Goal: Transaction & Acquisition: Obtain resource

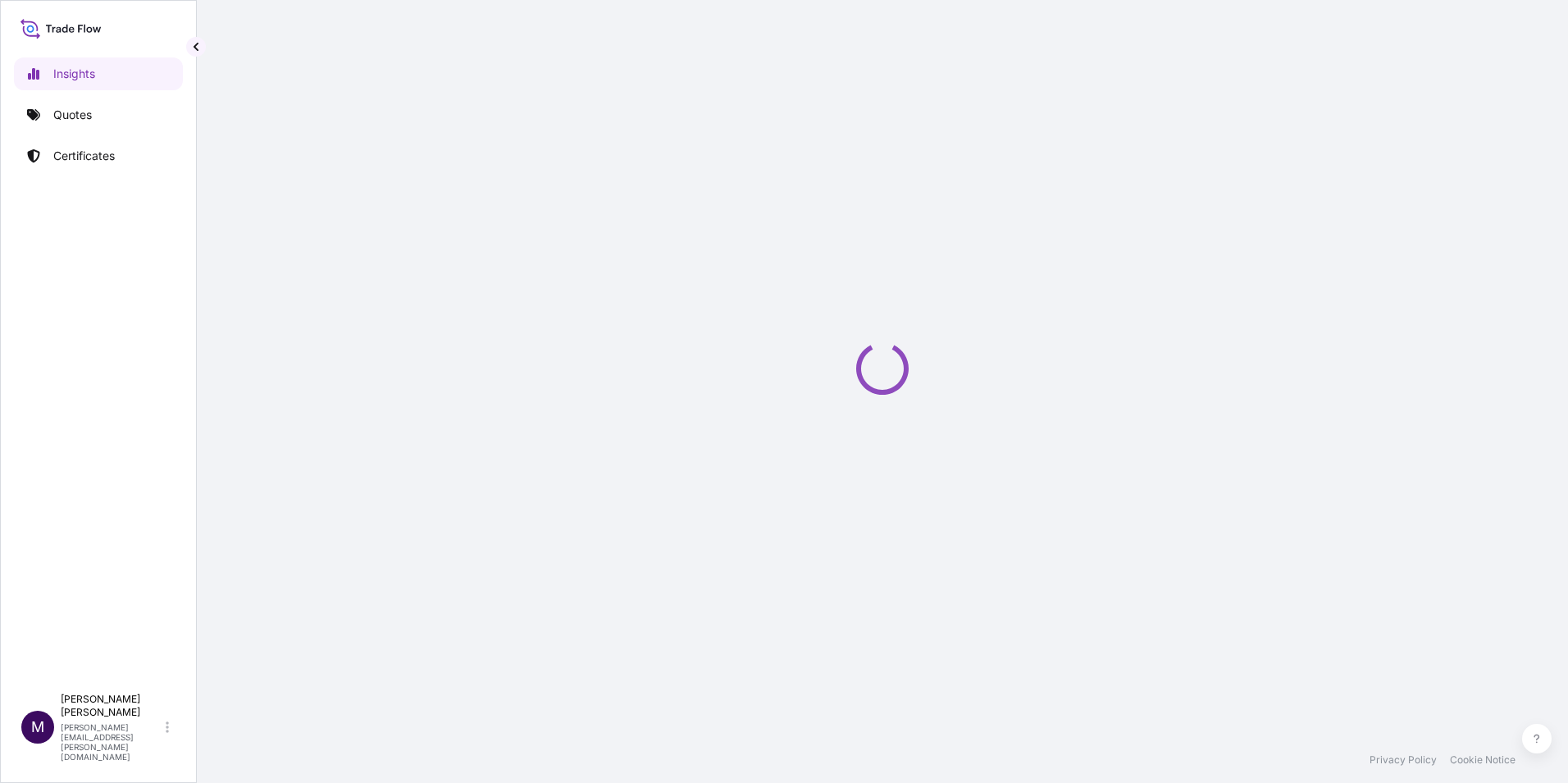
select select "2025"
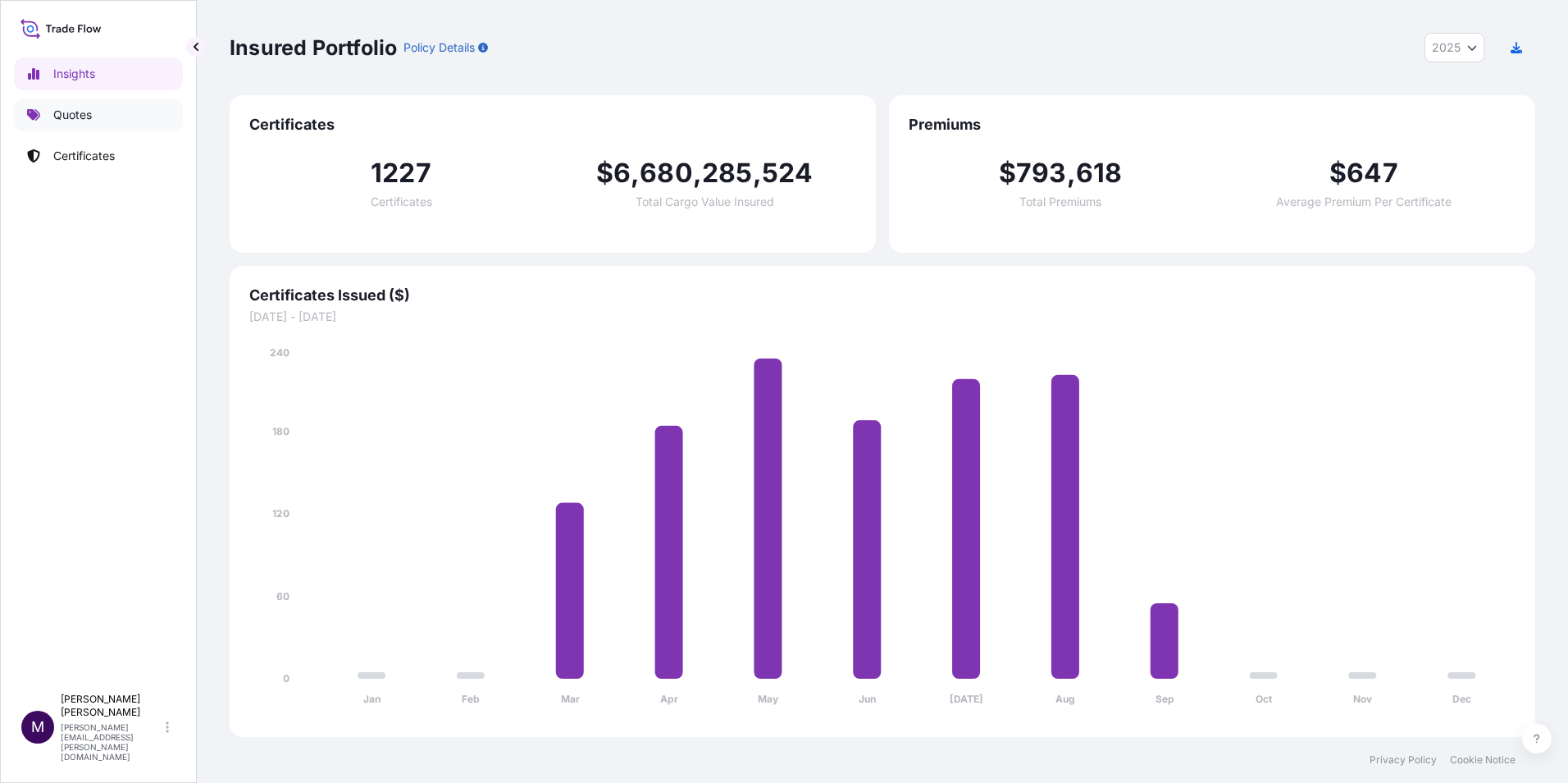
click at [81, 112] on p "Quotes" at bounding box center [73, 114] width 39 height 16
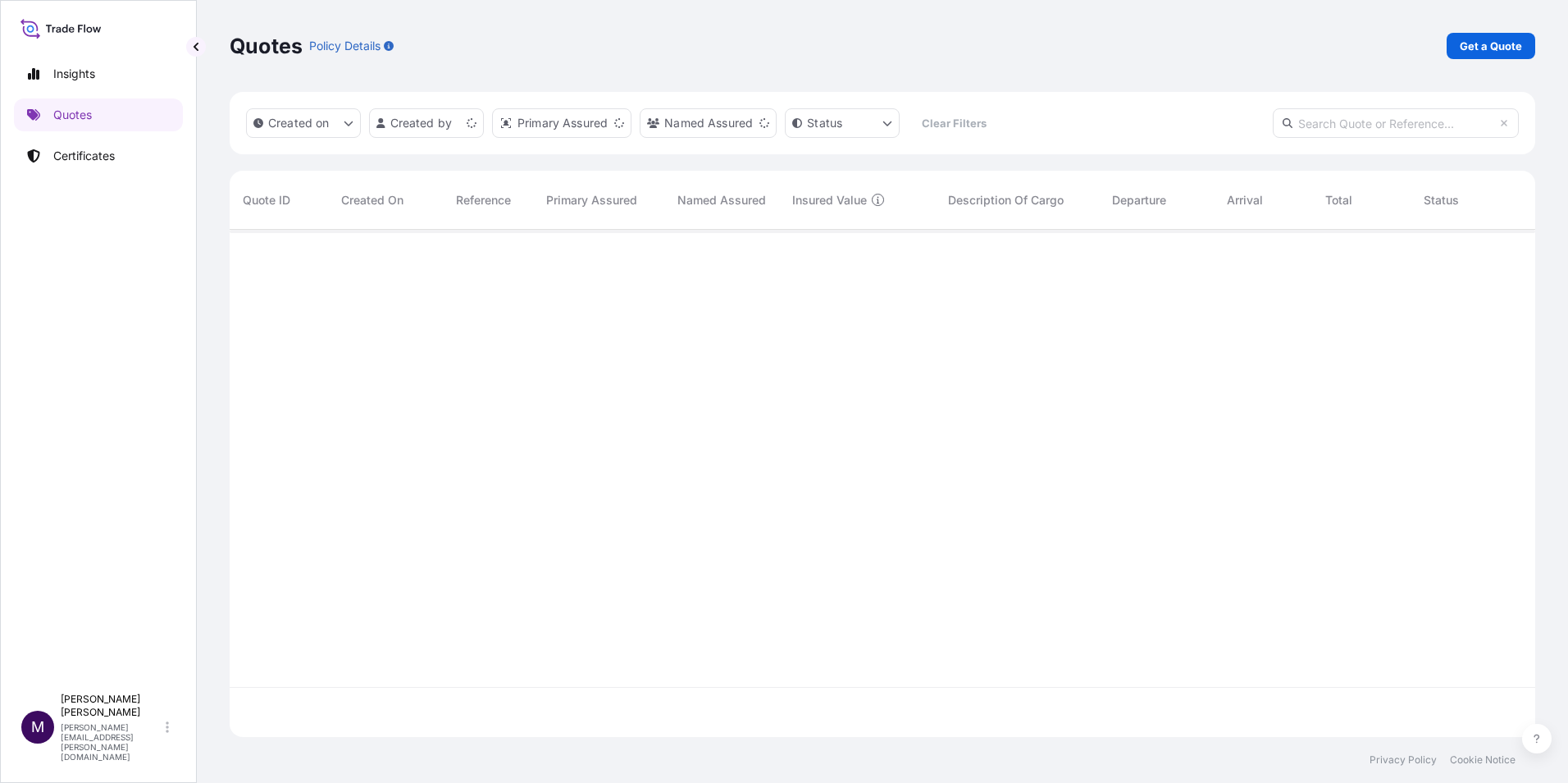
scroll to position [504, 1293]
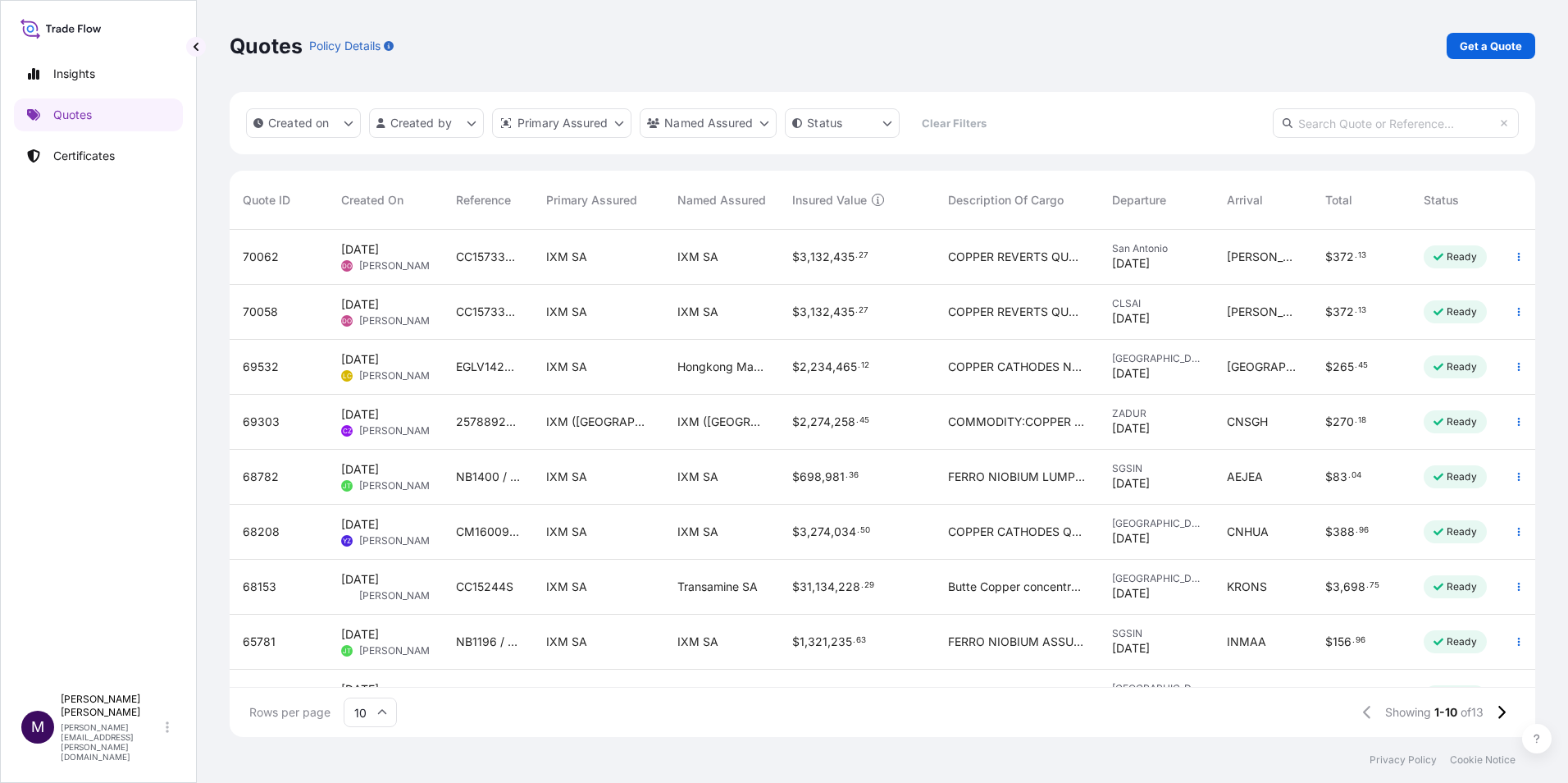
click at [1452, 54] on link "Get a Quote" at bounding box center [1491, 45] width 89 height 26
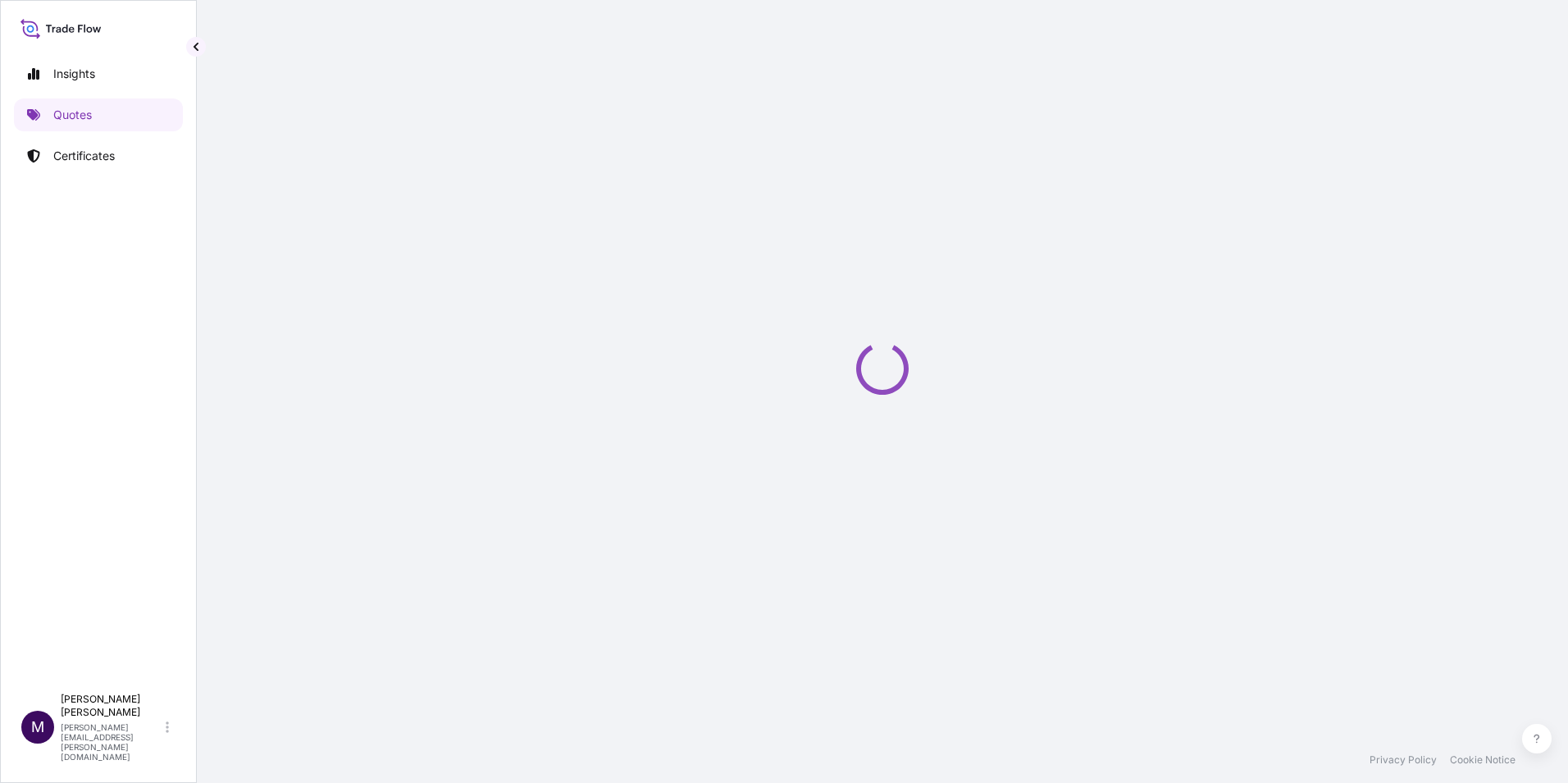
select select "Sea"
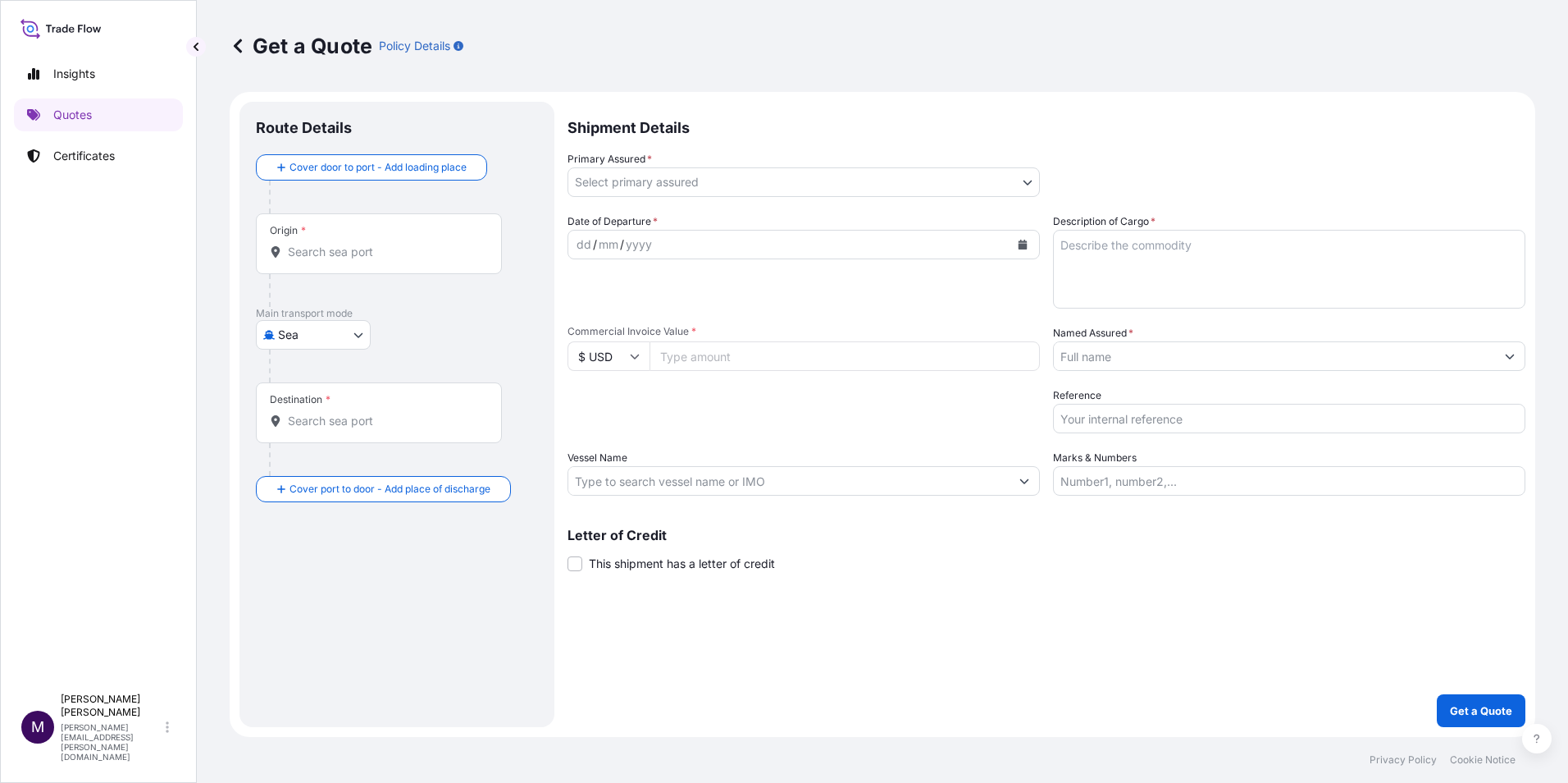
click at [632, 185] on body "Insights Quotes Certificates M [PERSON_NAME] [PERSON_NAME][EMAIL_ADDRESS][PERSO…" at bounding box center [784, 391] width 1568 height 783
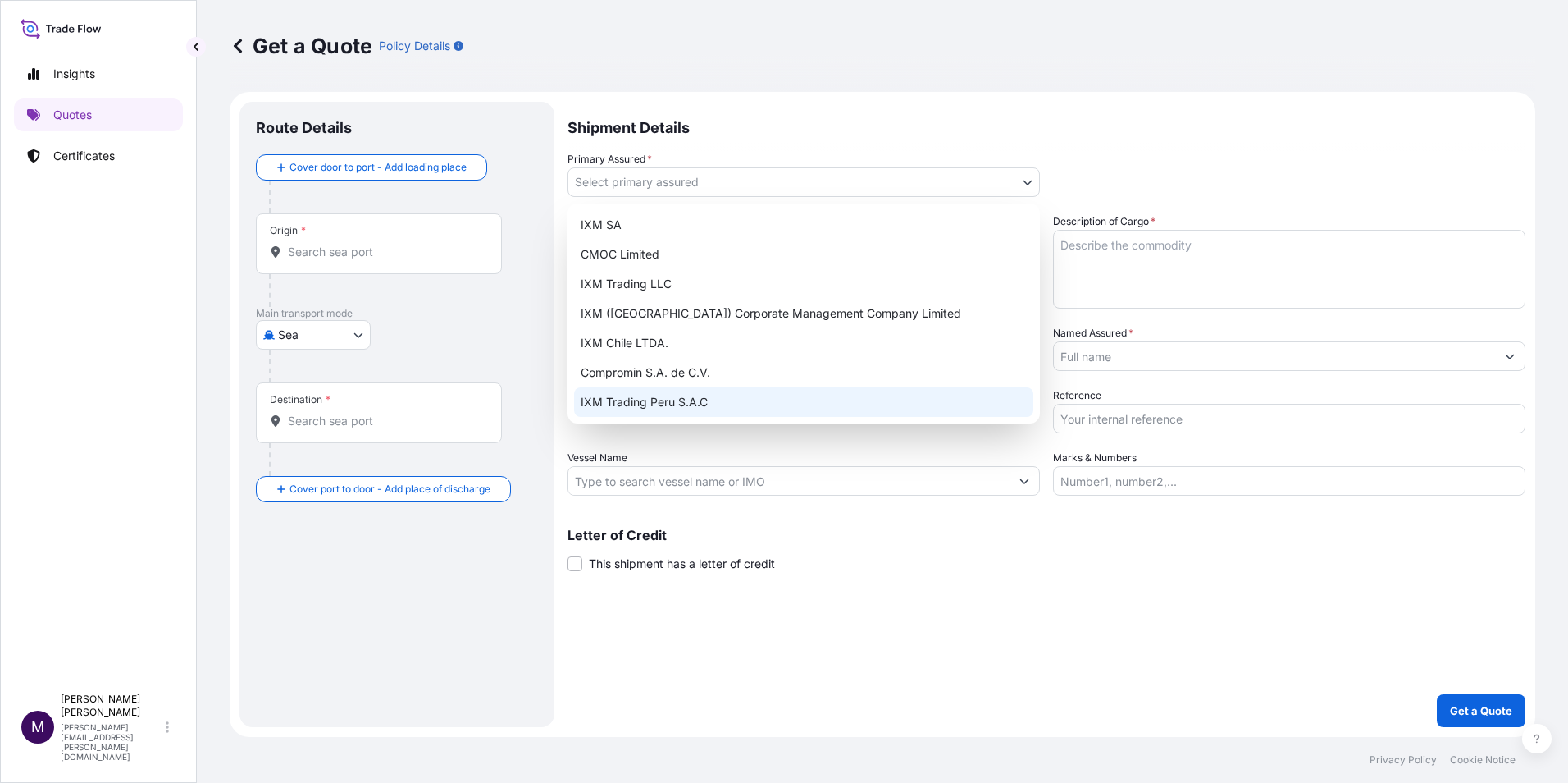
click at [723, 396] on div "IXM Trading Peru S.A.C" at bounding box center [803, 402] width 459 height 30
select select "31855"
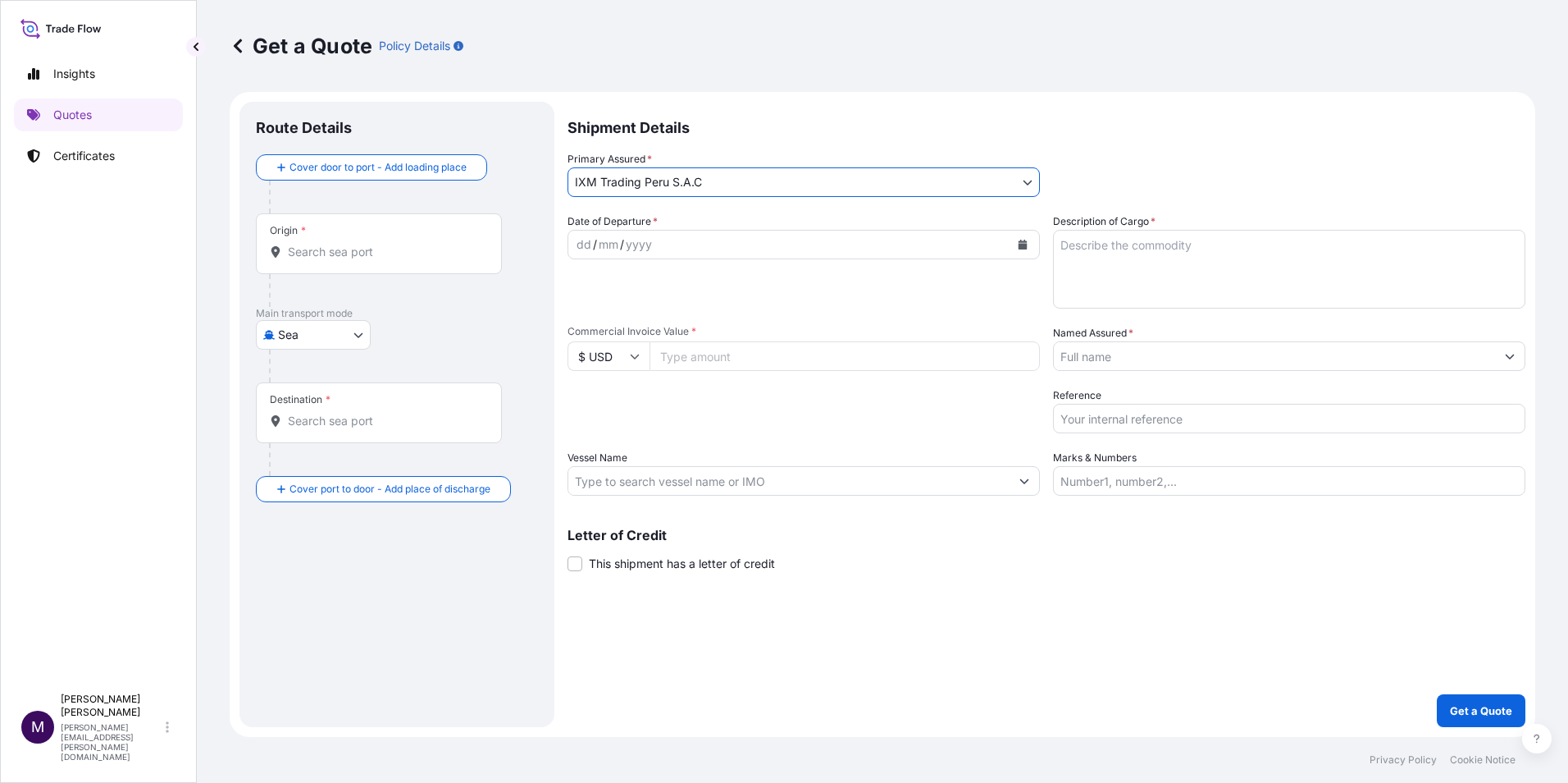
click at [730, 244] on div "dd / mm / yyyy" at bounding box center [788, 244] width 441 height 30
click at [1026, 244] on icon "Calendar" at bounding box center [1022, 245] width 9 height 10
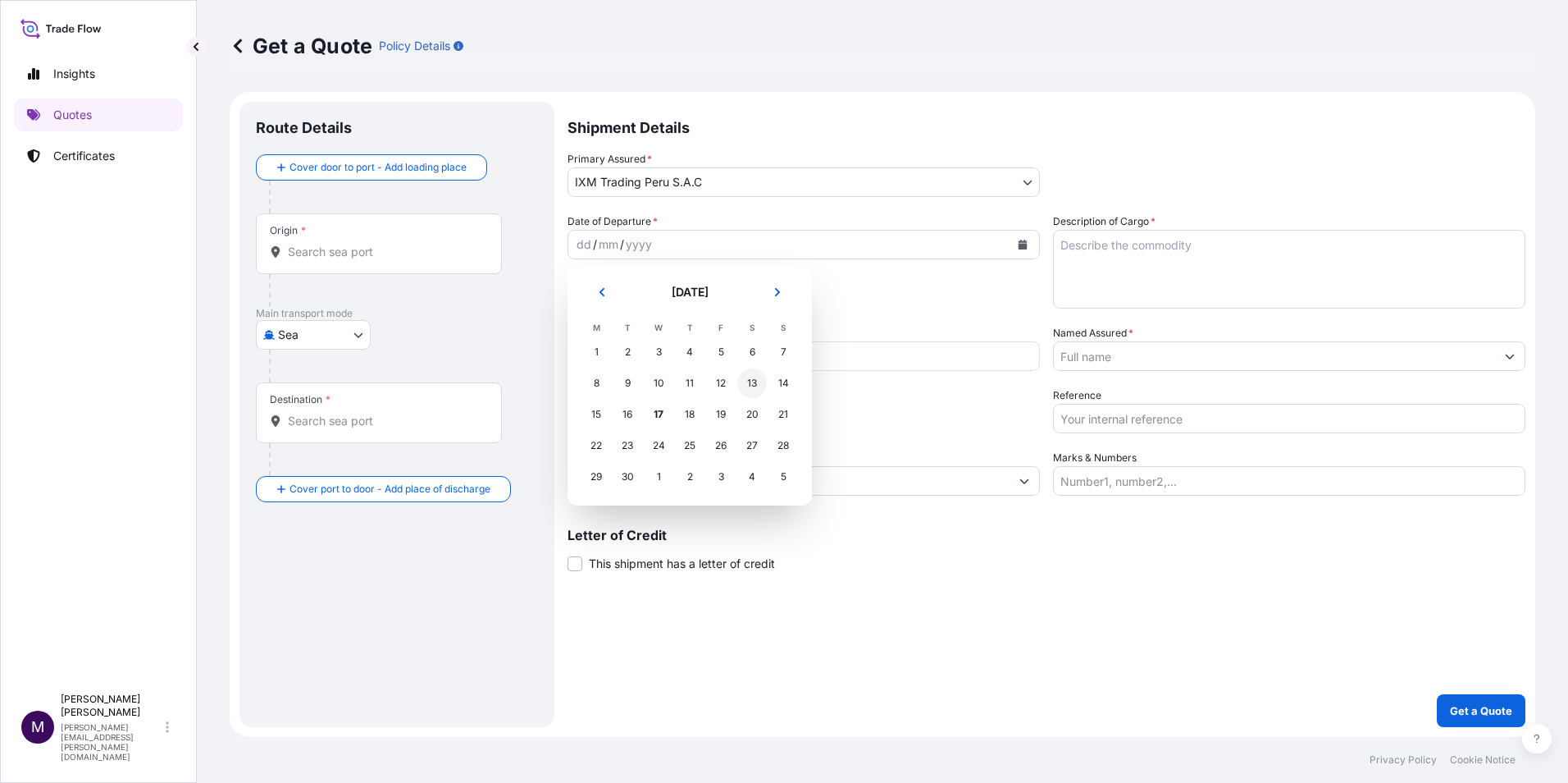
click at [755, 383] on div "13" at bounding box center [752, 383] width 30 height 30
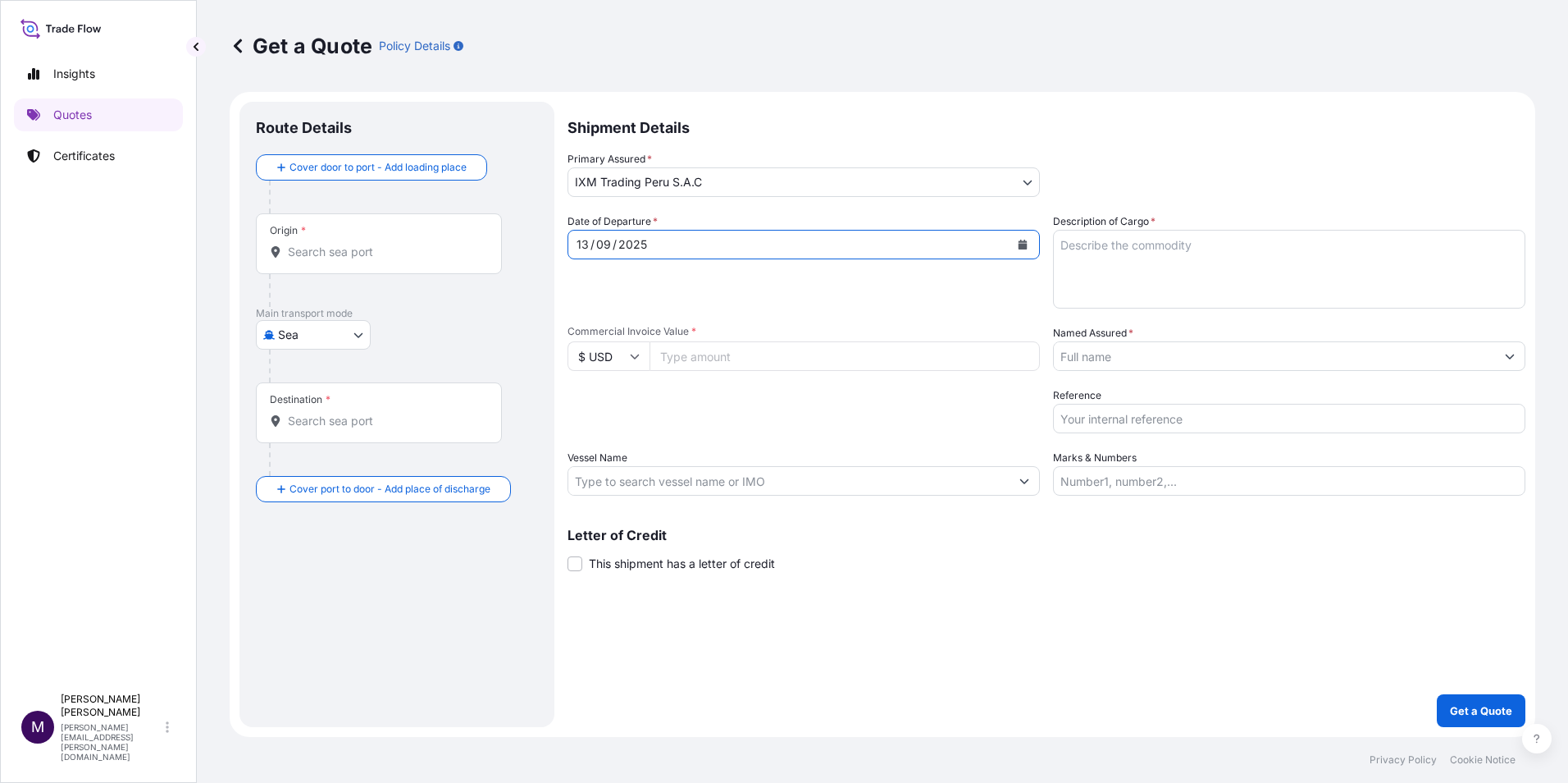
click at [1140, 245] on textarea "Description of Cargo *" at bounding box center [1288, 268] width 472 height 78
click at [1127, 261] on textarea "23 containers of gold concentrates. Booking:" at bounding box center [1288, 268] width 472 height 78
paste textarea "BGA0488579"
type textarea "23 containers of gold concentrates. Booking: BGA0488579 Premium:"
click at [770, 354] on input "Commercial Invoice Value *" at bounding box center [844, 356] width 391 height 30
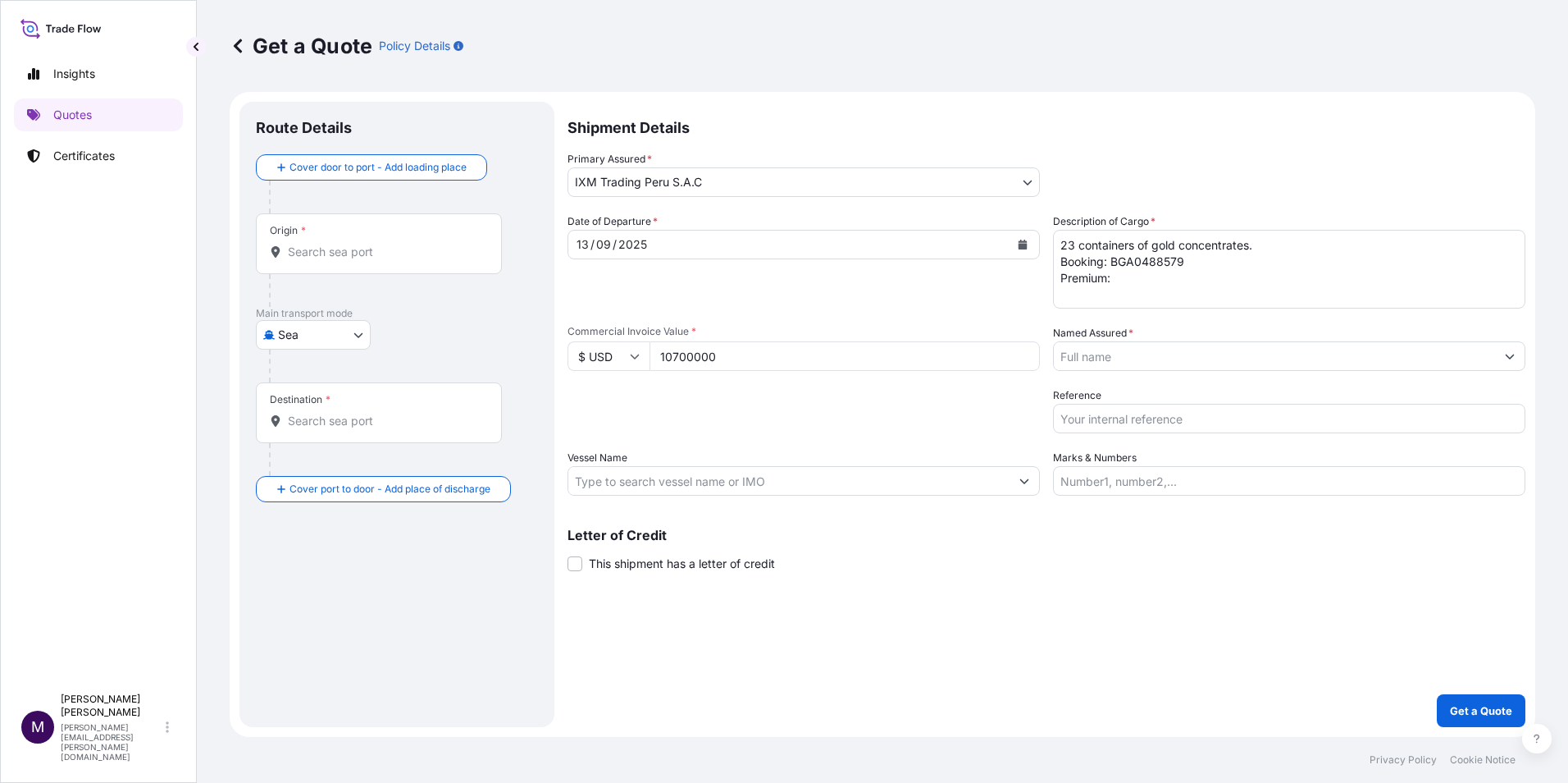
click at [672, 353] on input "10700000" at bounding box center [844, 356] width 391 height 30
click at [690, 355] on input "10700000" at bounding box center [844, 356] width 391 height 30
type input "10700000"
click at [1114, 348] on input "Named Assured *" at bounding box center [1274, 356] width 441 height 30
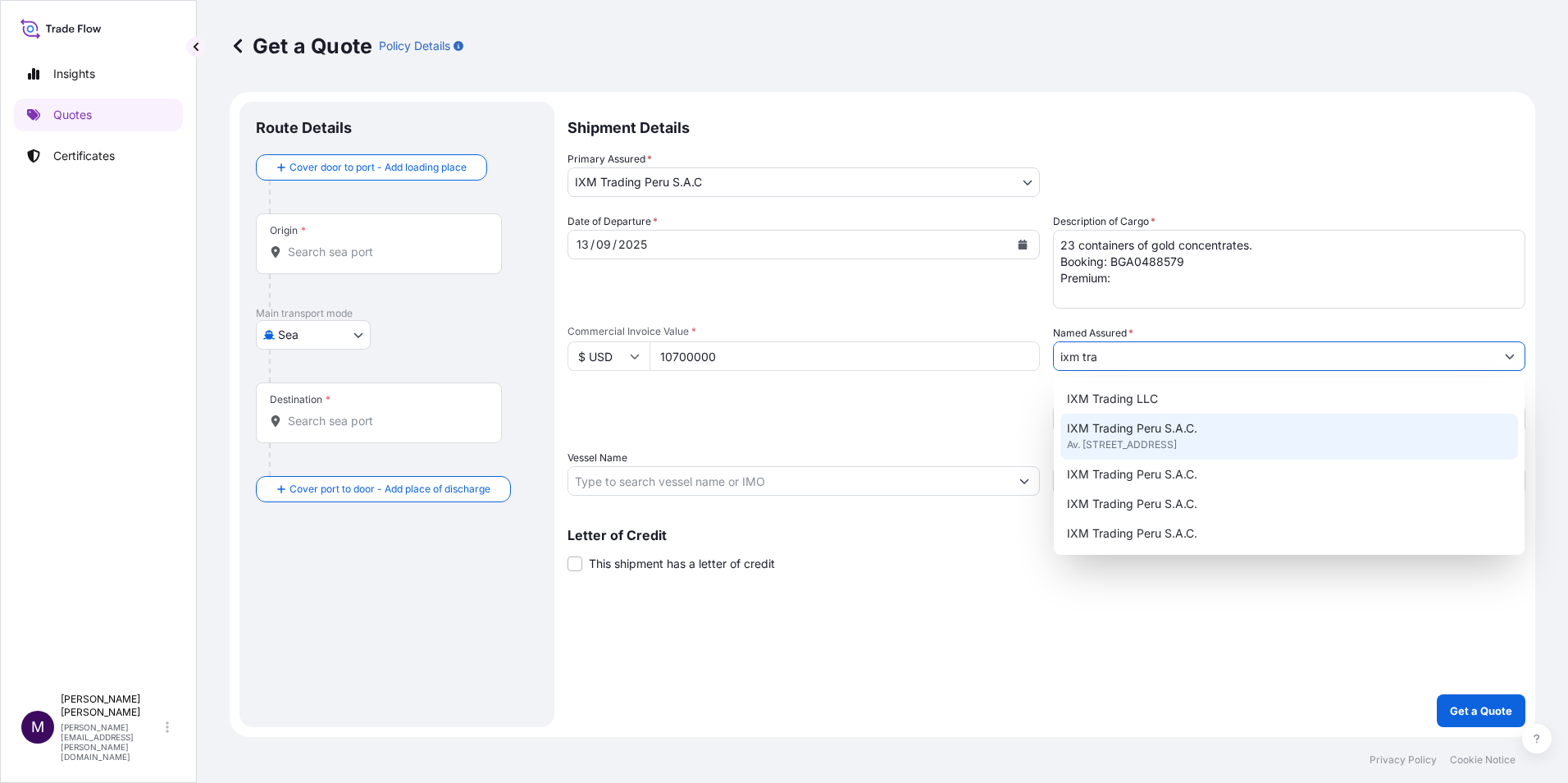
click at [1096, 430] on span "IXM Trading Peru S.A.C." at bounding box center [1132, 428] width 131 height 16
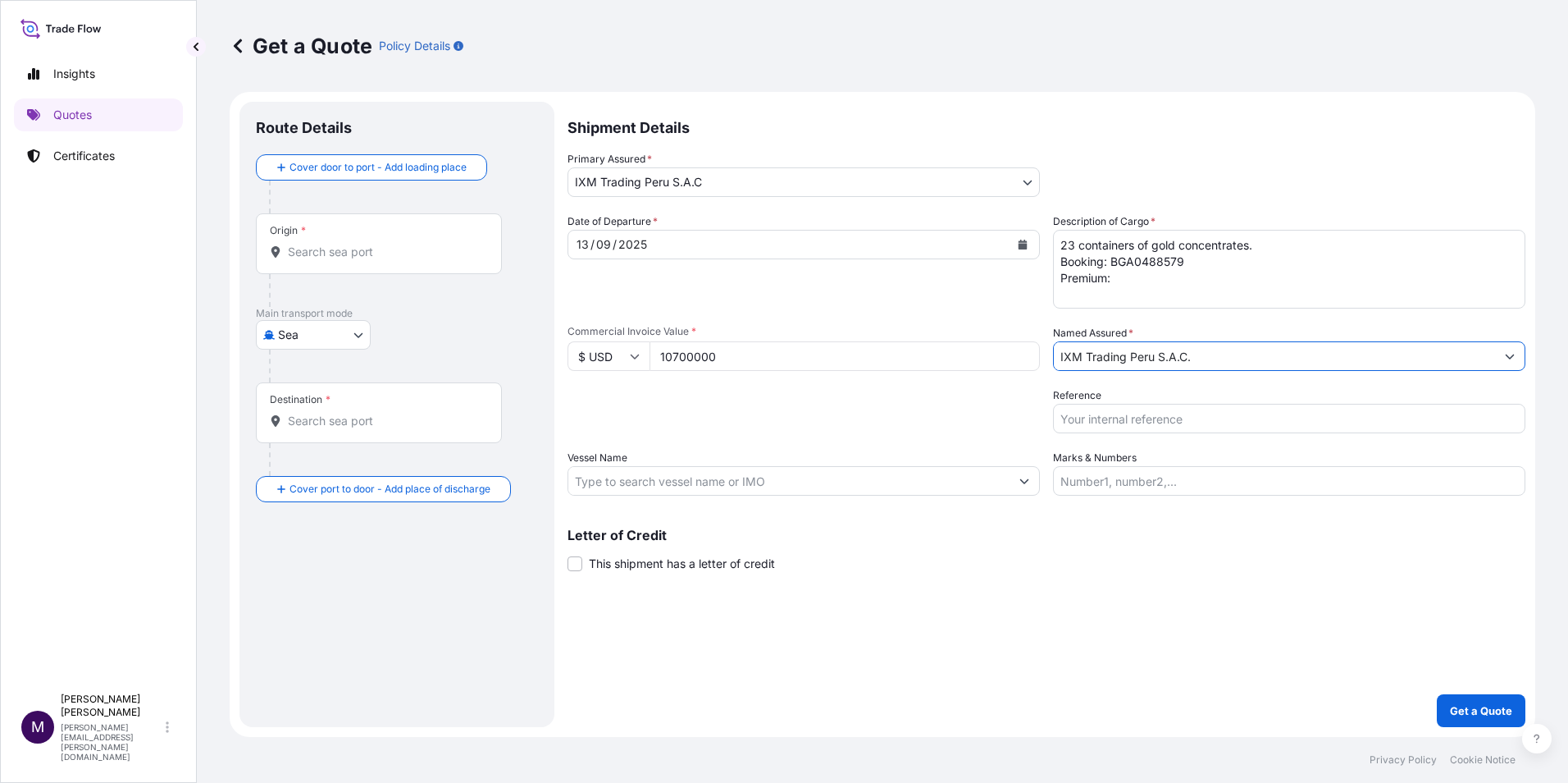
type input "IXM Trading Peru S.A.C."
click at [1103, 430] on input "Reference" at bounding box center [1288, 418] width 472 height 30
type input "AUC1224_PIC"
click at [652, 477] on input "Vessel Name" at bounding box center [788, 481] width 441 height 30
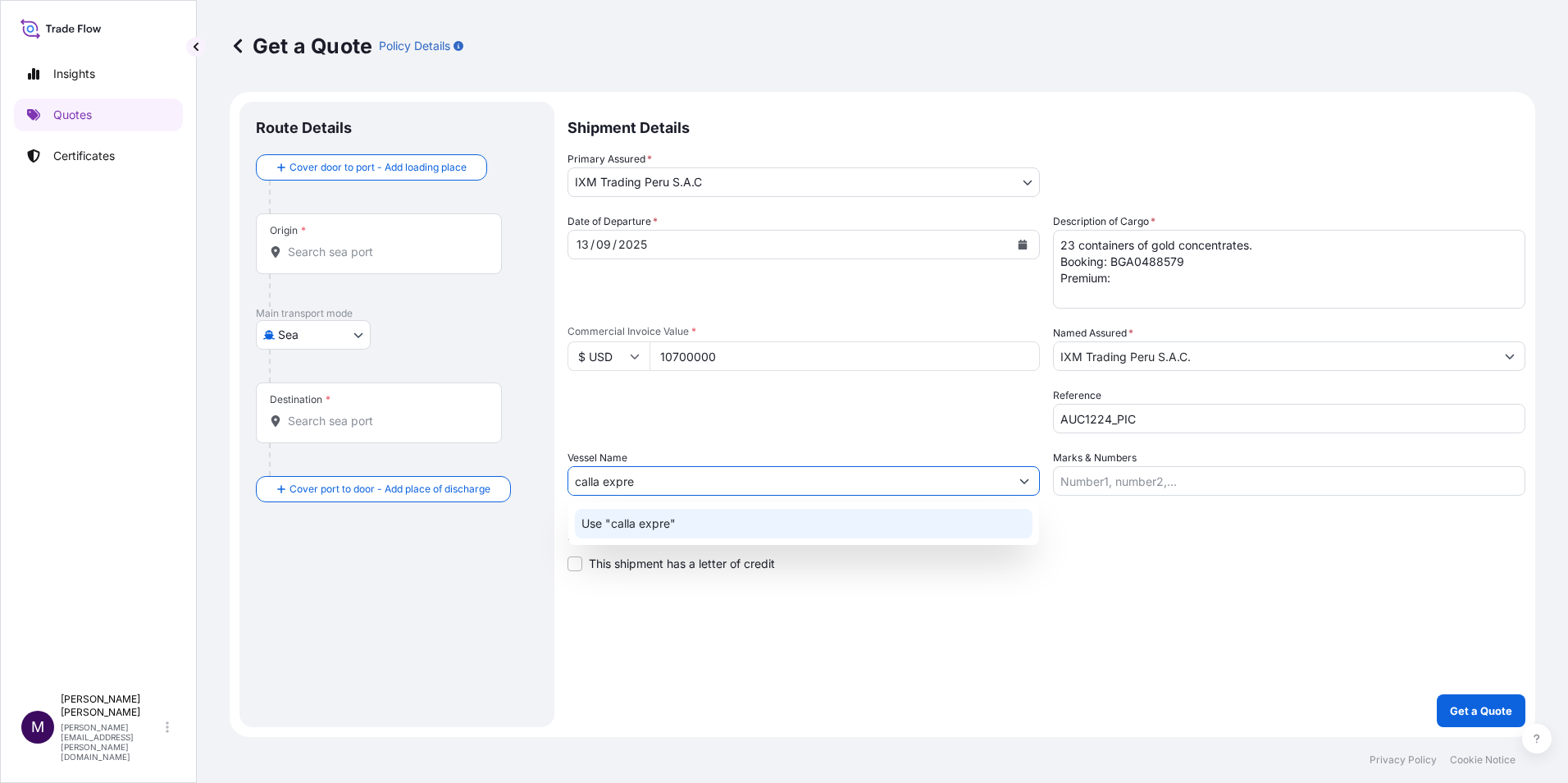
drag, startPoint x: 593, startPoint y: 480, endPoint x: 719, endPoint y: 493, distance: 126.7
click at [594, 480] on input "calla expre" at bounding box center [788, 481] width 441 height 30
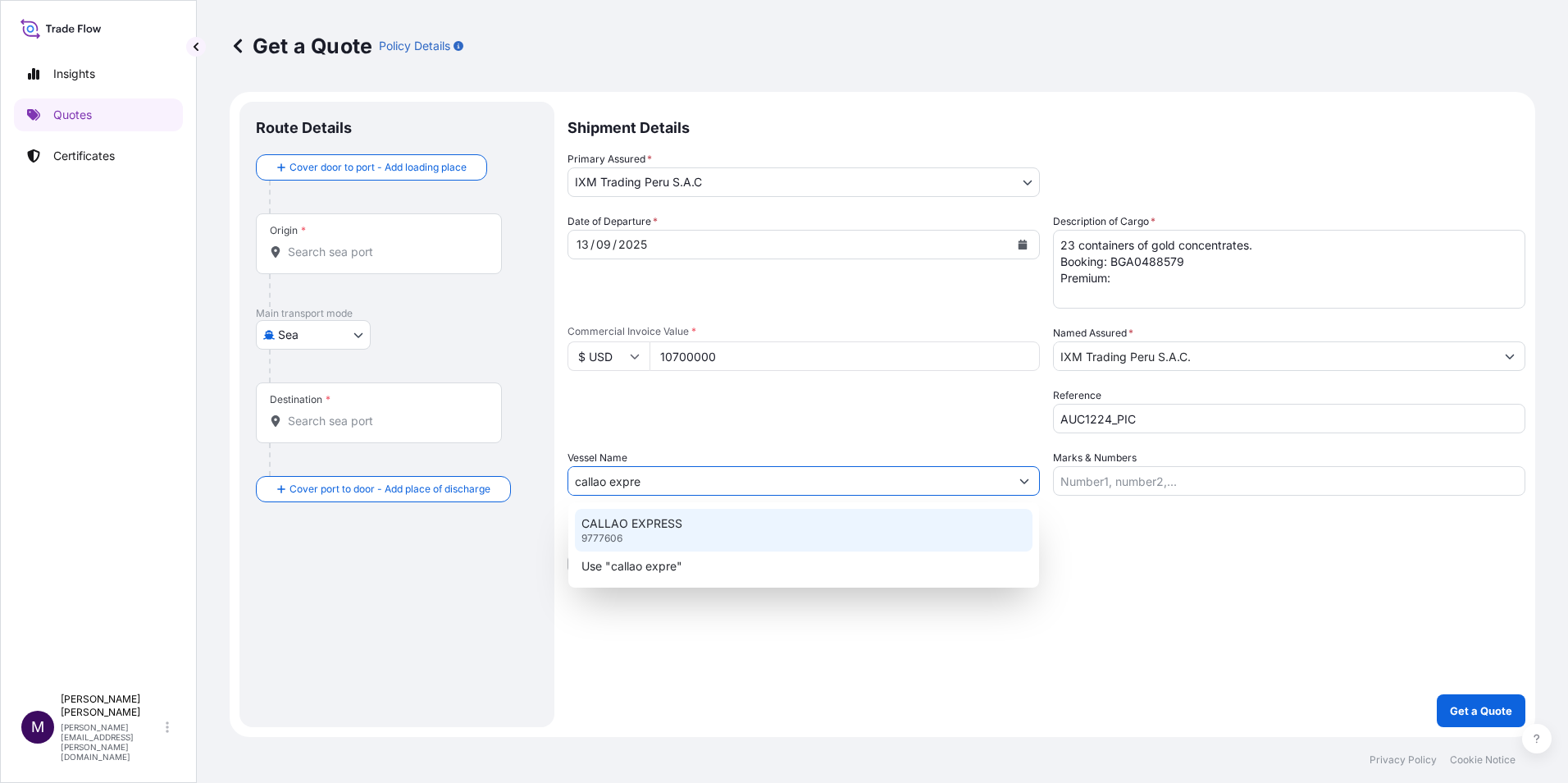
click at [712, 520] on div "CALLAO EXPRESS 9777606" at bounding box center [803, 530] width 458 height 43
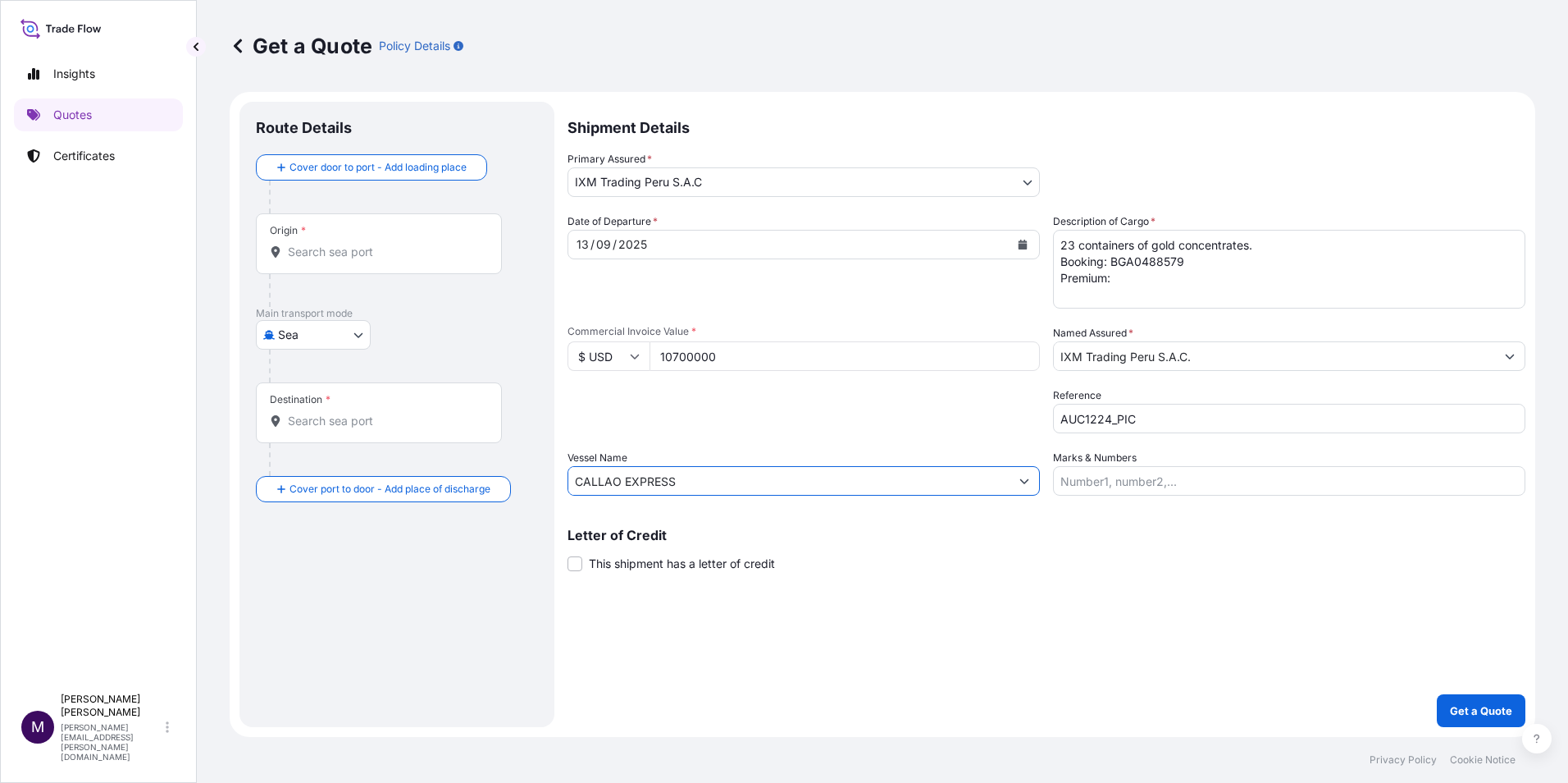
type input "CALLAO EXPRESS"
click at [390, 260] on div "Origin *" at bounding box center [378, 243] width 246 height 61
click at [390, 260] on input "Origin *" at bounding box center [385, 252] width 193 height 16
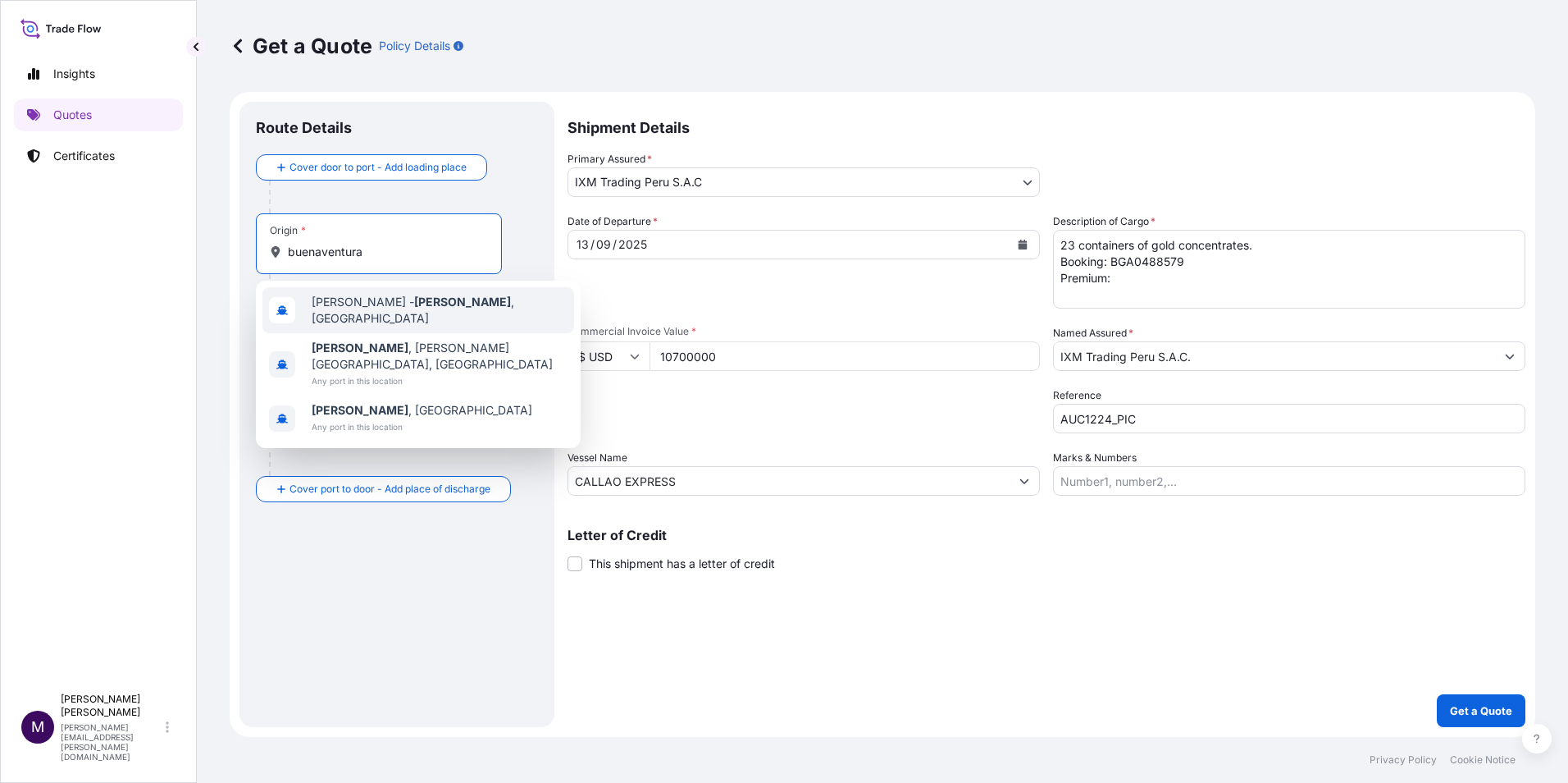
click at [422, 299] on span "[PERSON_NAME][GEOGRAPHIC_DATA] , [GEOGRAPHIC_DATA]" at bounding box center [439, 310] width 255 height 33
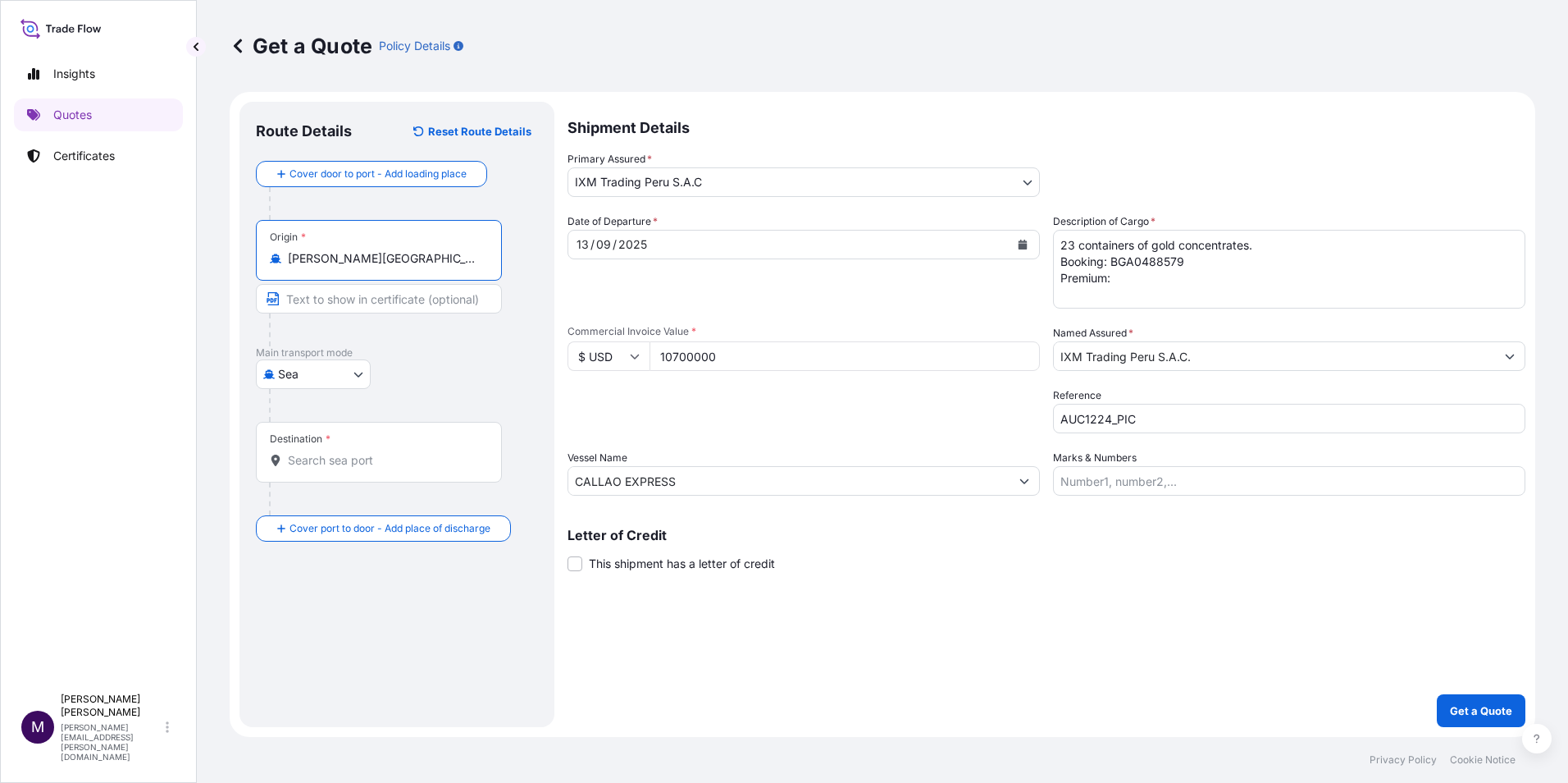
type input "[PERSON_NAME][GEOGRAPHIC_DATA], [GEOGRAPHIC_DATA]"
click at [405, 461] on input "Destination *" at bounding box center [385, 460] width 193 height 16
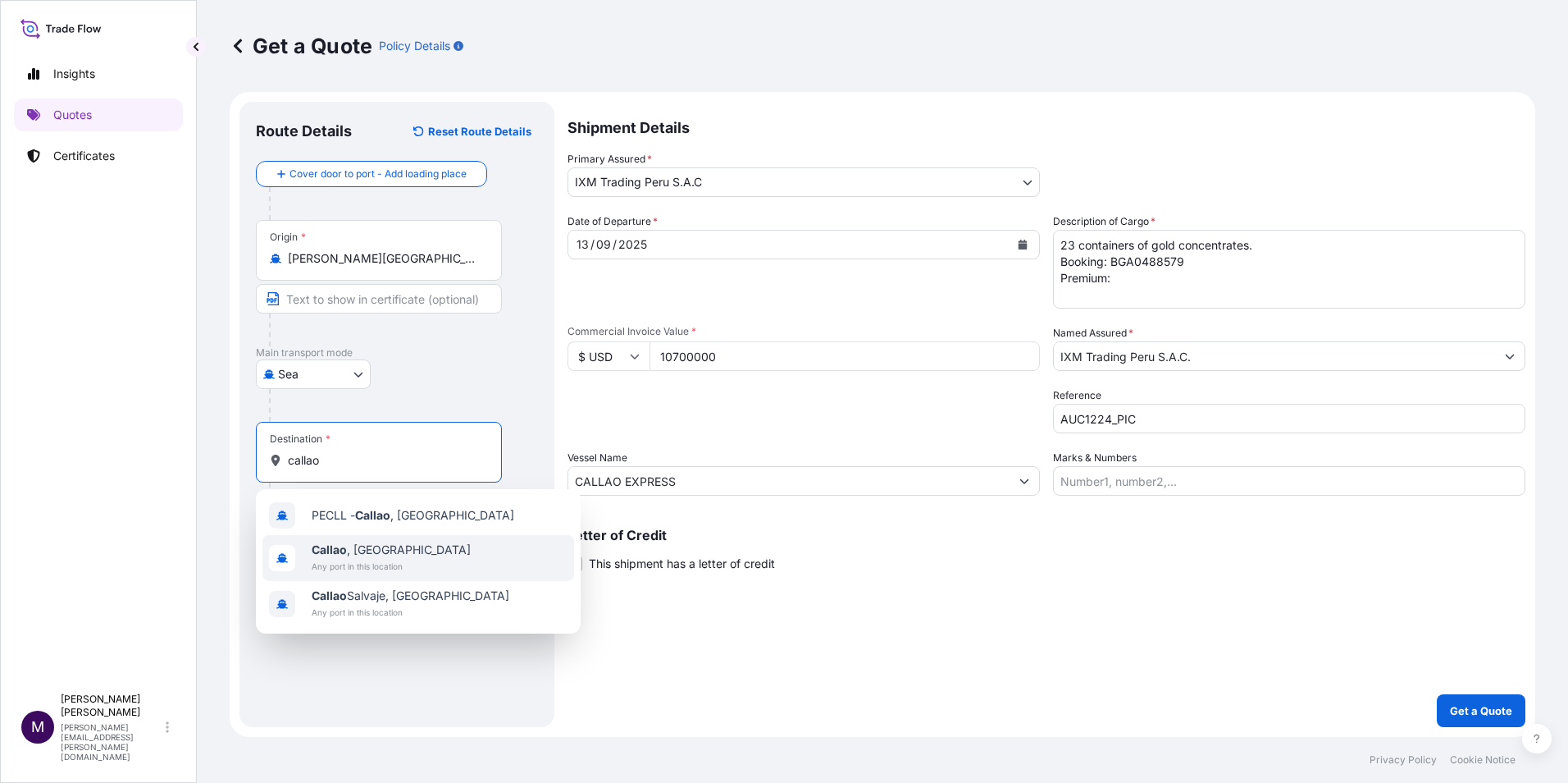
click at [358, 554] on span "[GEOGRAPHIC_DATA] , [GEOGRAPHIC_DATA]" at bounding box center [391, 550] width 159 height 16
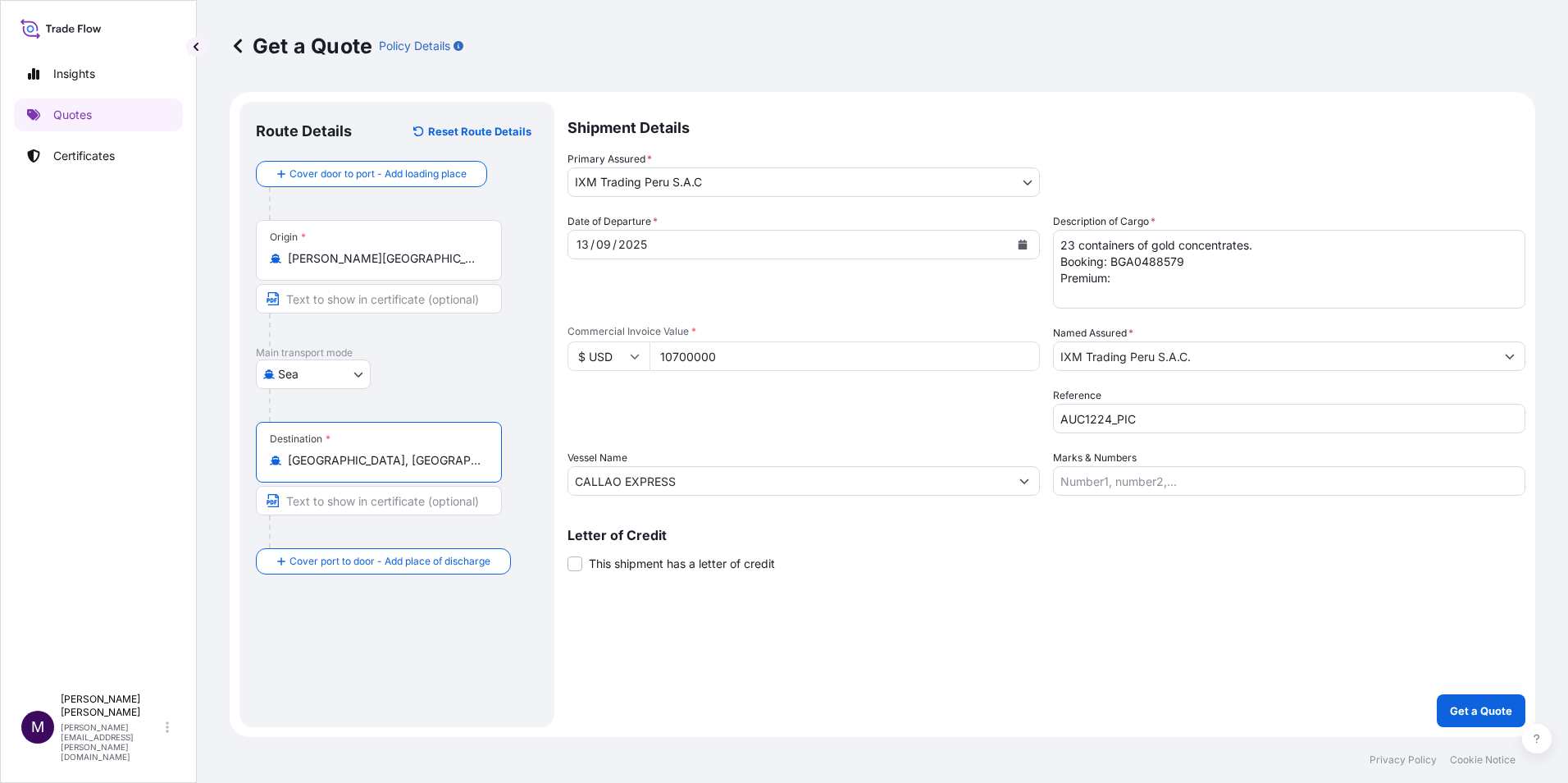
type input "[GEOGRAPHIC_DATA], [GEOGRAPHIC_DATA]"
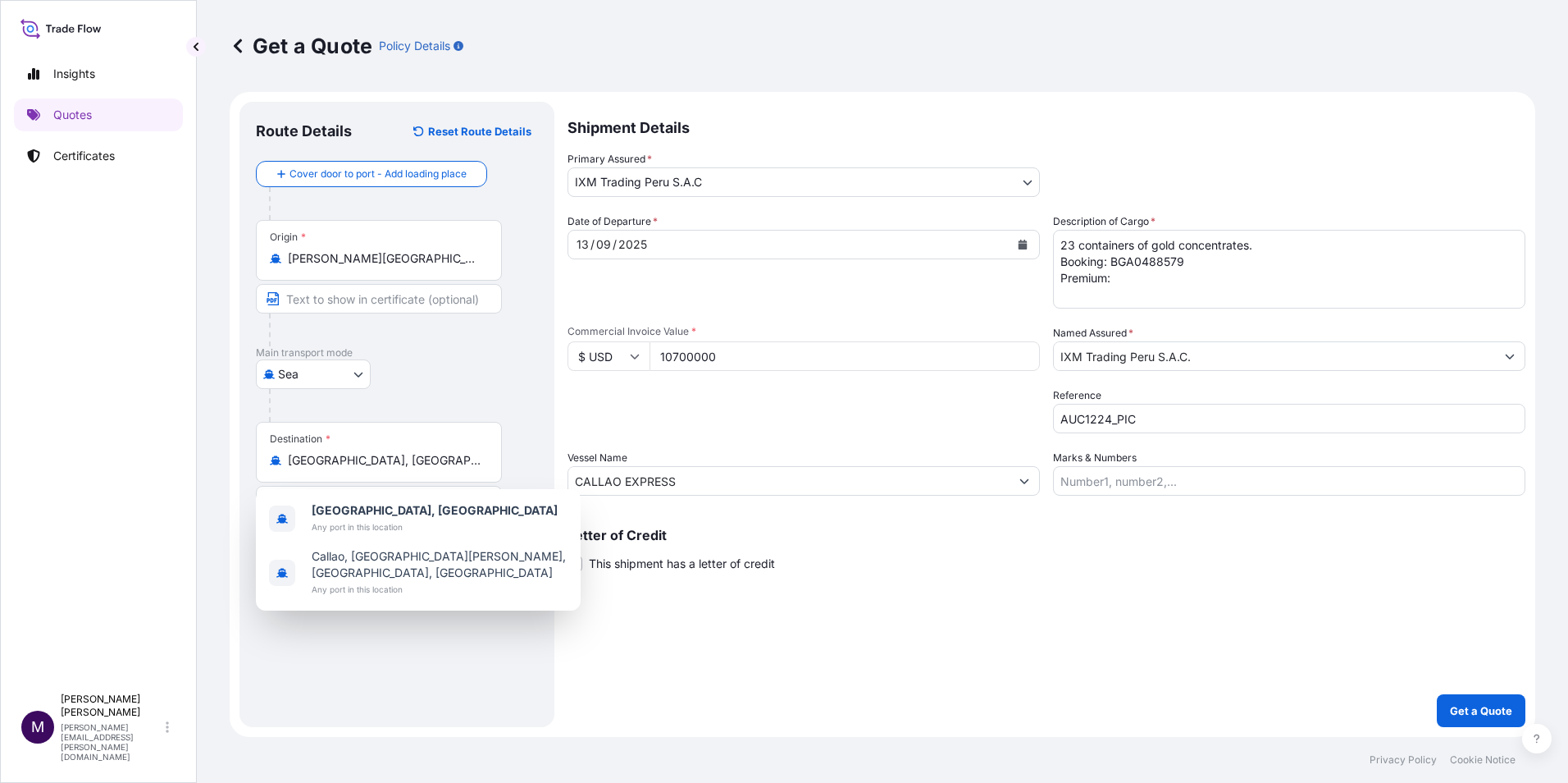
click at [1206, 561] on div "Letter of Credit This shipment has a letter of credit Letter of credit * Letter…" at bounding box center [1047, 550] width 958 height 44
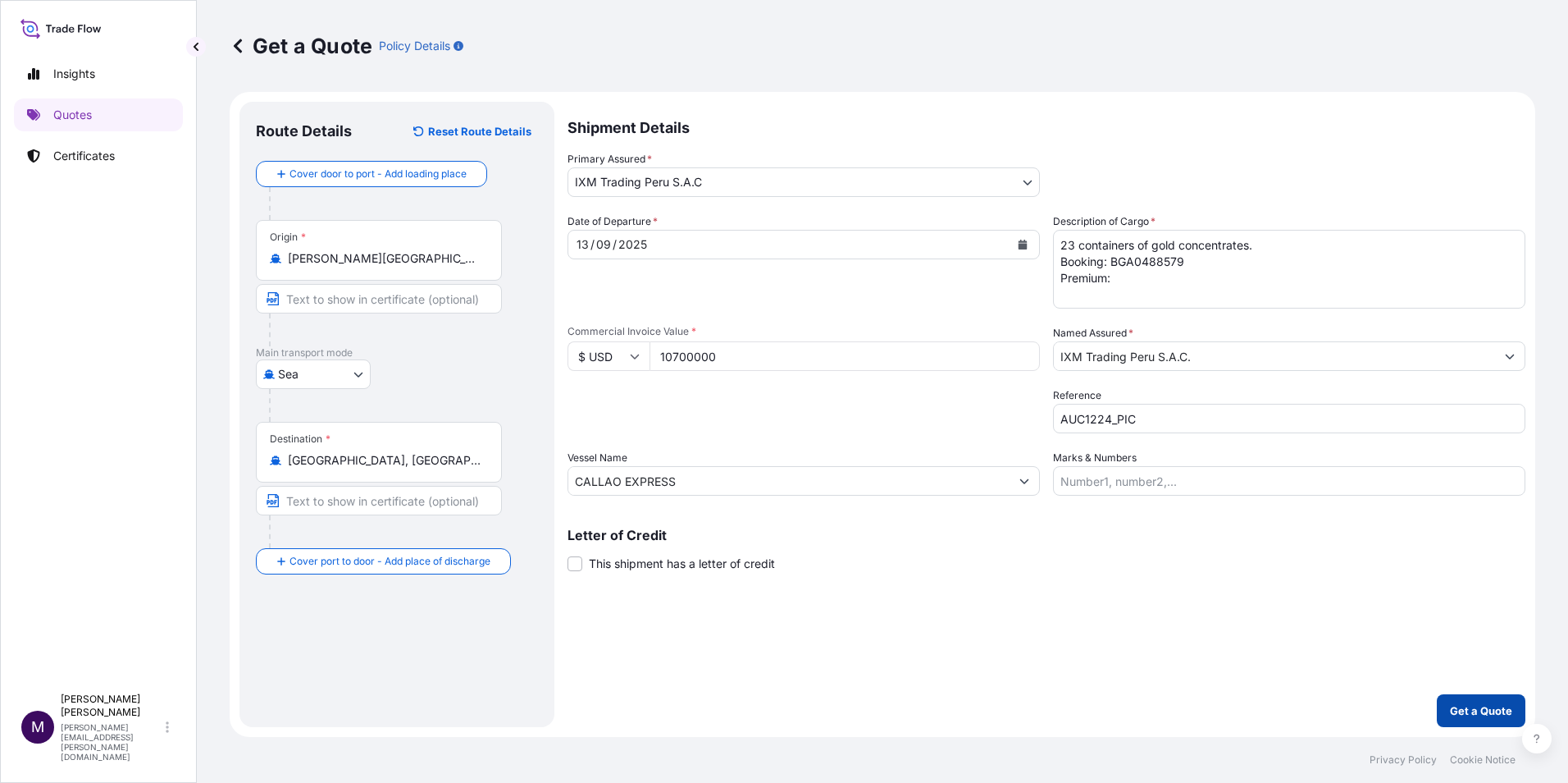
click at [1486, 708] on p "Get a Quote" at bounding box center [1481, 710] width 62 height 16
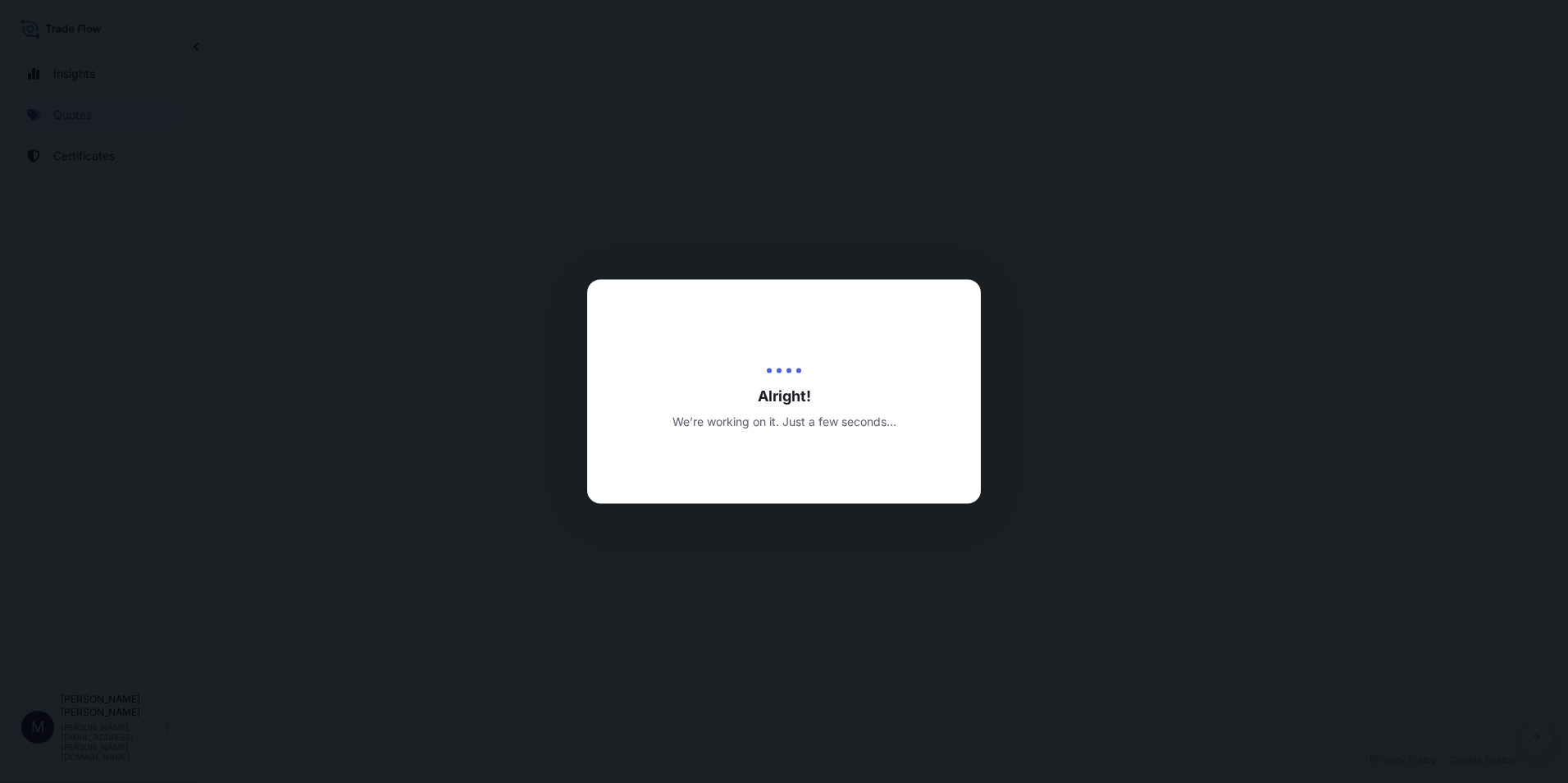
select select "Sea"
select select "31855"
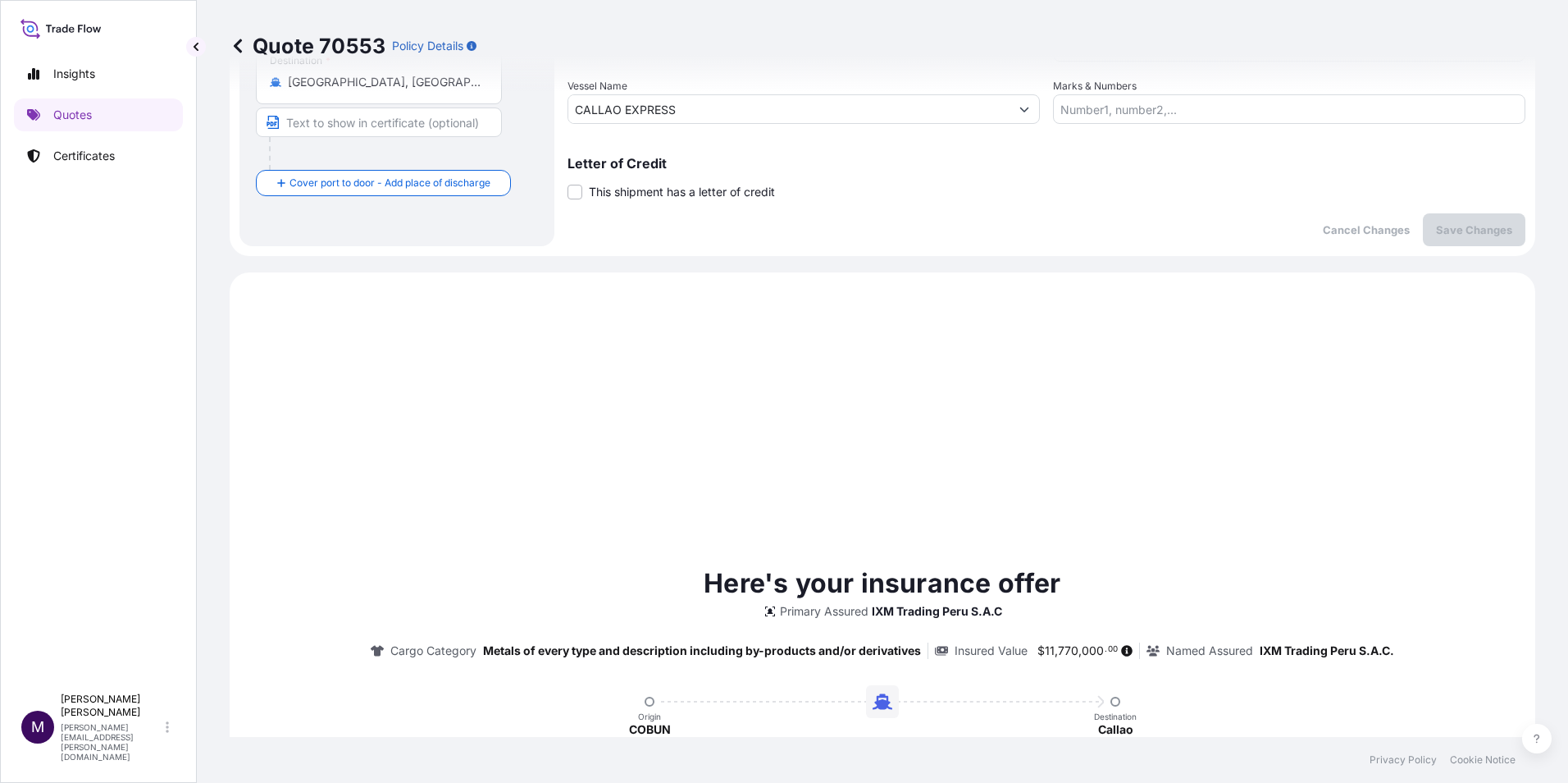
scroll to position [562, 0]
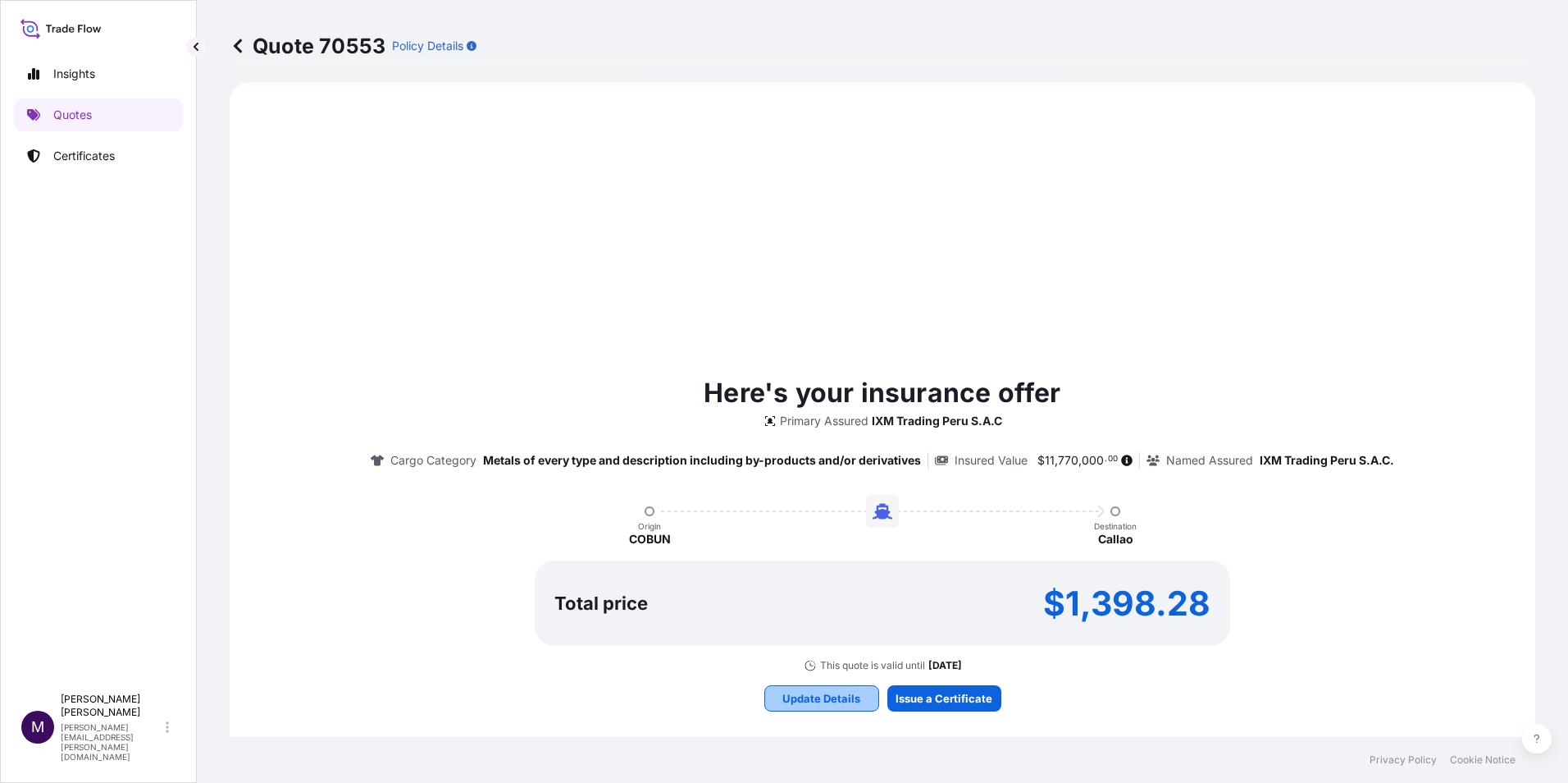
click at [849, 698] on p "Update Details" at bounding box center [821, 698] width 78 height 16
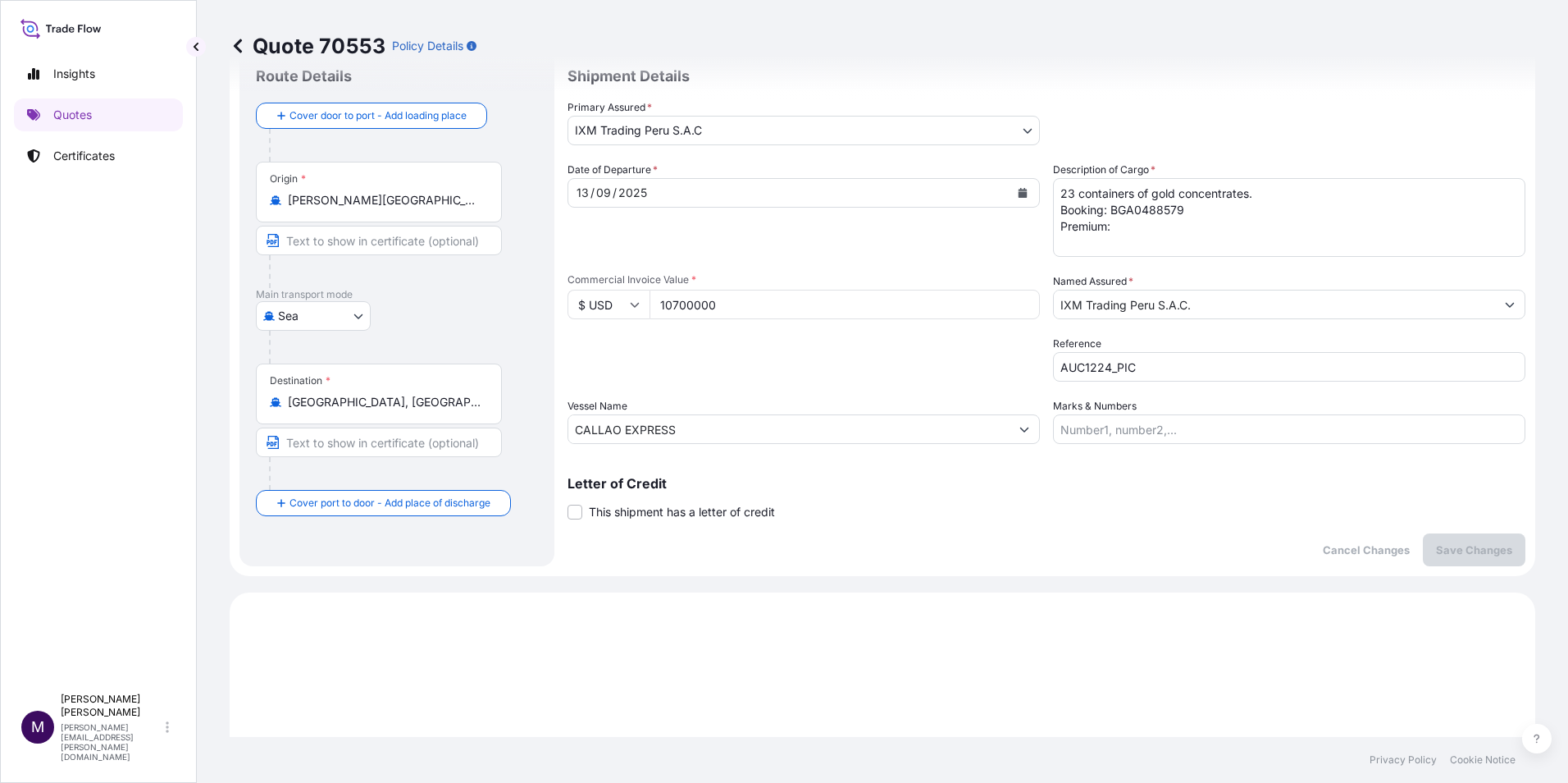
scroll to position [26, 0]
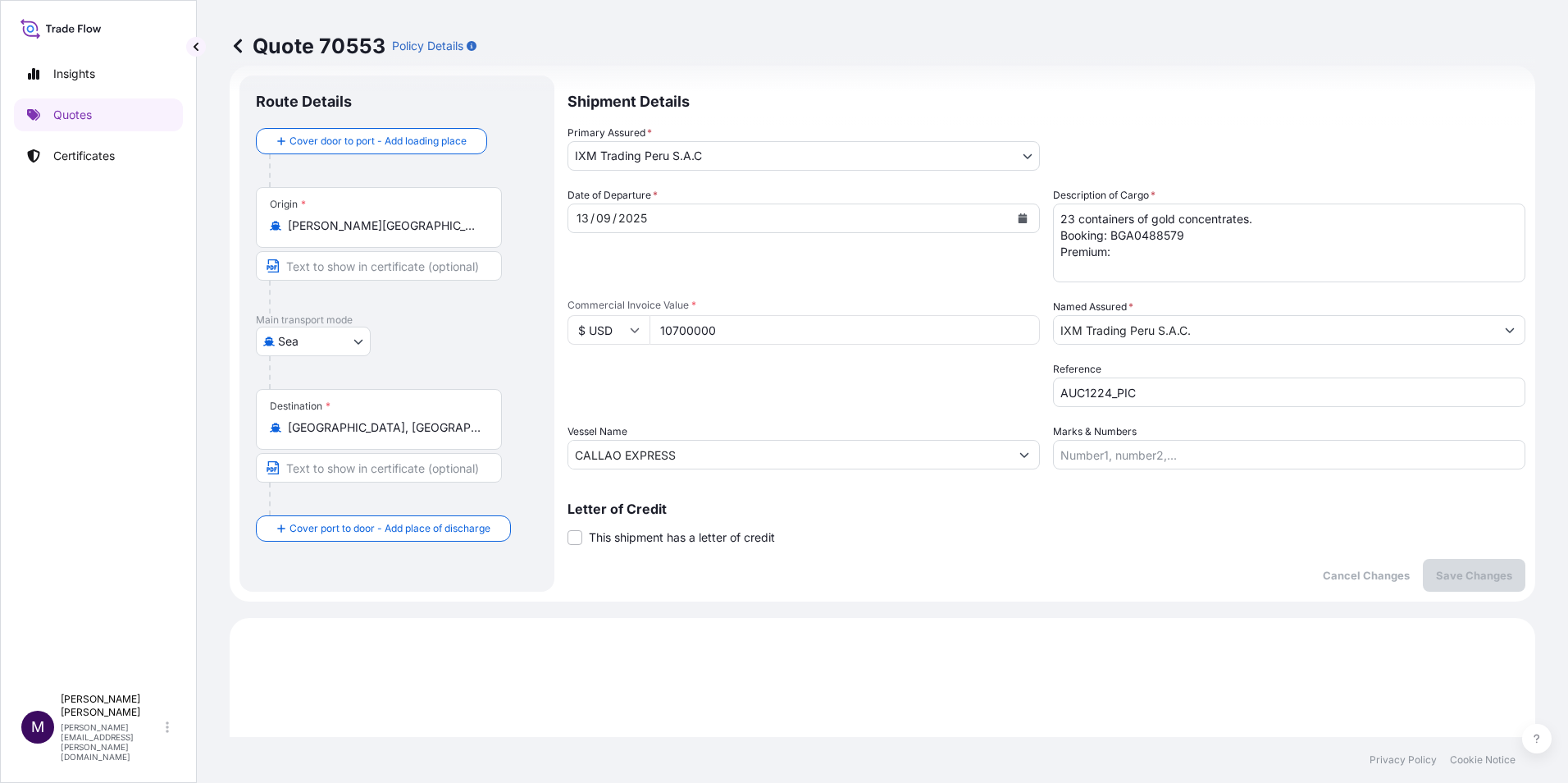
click at [1134, 261] on textarea "23 containers of gold concentrates. Booking: BGA0488579 Premium:" at bounding box center [1288, 242] width 472 height 78
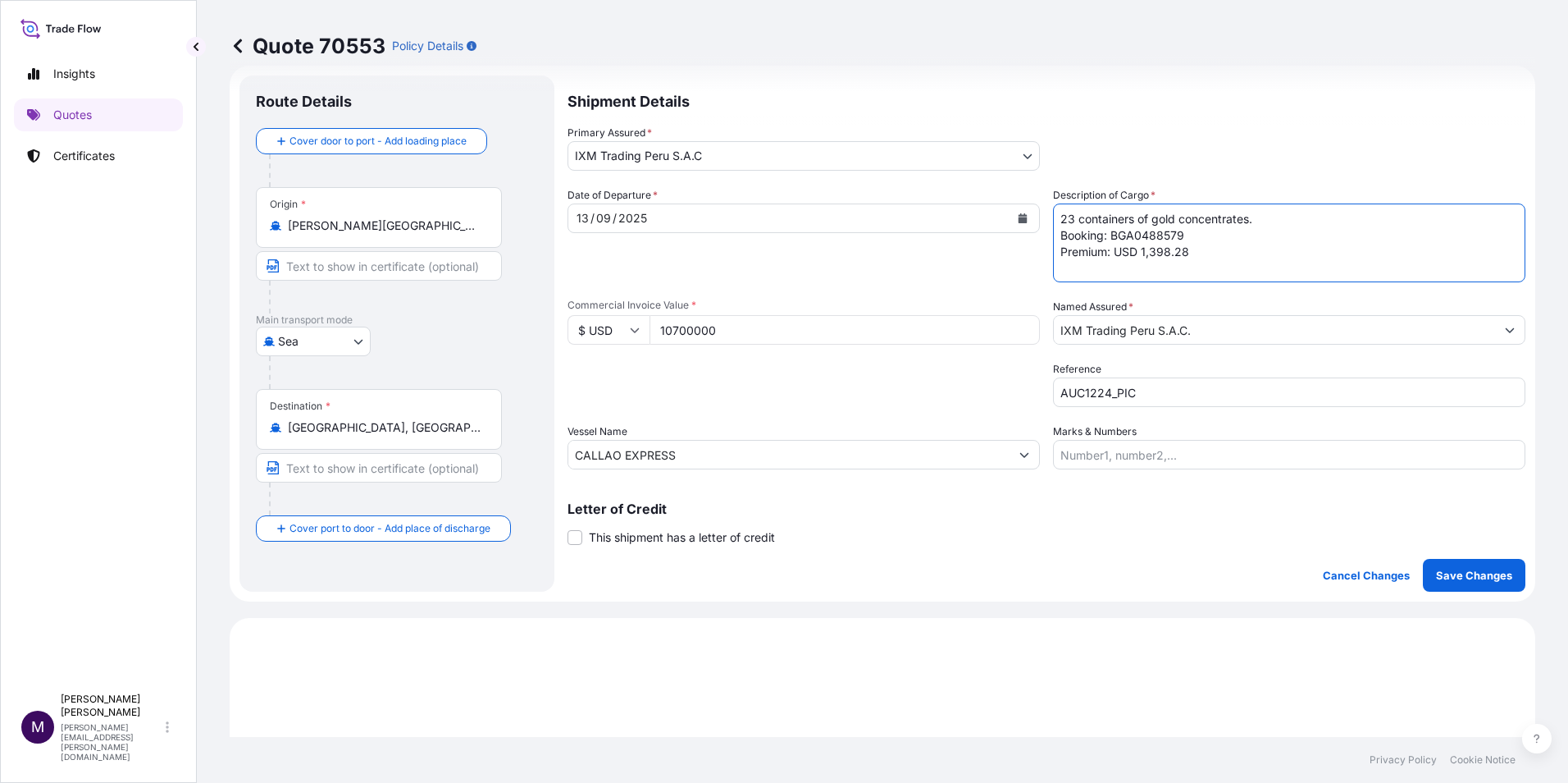
click at [1220, 257] on textarea "23 containers of gold concentrates. Booking: BGA0488579 Premium:" at bounding box center [1288, 242] width 472 height 78
type textarea "23 containers of gold concentrates. Booking: BGA0488579 Premium: USD 1,398.28"
click at [1473, 580] on p "Save Changes" at bounding box center [1473, 575] width 76 height 16
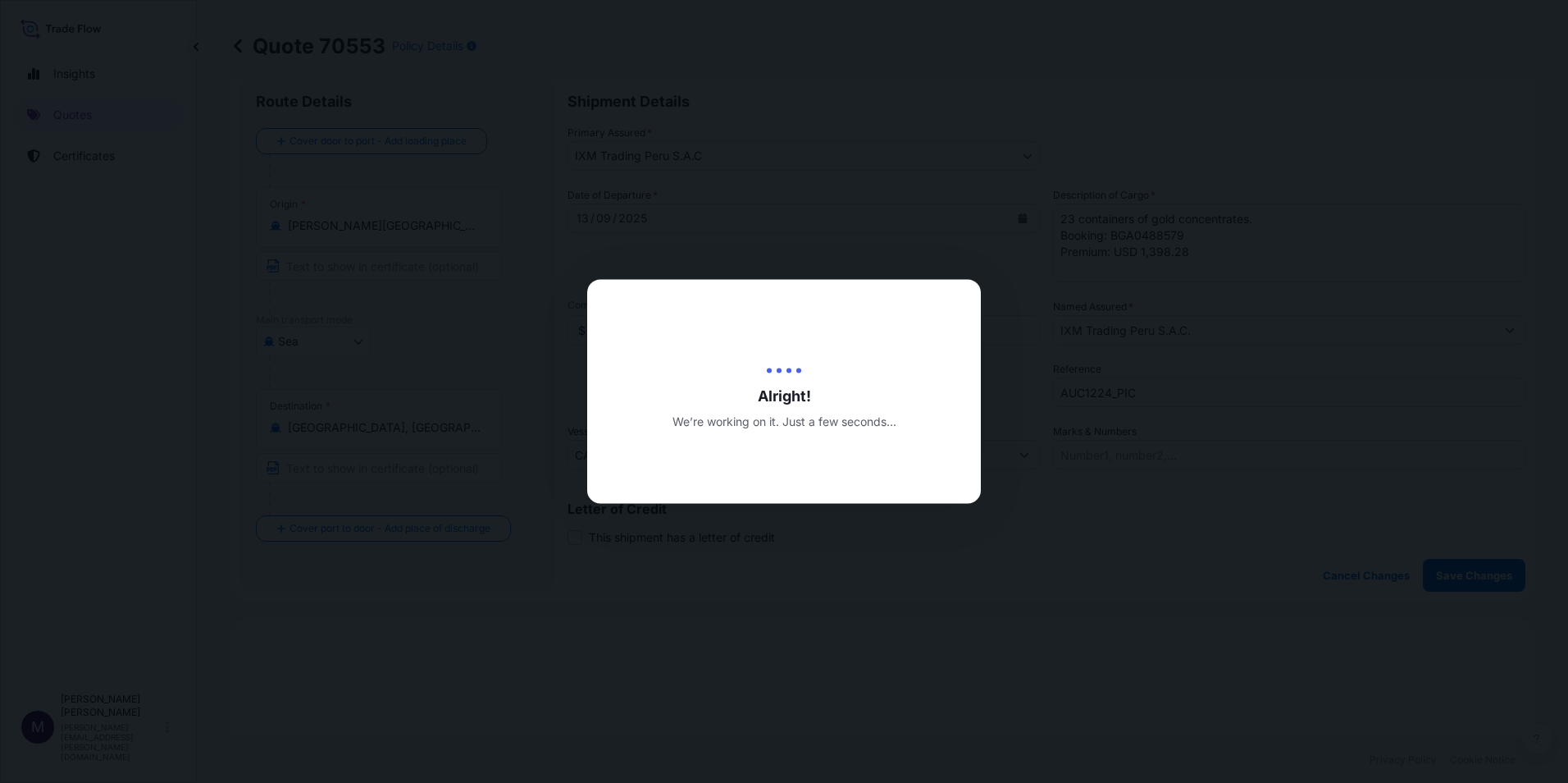
type input "[DATE]"
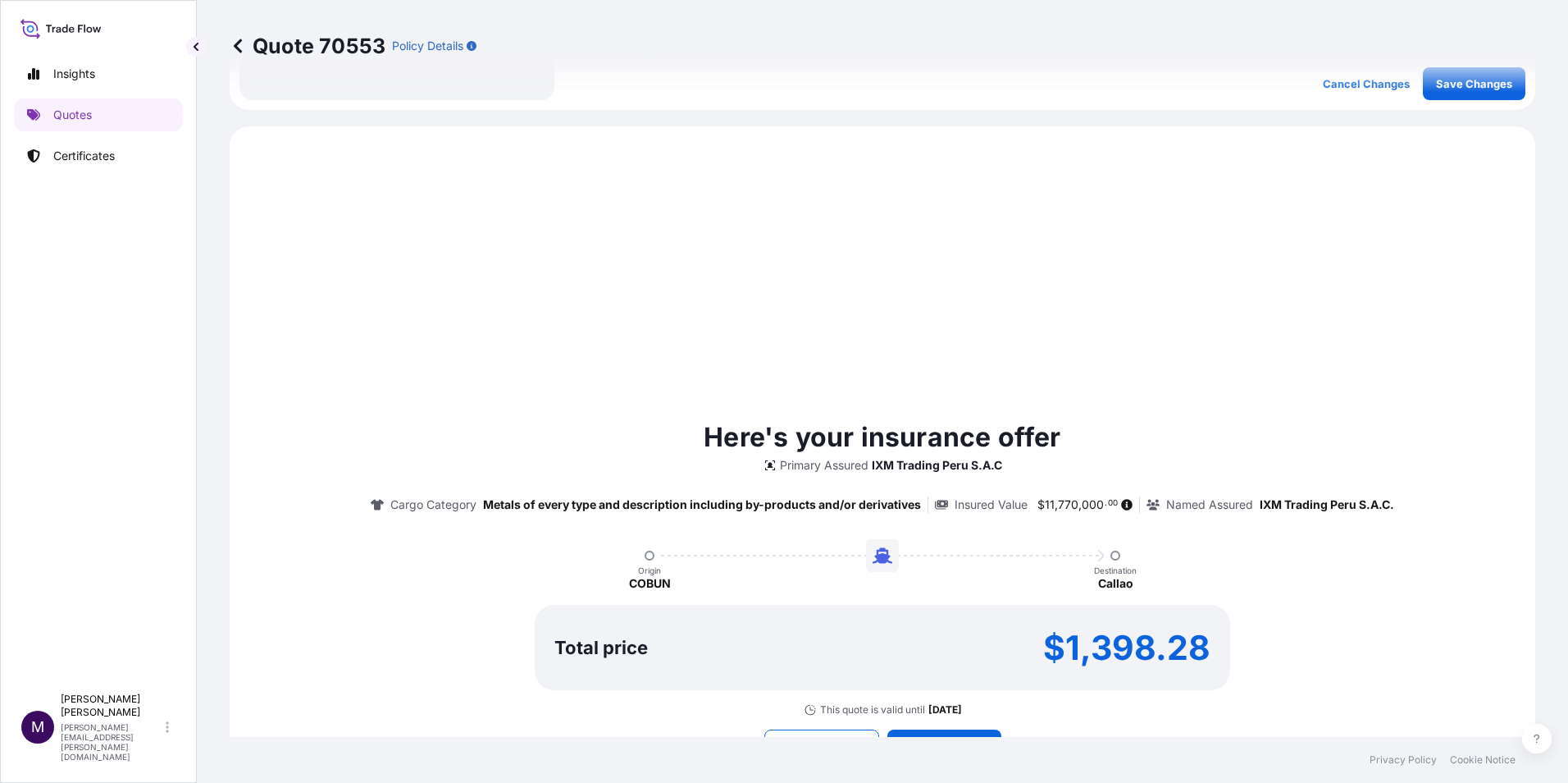
scroll to position [562, 0]
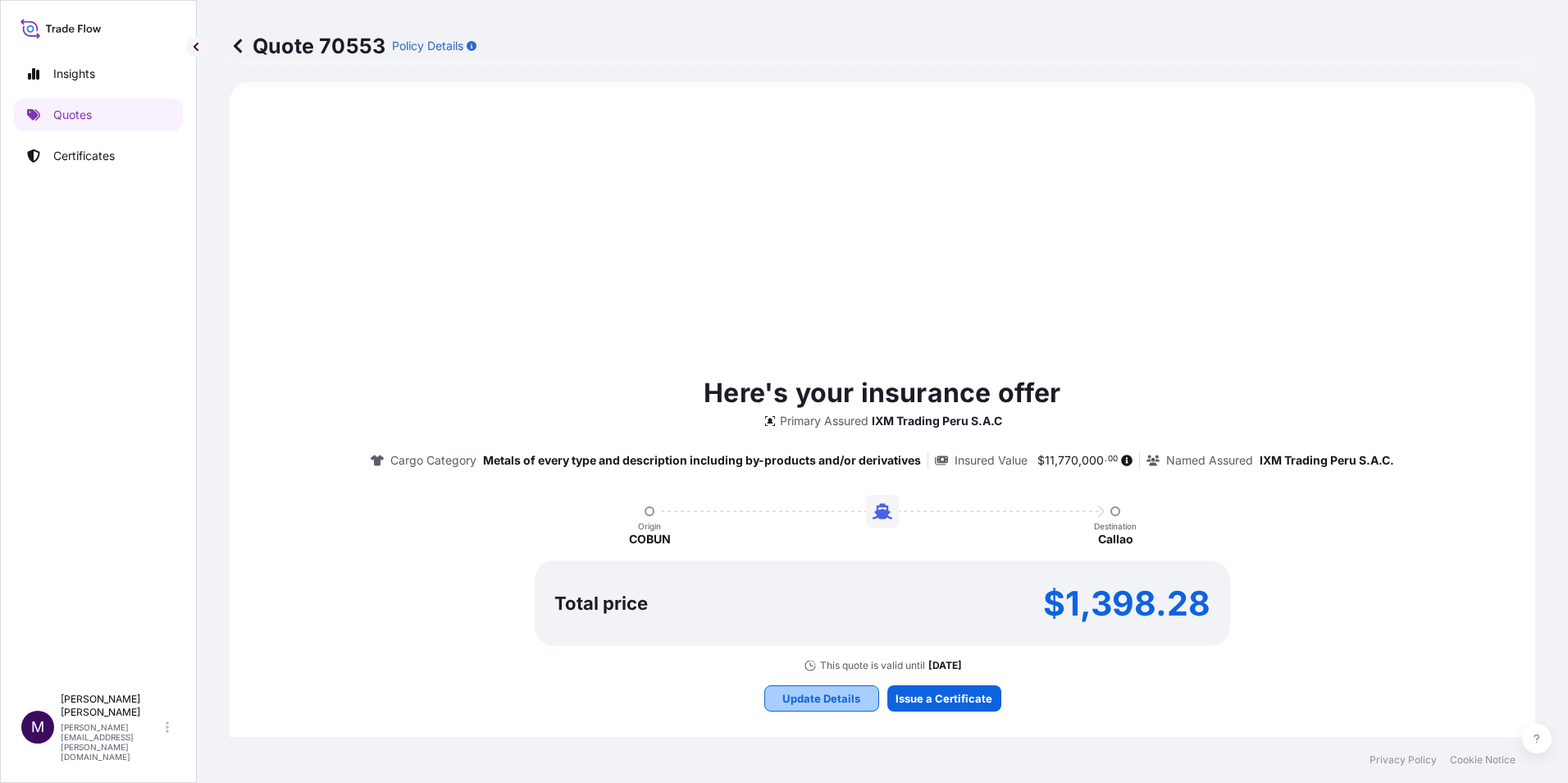
select select "Sea"
select select "31855"
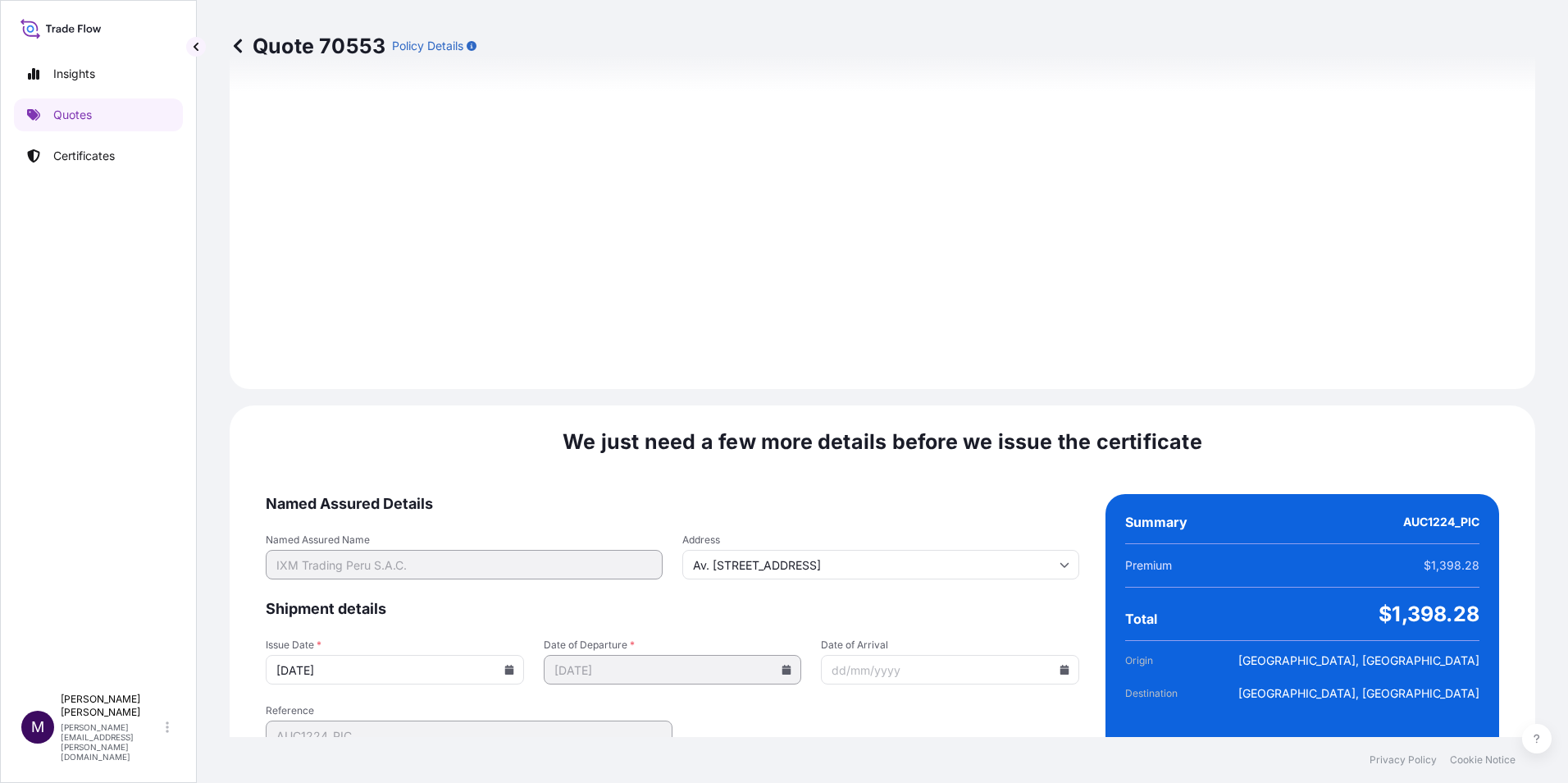
scroll to position [1687, 0]
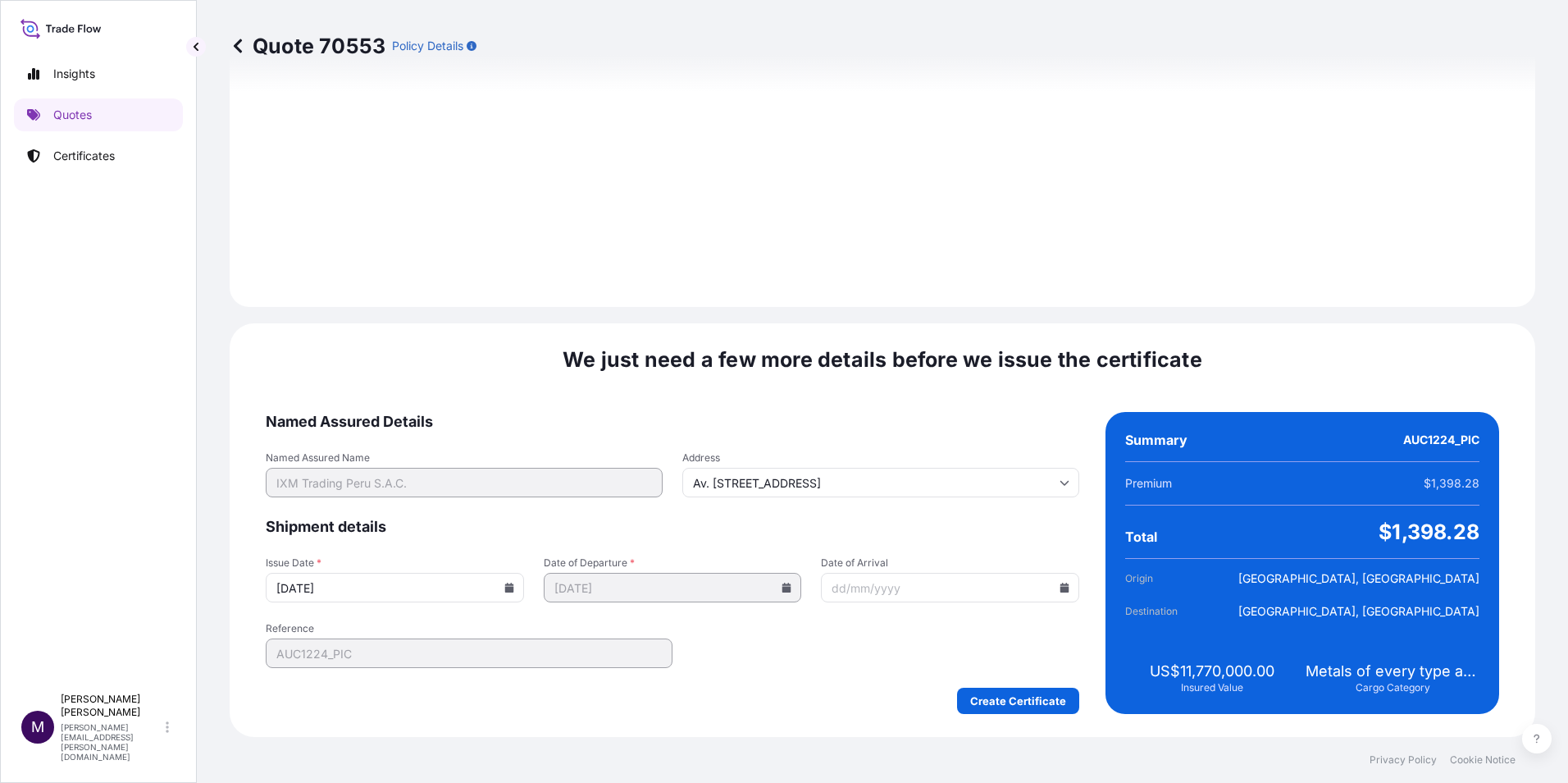
click at [955, 588] on input "Date of Arrival" at bounding box center [950, 587] width 258 height 30
click at [1061, 594] on input "Date of Arrival" at bounding box center [950, 587] width 258 height 30
click at [1060, 587] on icon at bounding box center [1064, 587] width 9 height 10
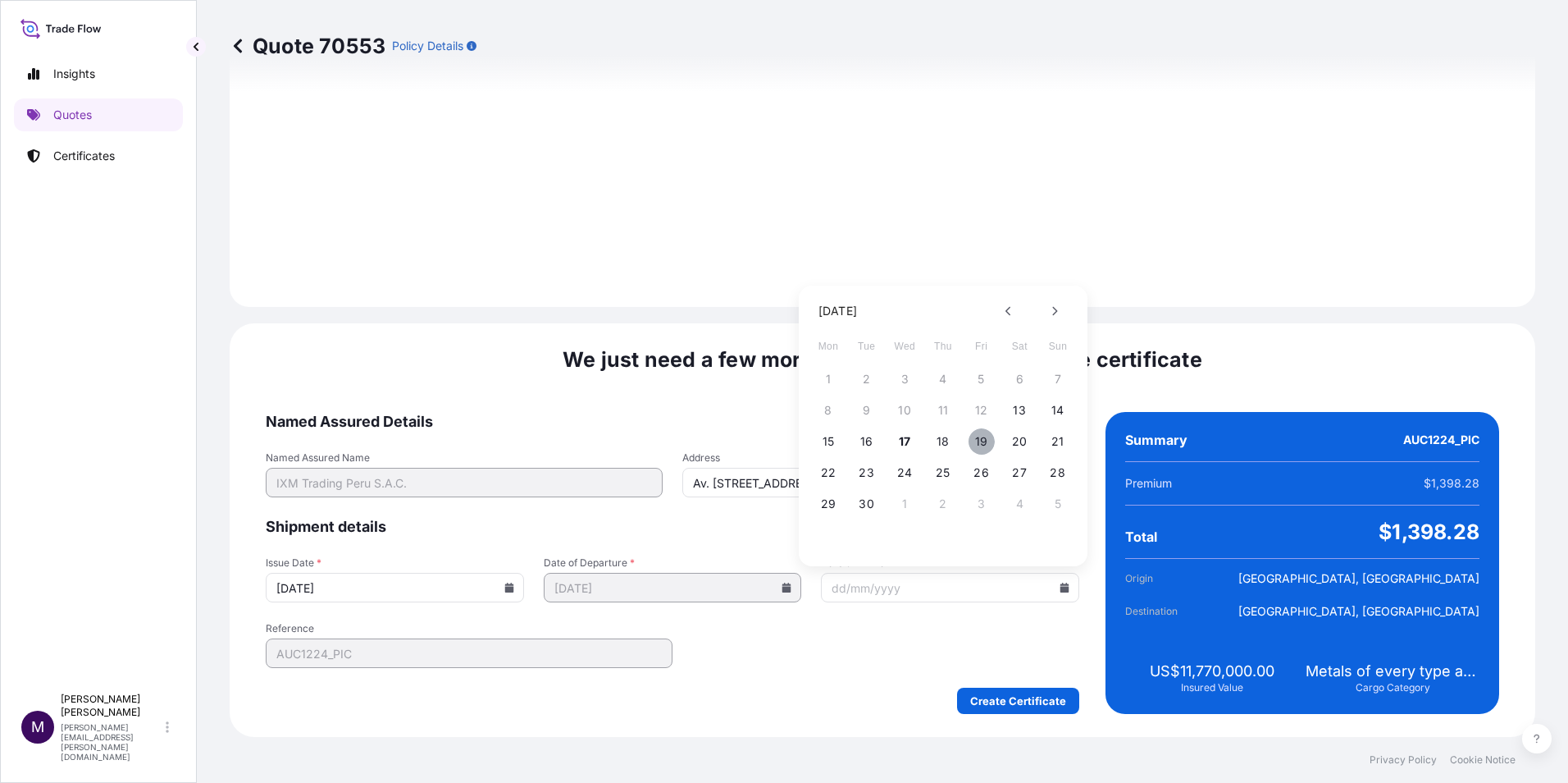
click at [974, 445] on button "19" at bounding box center [981, 441] width 26 height 26
type input "[DATE]"
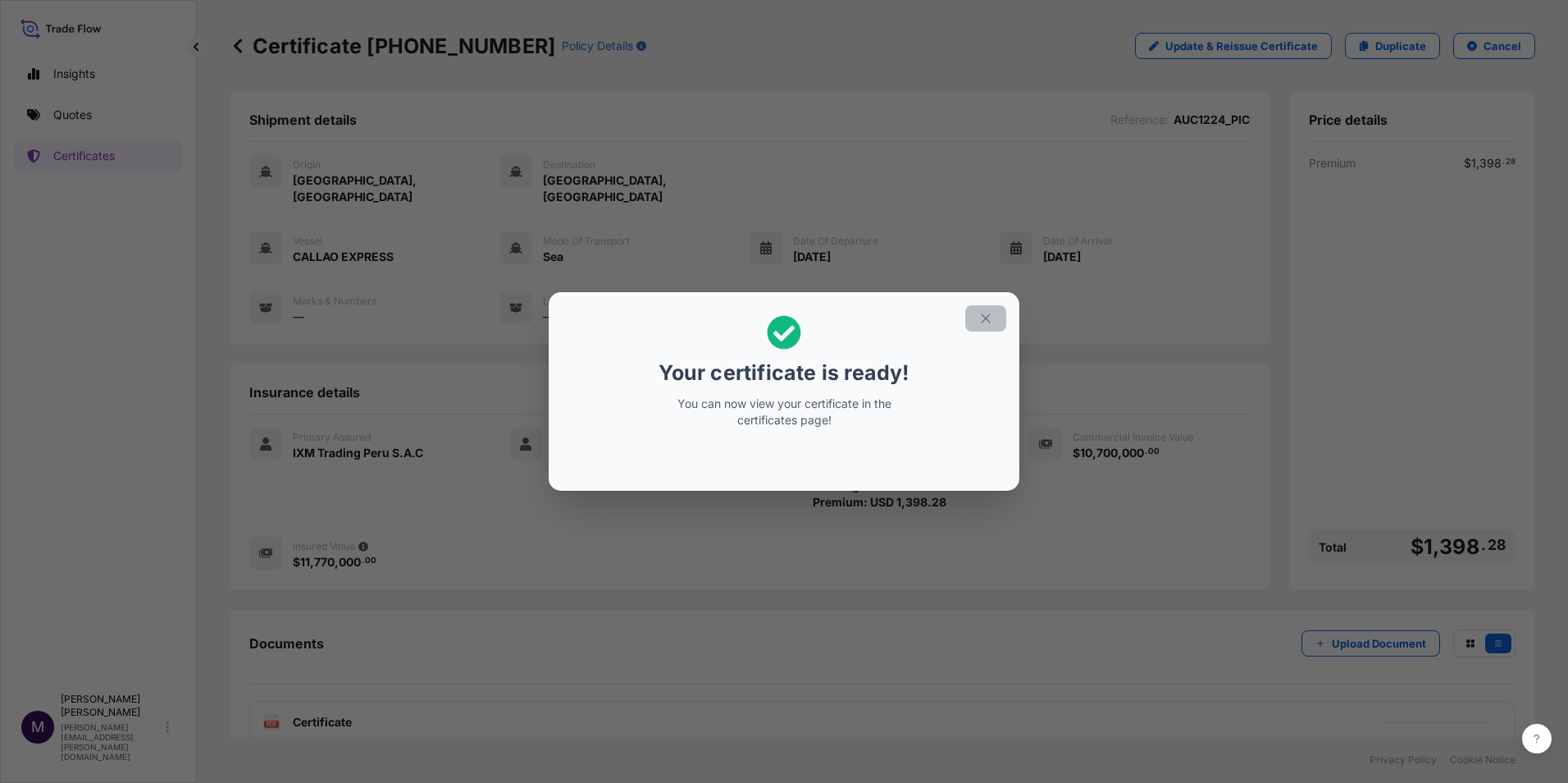
click at [992, 322] on icon "button" at bounding box center [985, 317] width 15 height 15
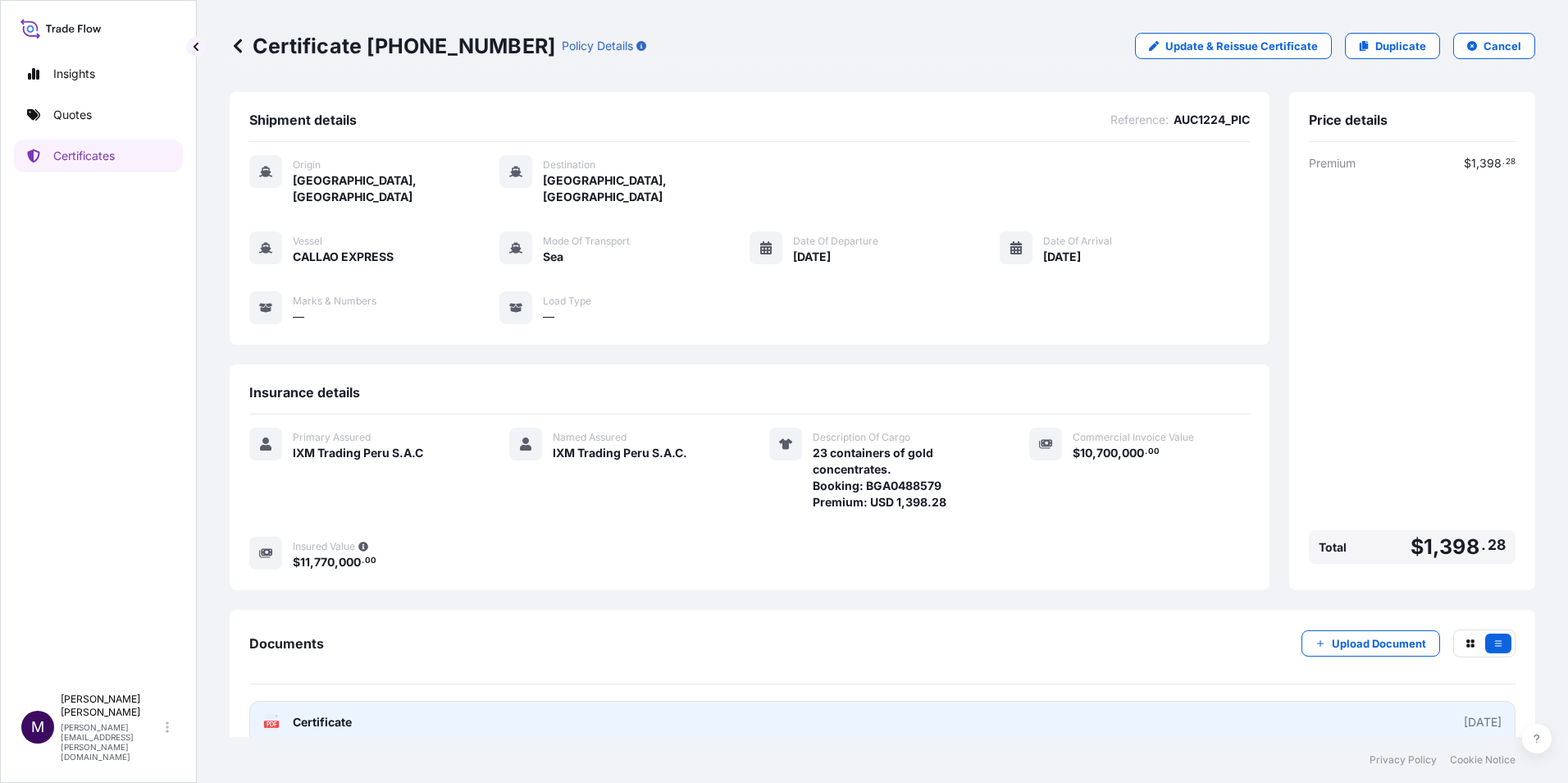
click at [333, 714] on span "Certificate" at bounding box center [322, 722] width 59 height 16
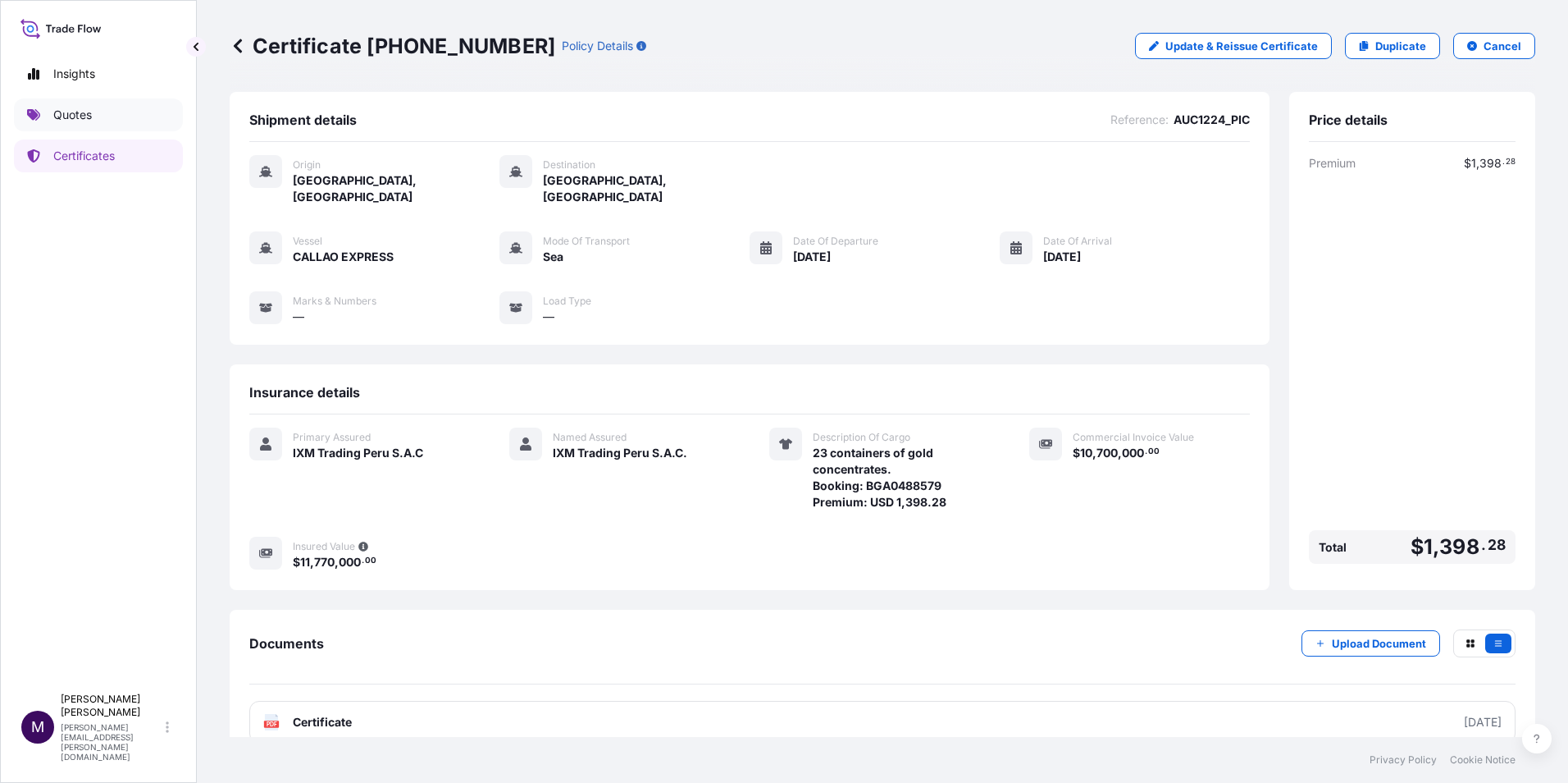
click at [92, 115] on p "Quotes" at bounding box center [73, 114] width 39 height 16
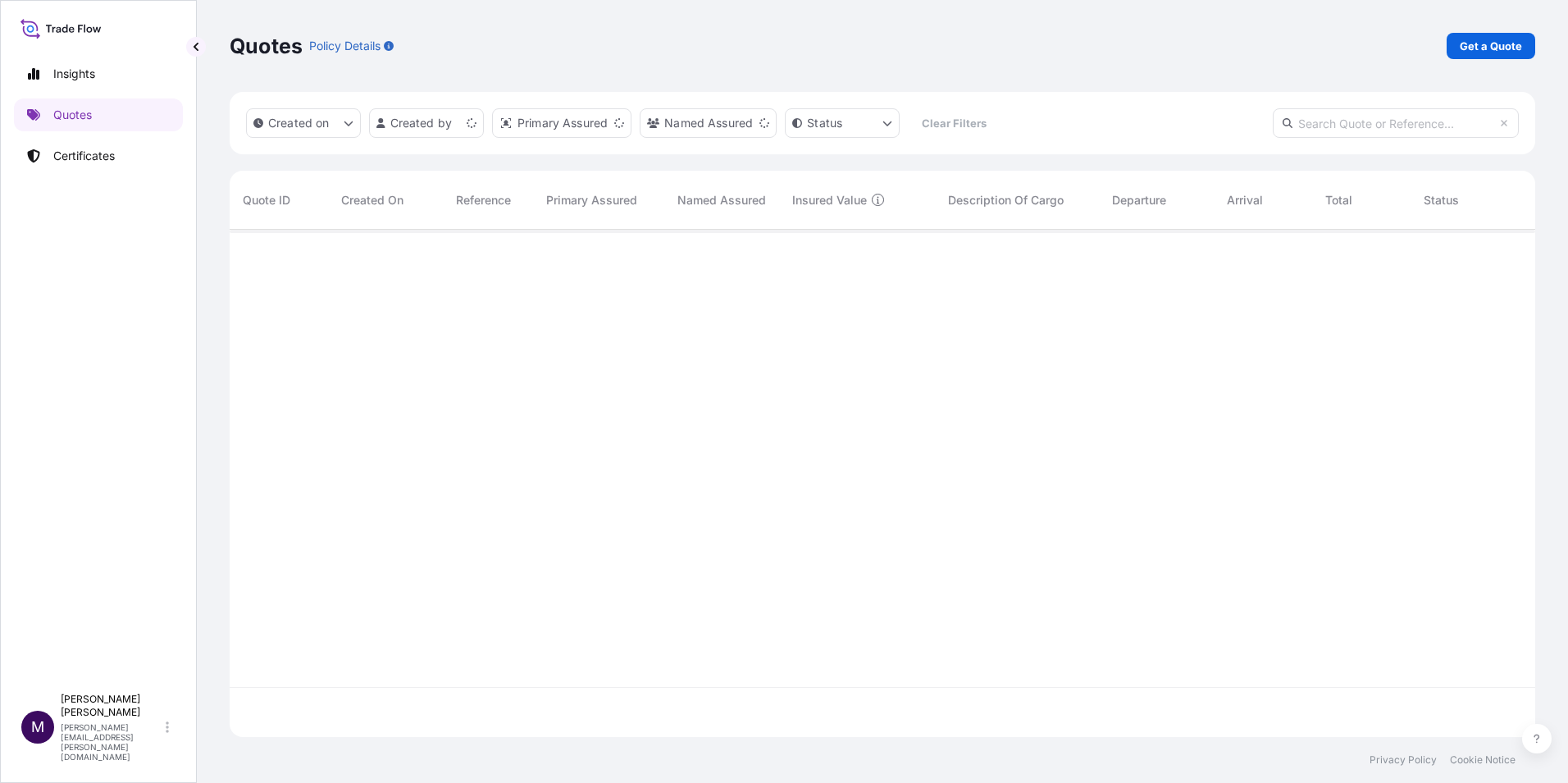
scroll to position [504, 1293]
click at [1474, 41] on p "Get a Quote" at bounding box center [1491, 45] width 62 height 16
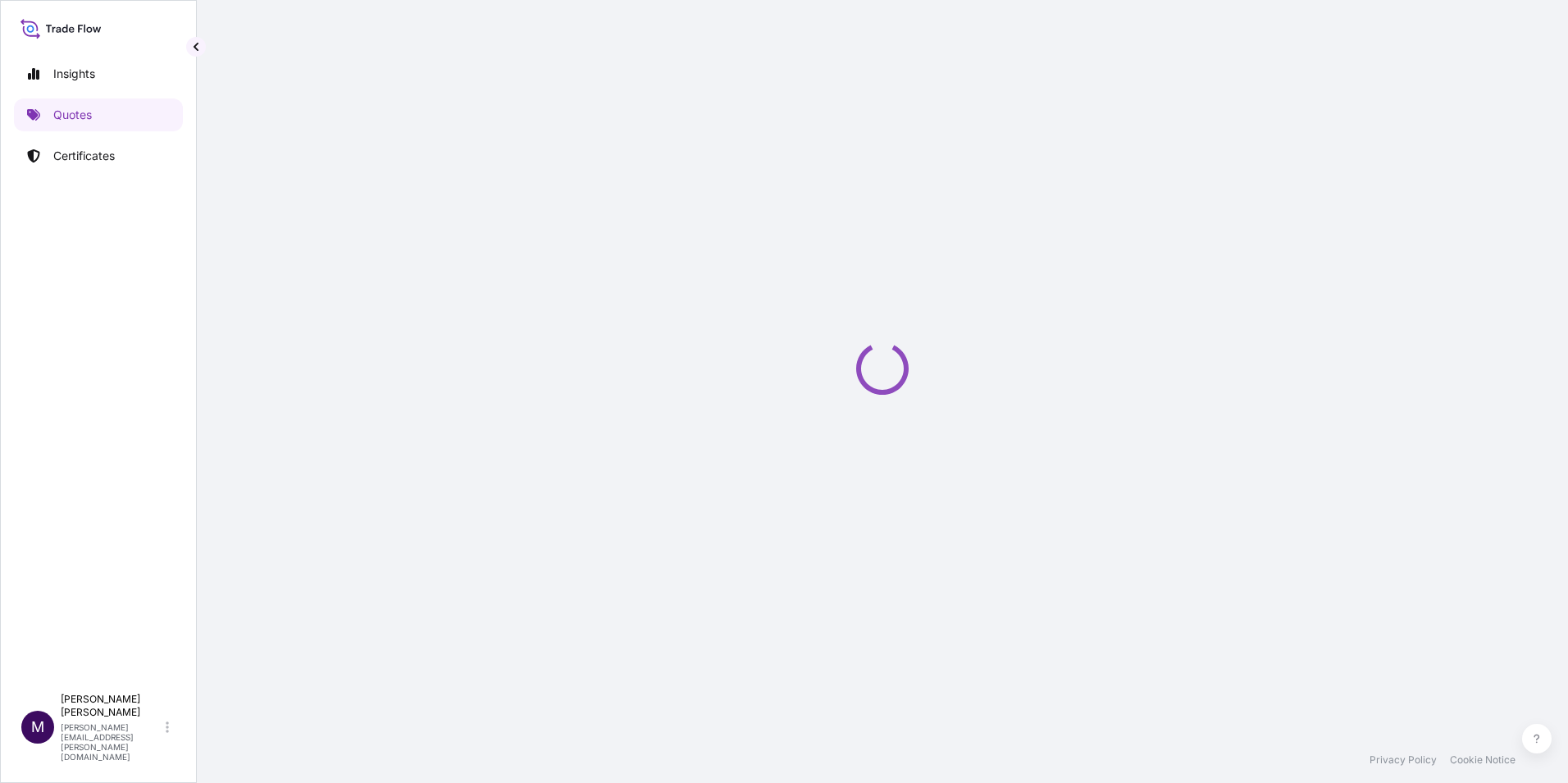
select select "Sea"
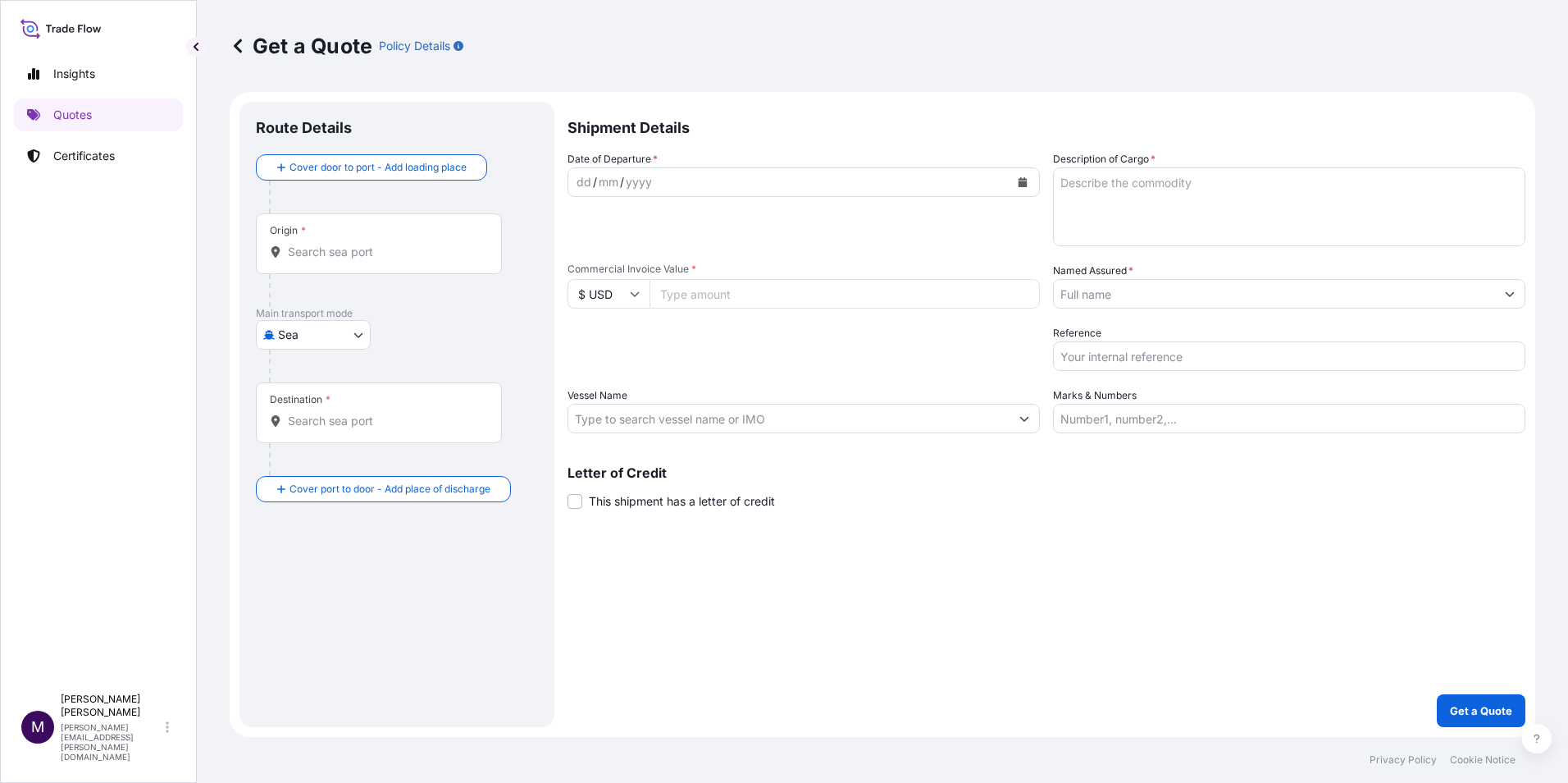
click at [426, 248] on input "Origin *" at bounding box center [385, 252] width 193 height 16
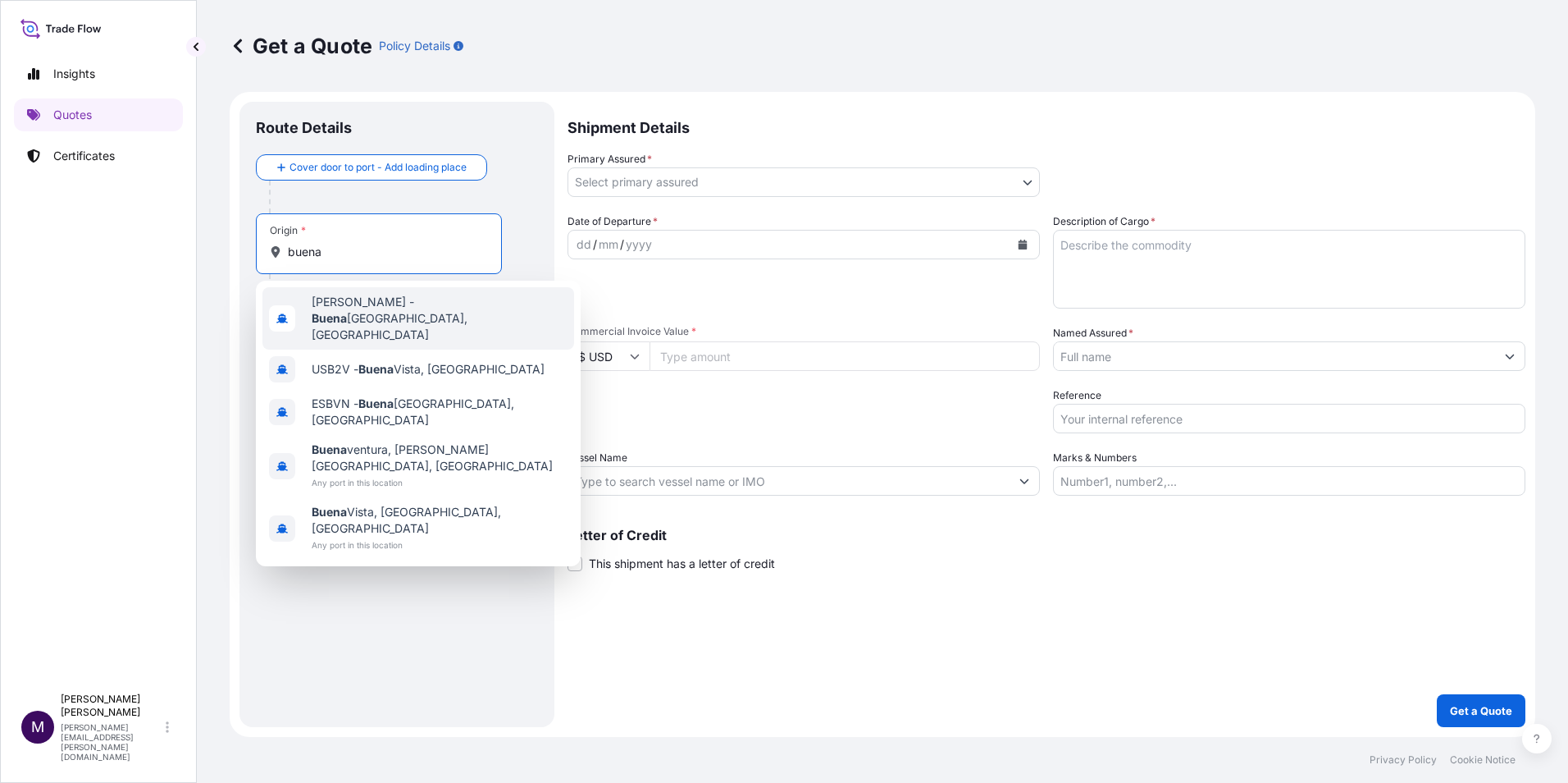
click at [452, 307] on span "[PERSON_NAME] - [DATE], [GEOGRAPHIC_DATA]" at bounding box center [439, 317] width 255 height 49
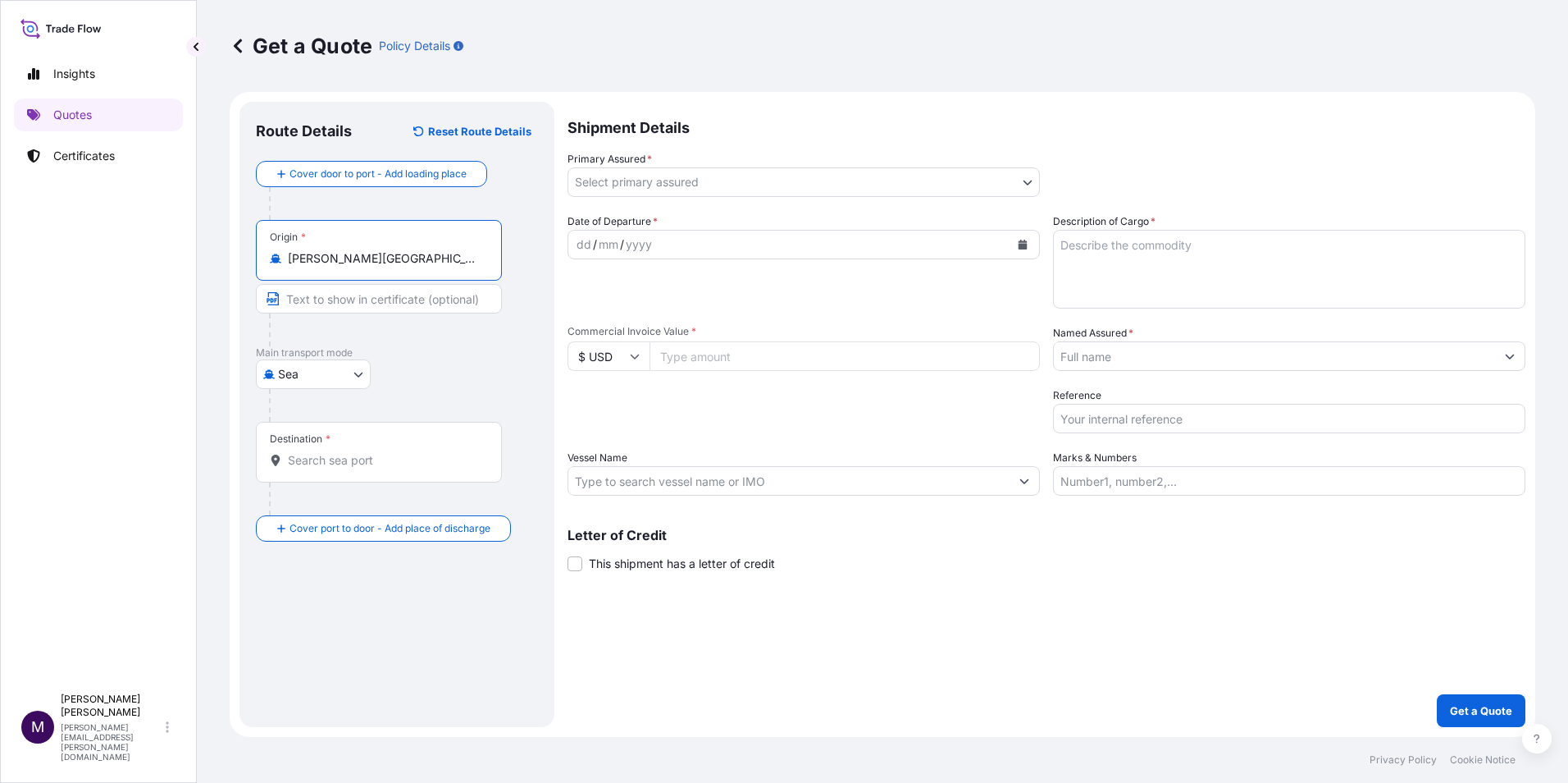
type input "[PERSON_NAME][GEOGRAPHIC_DATA], [GEOGRAPHIC_DATA]"
click at [362, 442] on div "Destination *" at bounding box center [378, 452] width 246 height 61
click at [362, 452] on input "Destination *" at bounding box center [385, 460] width 193 height 16
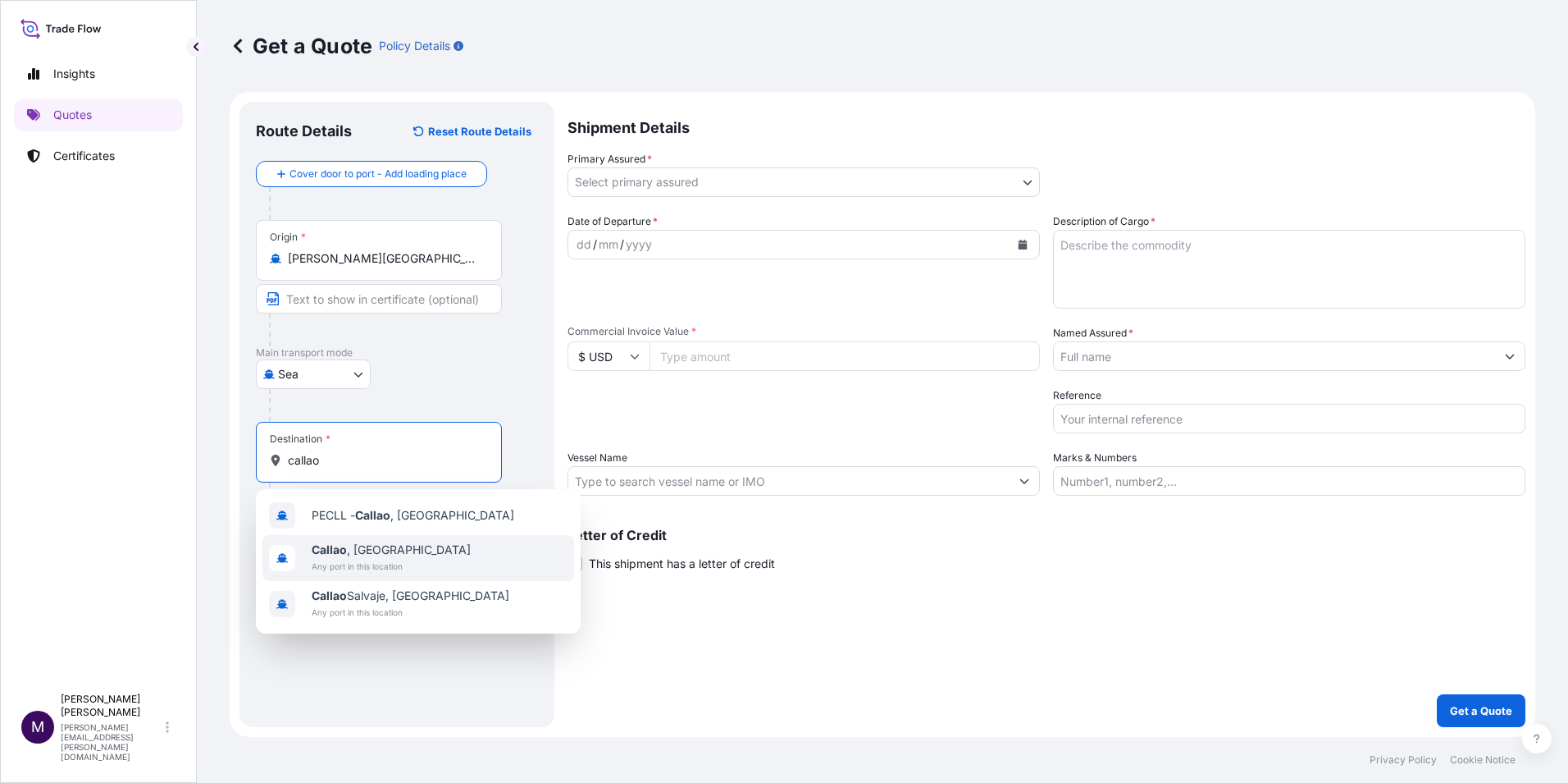
click at [392, 563] on span "Any port in this location" at bounding box center [391, 565] width 159 height 16
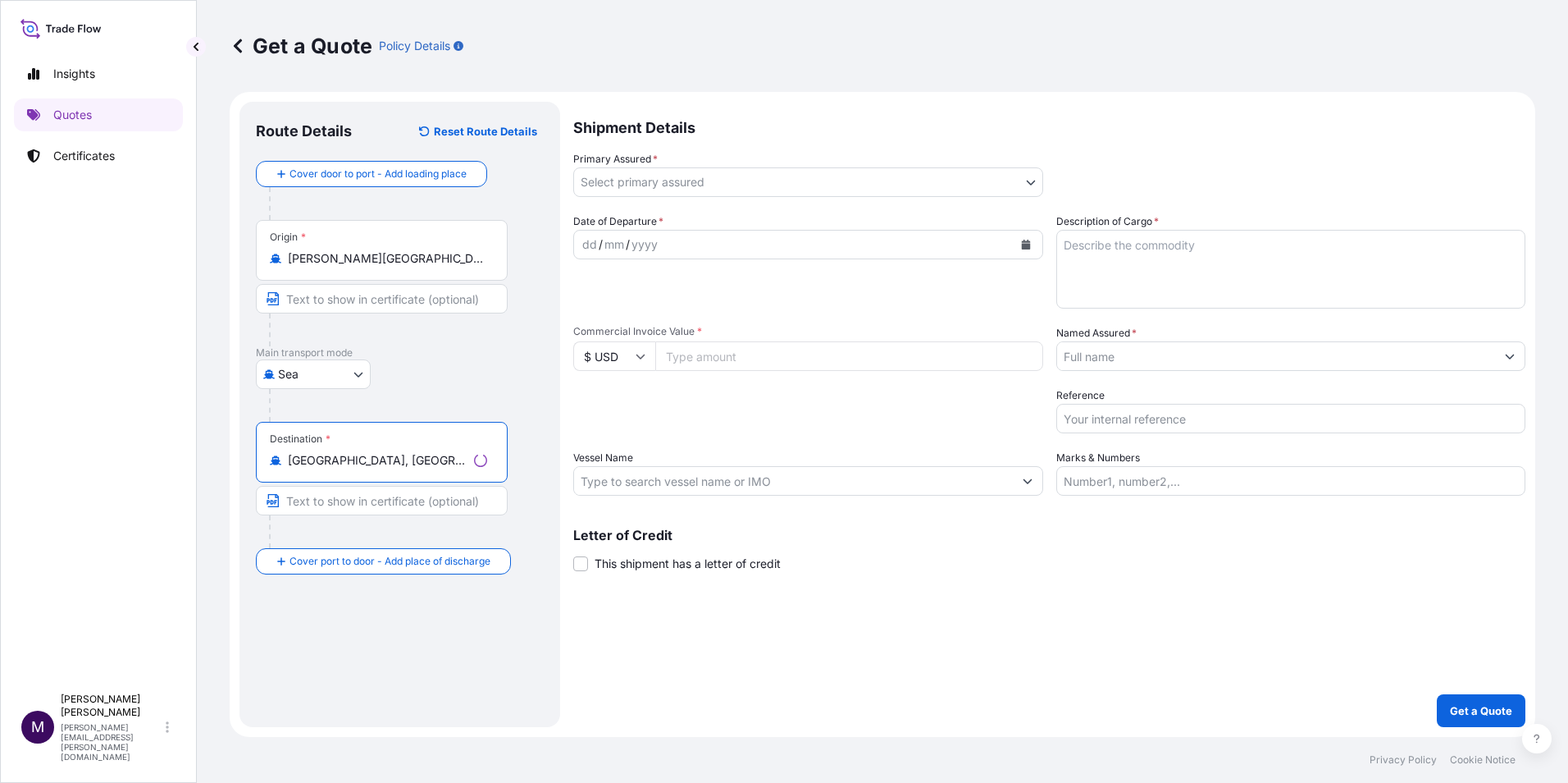
type input "[GEOGRAPHIC_DATA], [GEOGRAPHIC_DATA]"
click at [653, 176] on body "5 options available. 0 options available. 3 options available. Insights Quotes …" at bounding box center [784, 391] width 1568 height 783
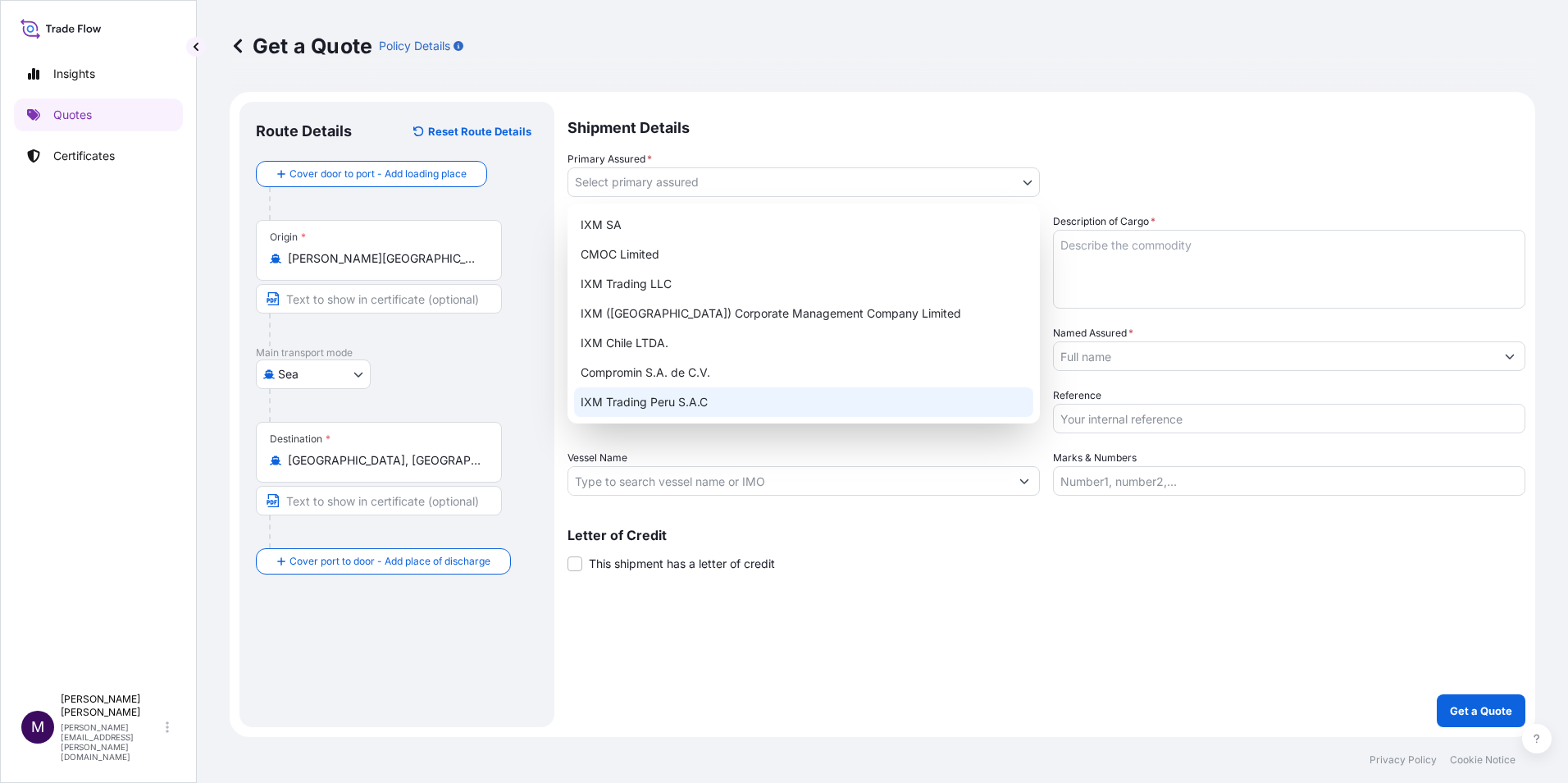
click at [713, 396] on div "IXM Trading Peru S.A.C" at bounding box center [803, 402] width 459 height 30
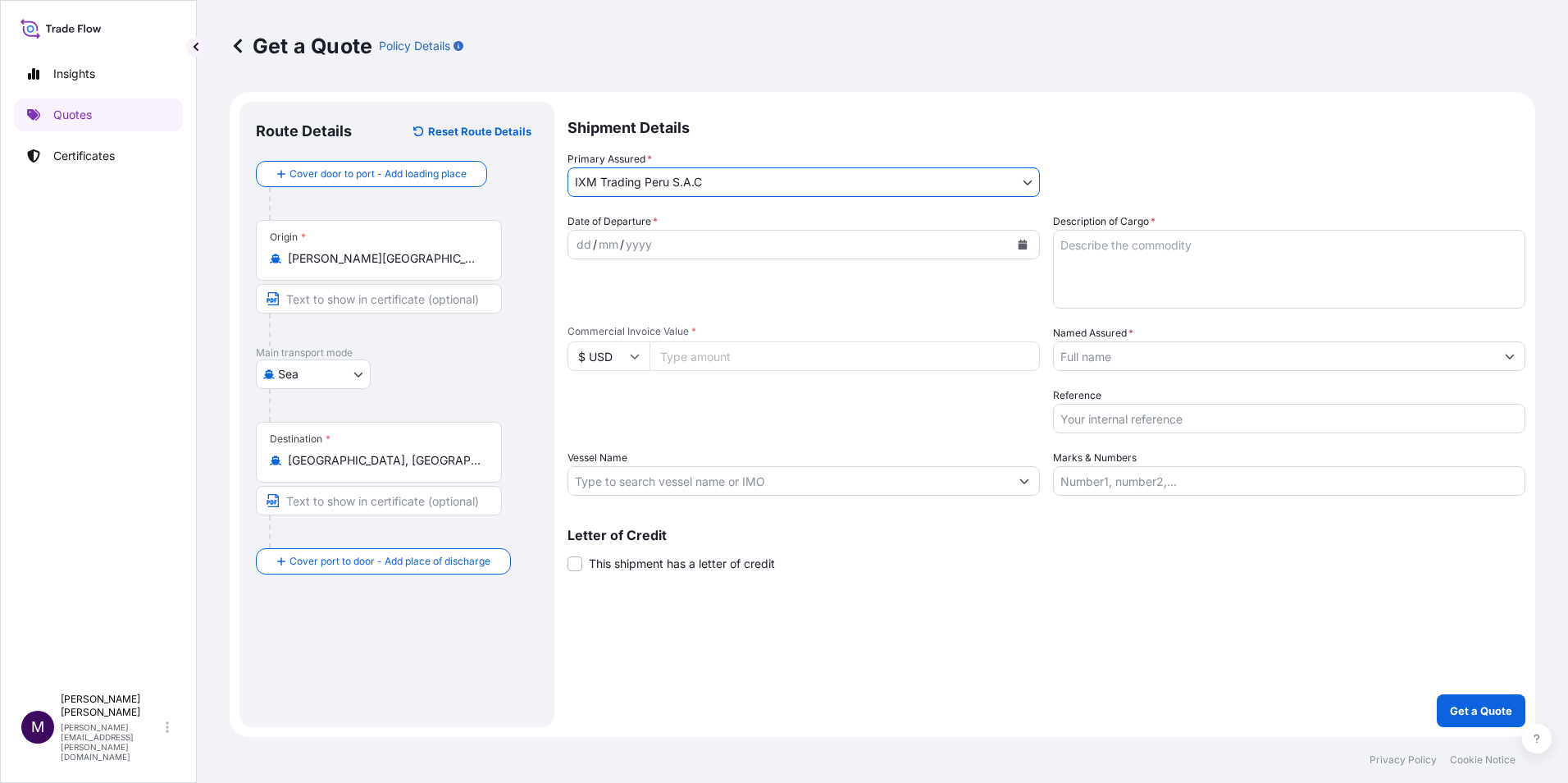
click at [1134, 272] on textarea "Description of Cargo *" at bounding box center [1288, 268] width 472 height 78
paste textarea "BGA0488565"
type textarea "2 containers of gold concentrates Booking: BGA0488565 Premium:"
click at [764, 471] on input "Vessel Name" at bounding box center [788, 481] width 441 height 30
click at [832, 358] on input "Commercial Invoice Value *" at bounding box center [844, 356] width 391 height 30
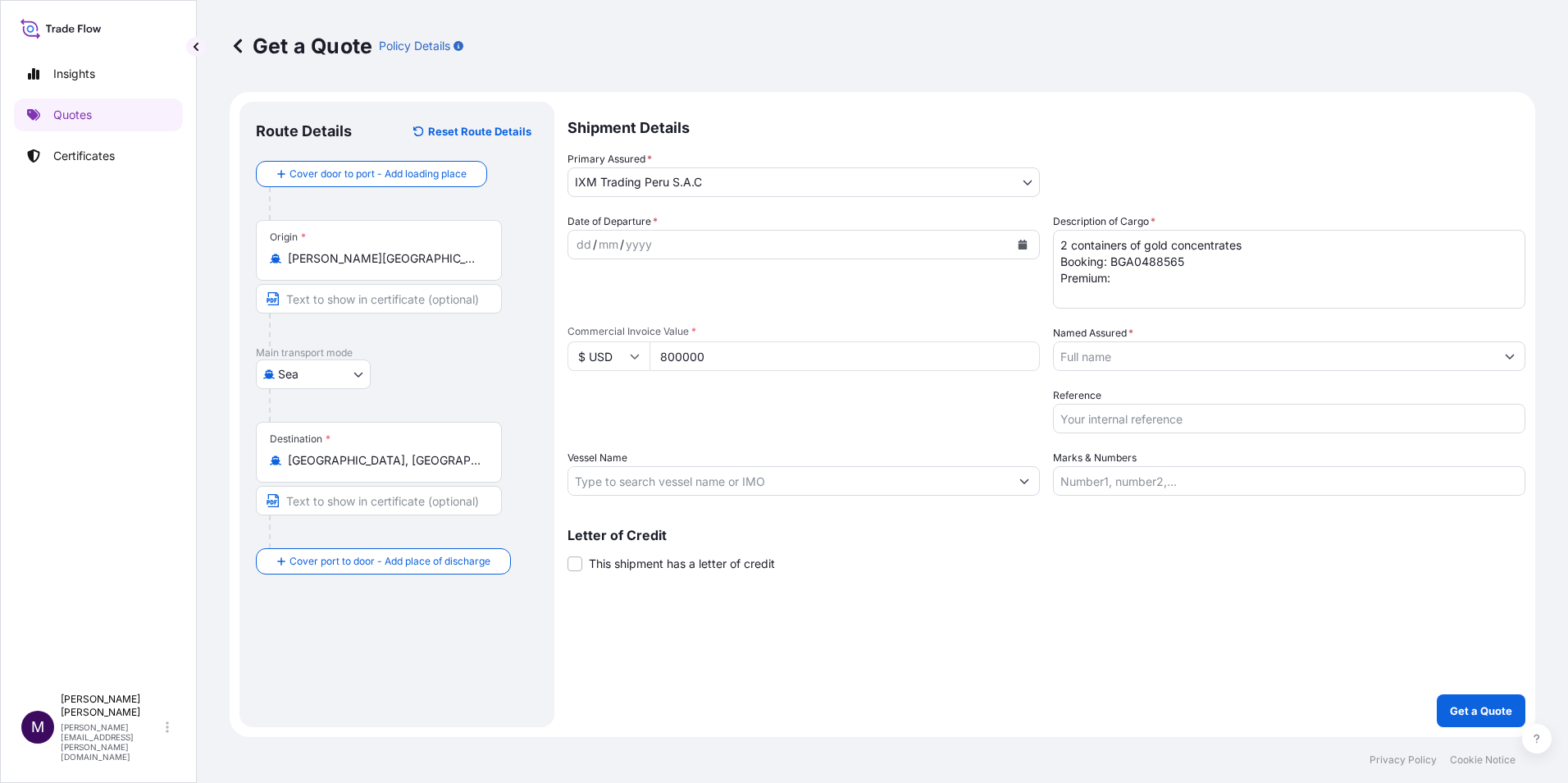
type input "800000"
click at [1110, 353] on input "Named Assured *" at bounding box center [1274, 356] width 441 height 30
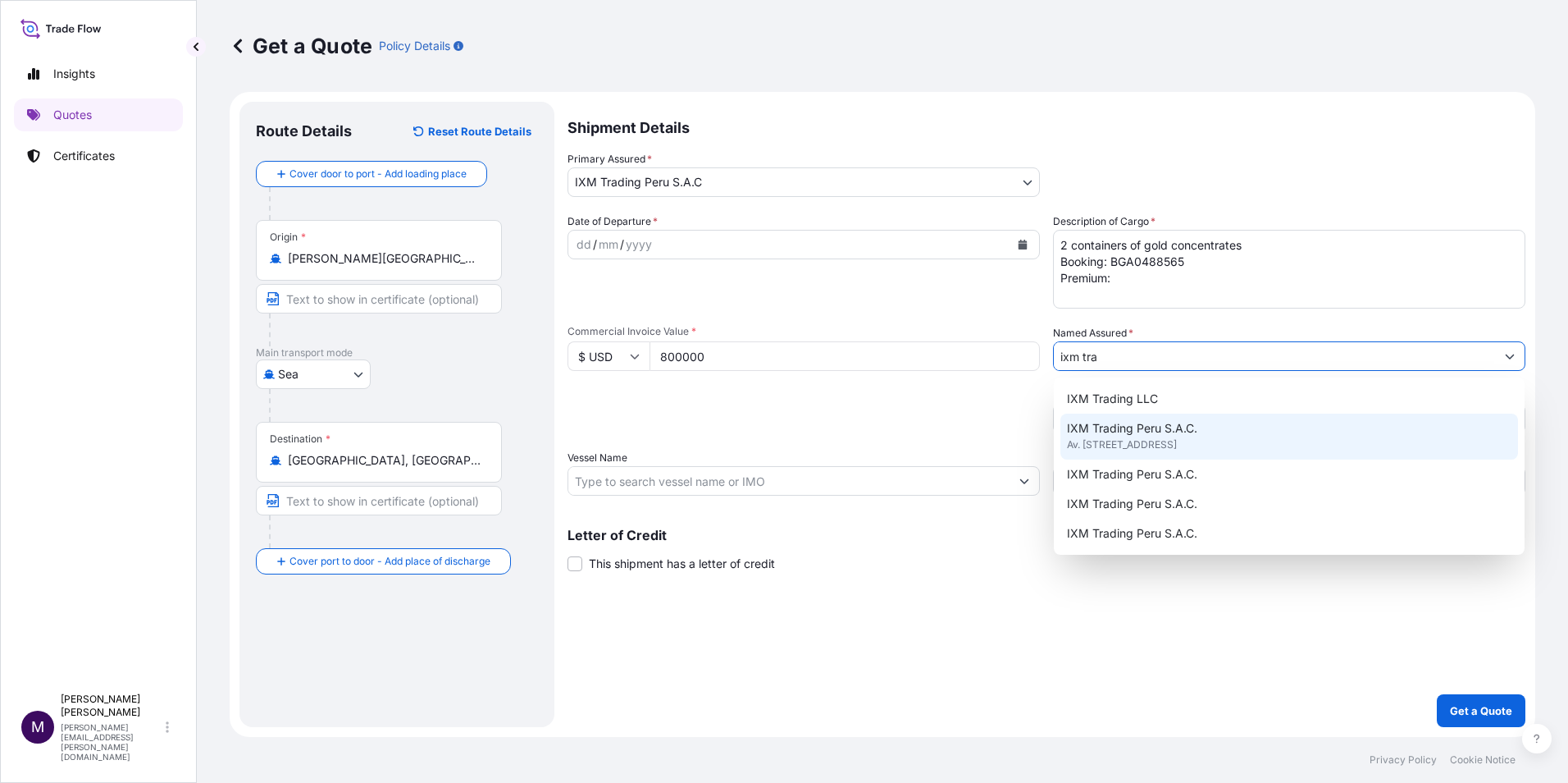
click at [1157, 439] on span "Av. [STREET_ADDRESS]" at bounding box center [1122, 444] width 110 height 16
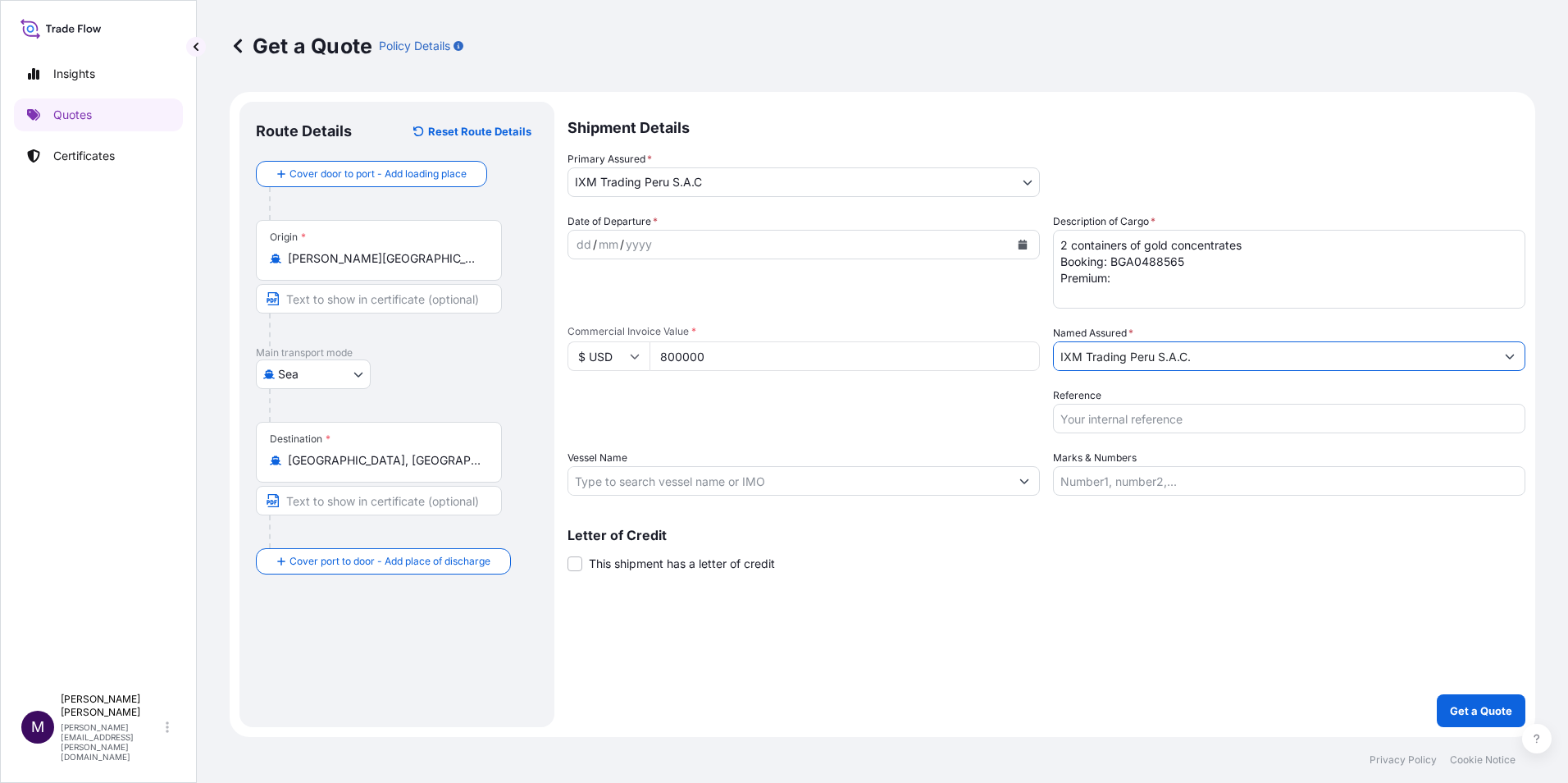
type input "IXM Trading Peru S.A.C."
drag, startPoint x: 1128, startPoint y: 422, endPoint x: 1155, endPoint y: 421, distance: 27.0
click at [1128, 422] on input "Reference" at bounding box center [1288, 418] width 472 height 30
type input "AUC1223_PIC (3)"
click at [853, 467] on input "Vessel Name" at bounding box center [788, 481] width 441 height 30
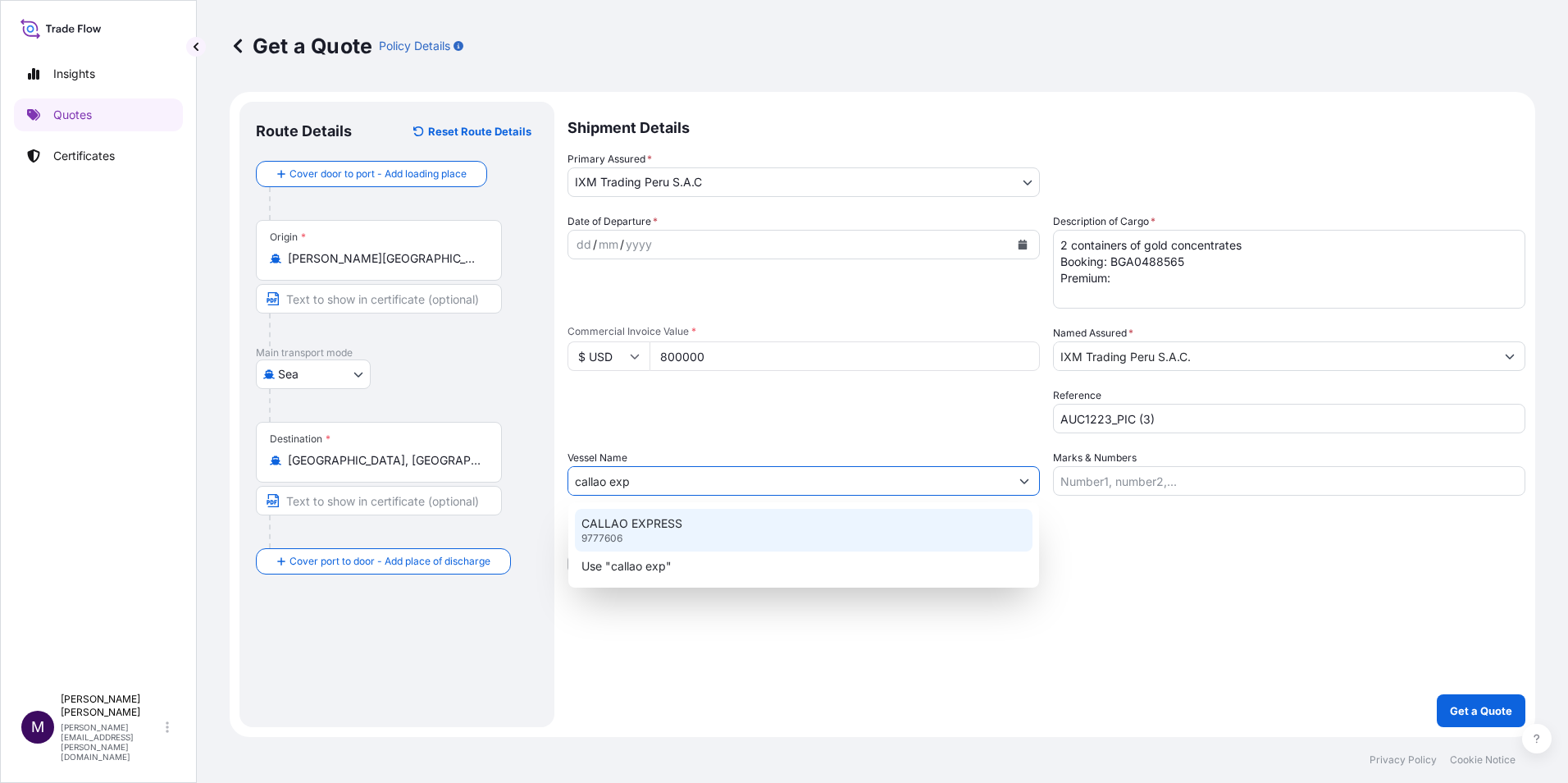
click at [660, 523] on p "CALLAO EXPRESS" at bounding box center [632, 523] width 101 height 16
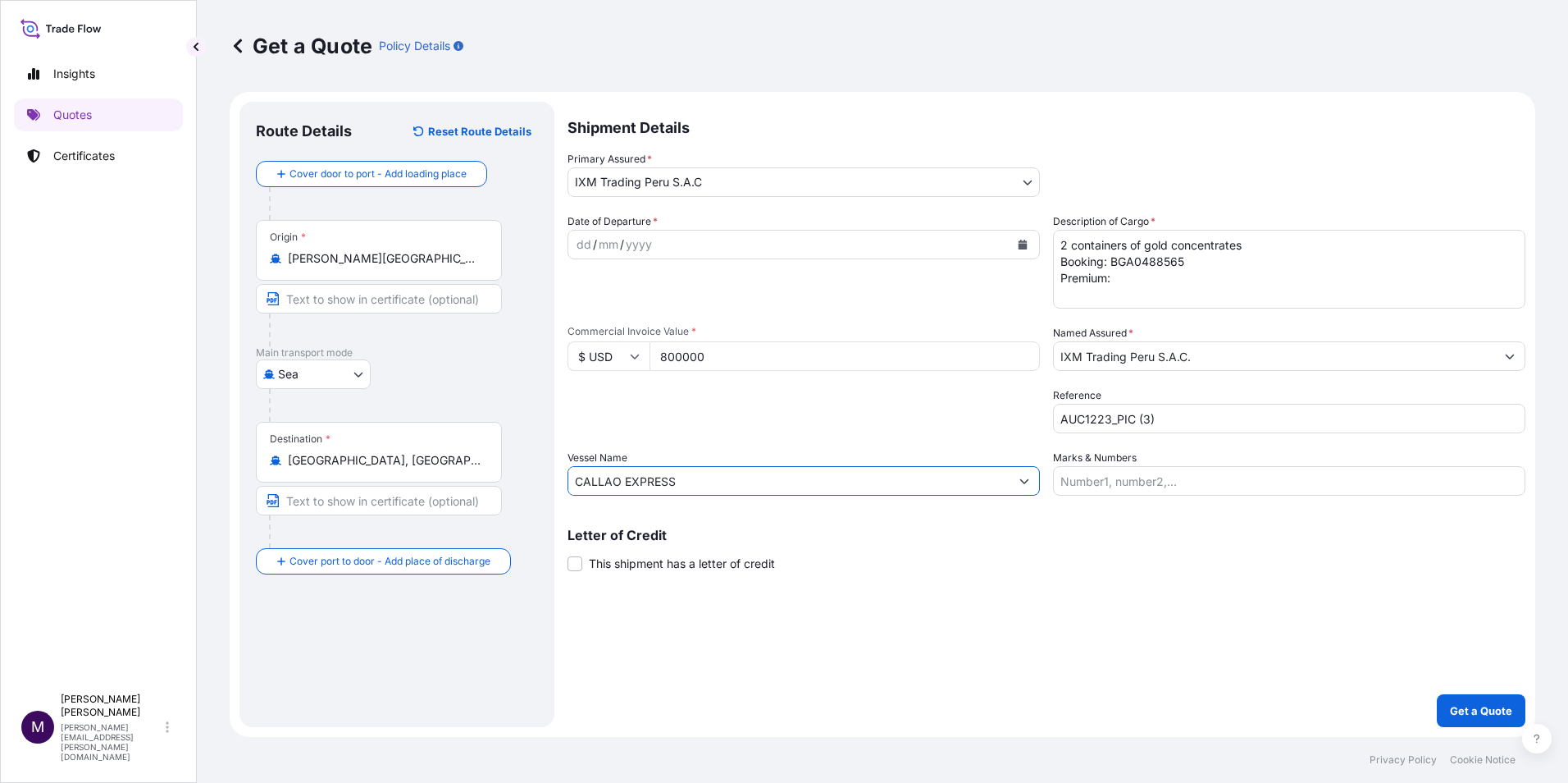
type input "CALLAO EXPRESS"
click at [1016, 243] on button "Calendar" at bounding box center [1022, 244] width 26 height 26
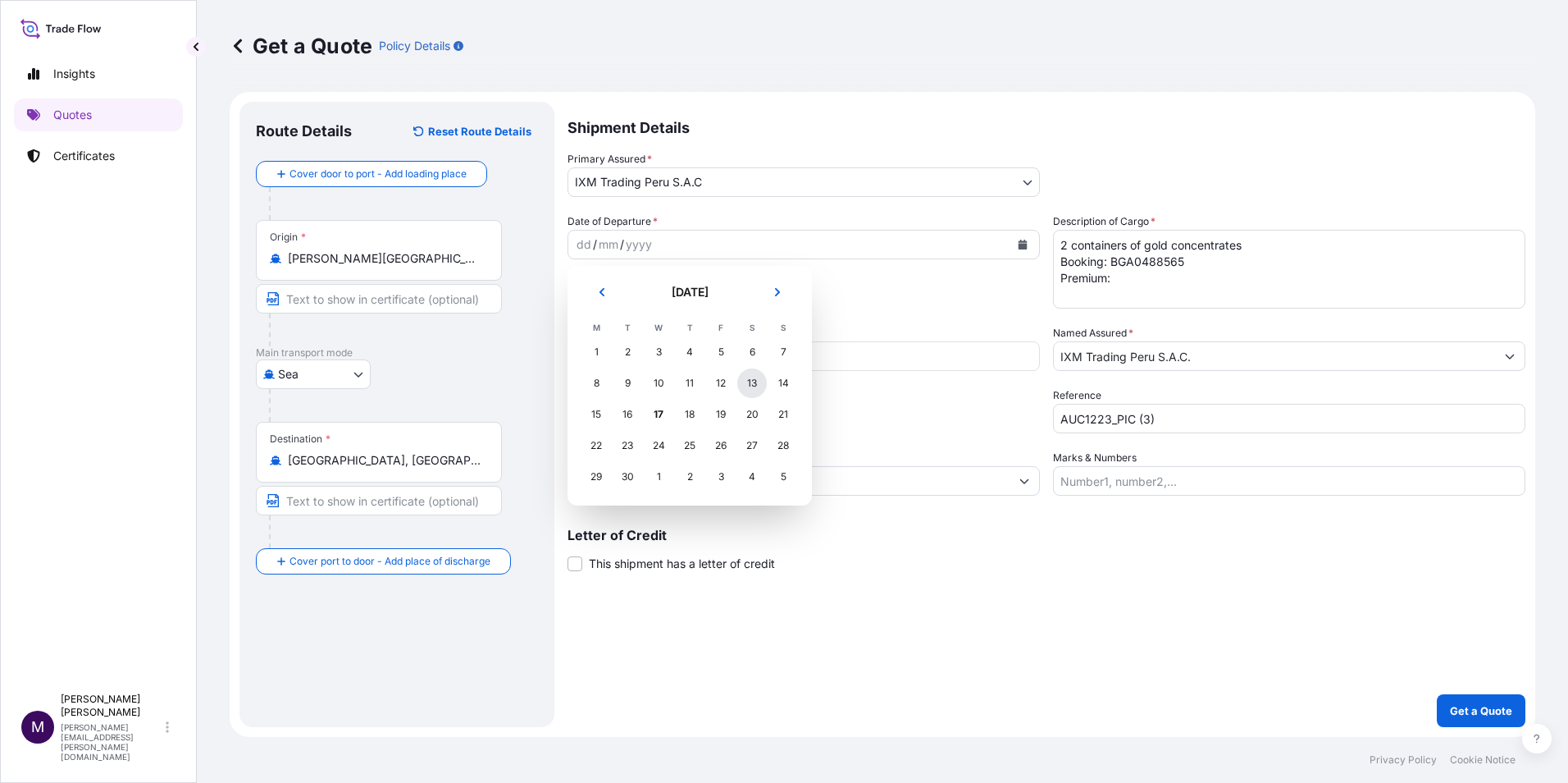
click at [756, 382] on div "13" at bounding box center [752, 383] width 30 height 30
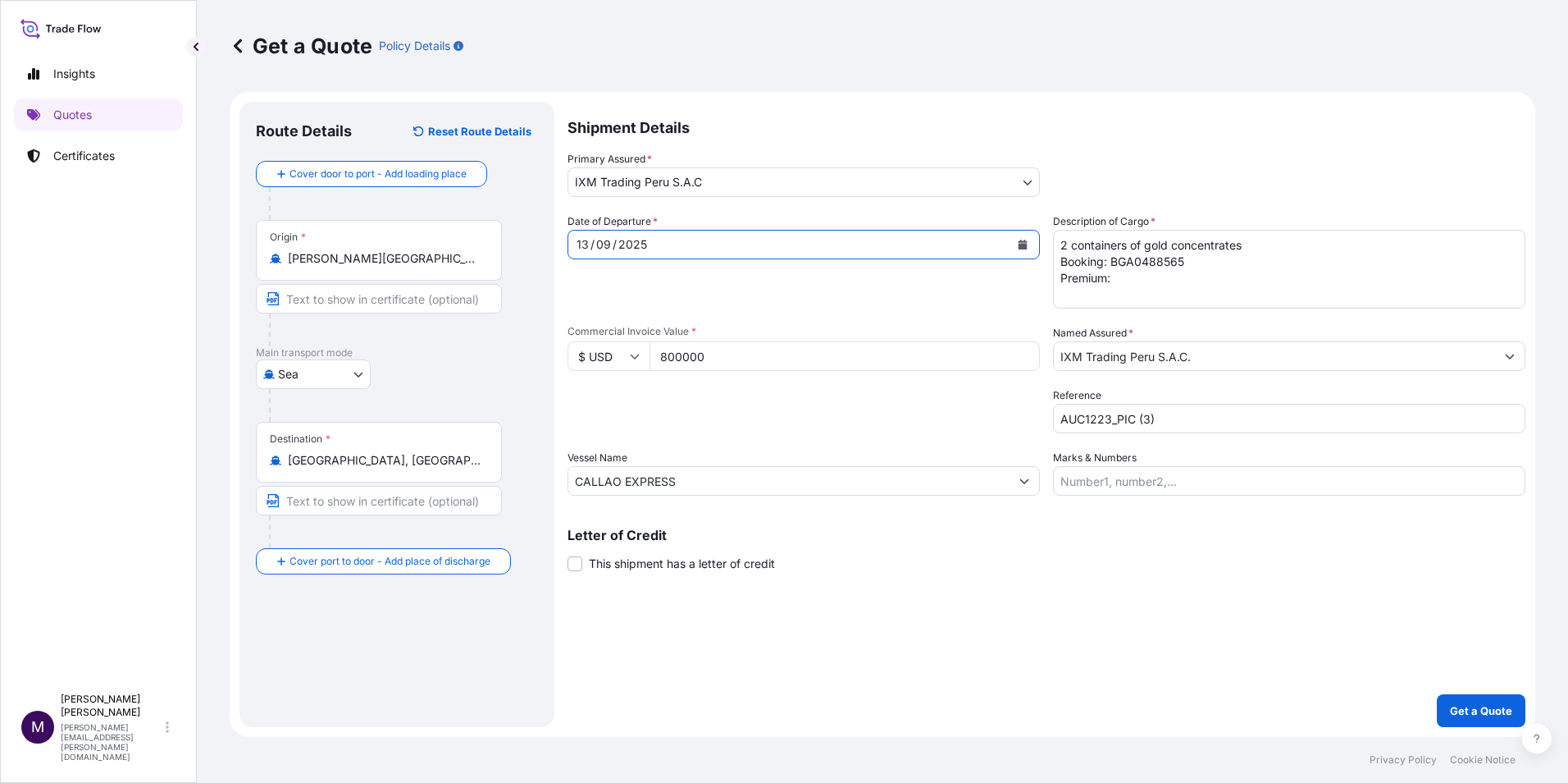
click at [681, 358] on input "800000" at bounding box center [844, 356] width 391 height 30
click at [736, 353] on input "800000" at bounding box center [844, 356] width 391 height 30
click at [1473, 699] on button "Get a Quote" at bounding box center [1481, 710] width 89 height 33
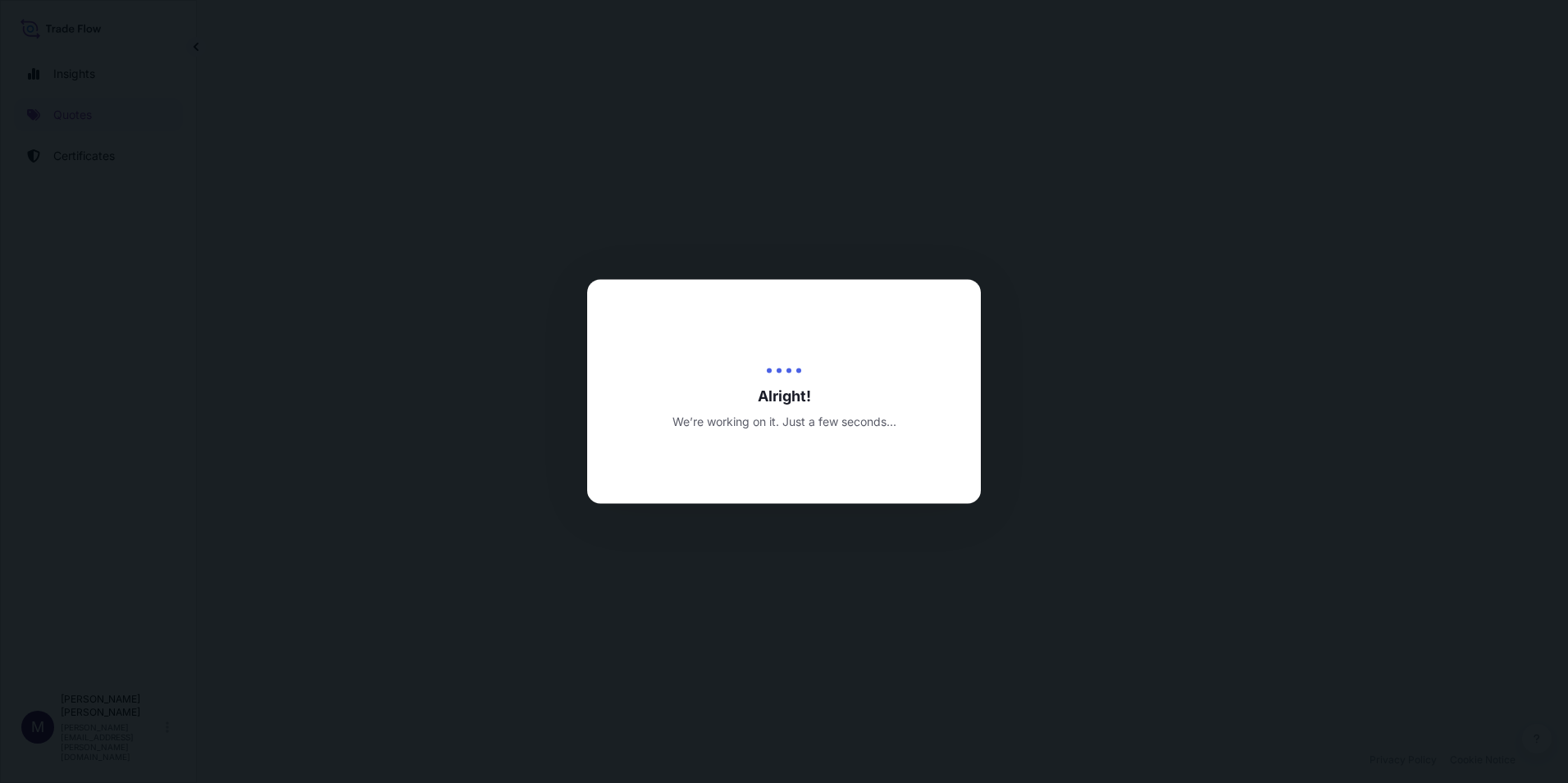
select select "Sea"
select select "31855"
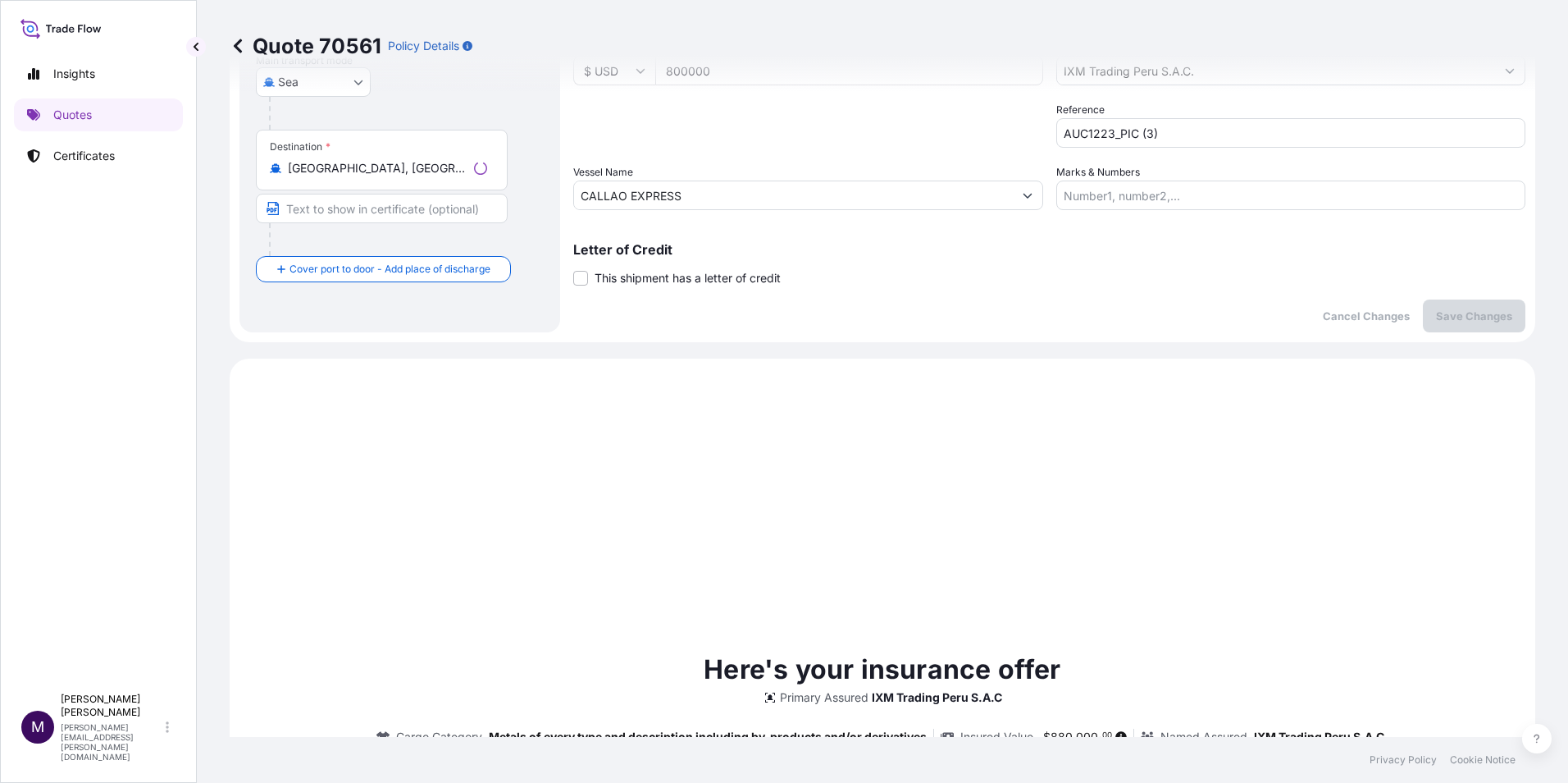
scroll to position [562, 0]
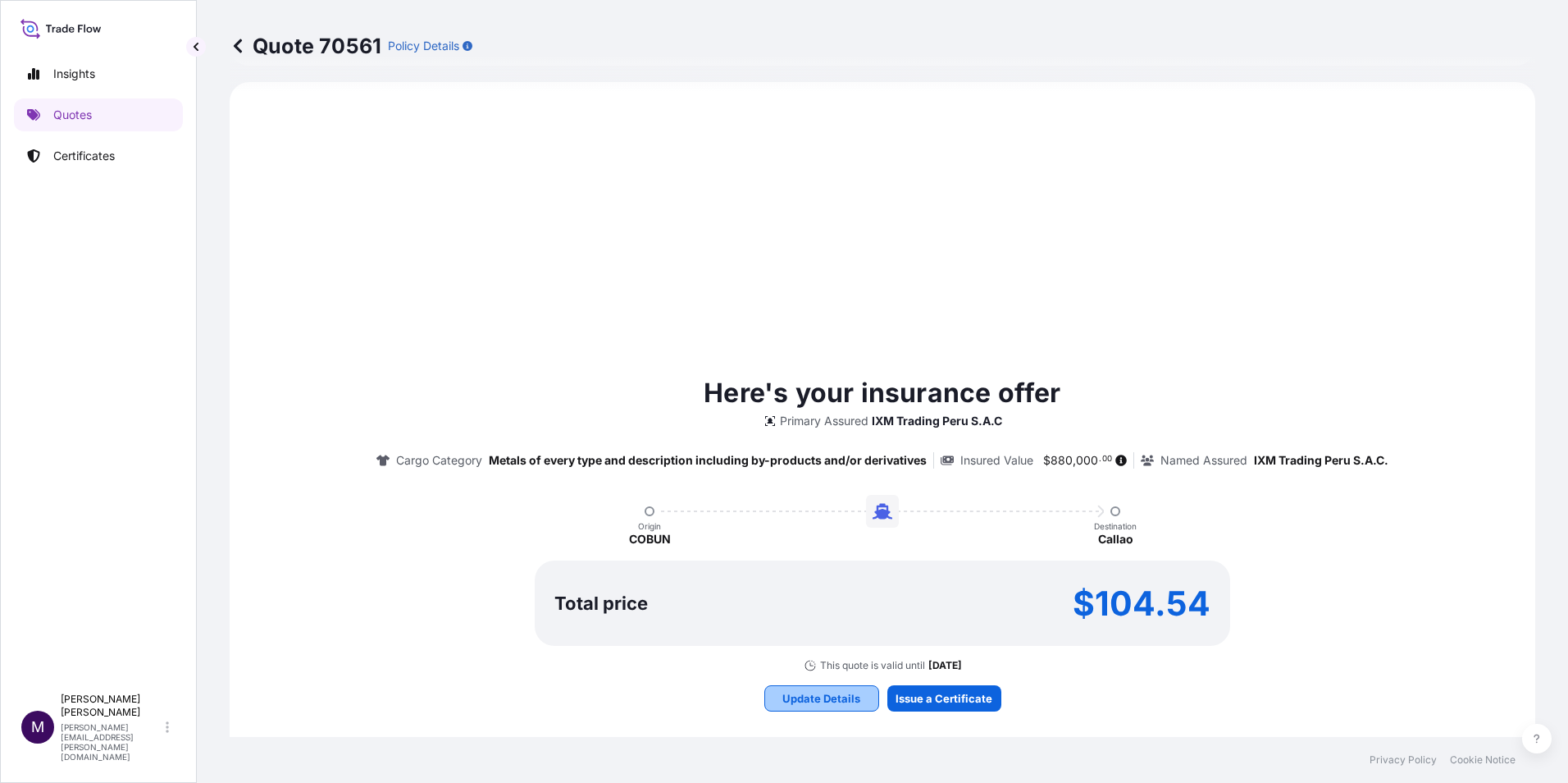
click at [820, 692] on p "Update Details" at bounding box center [821, 698] width 78 height 16
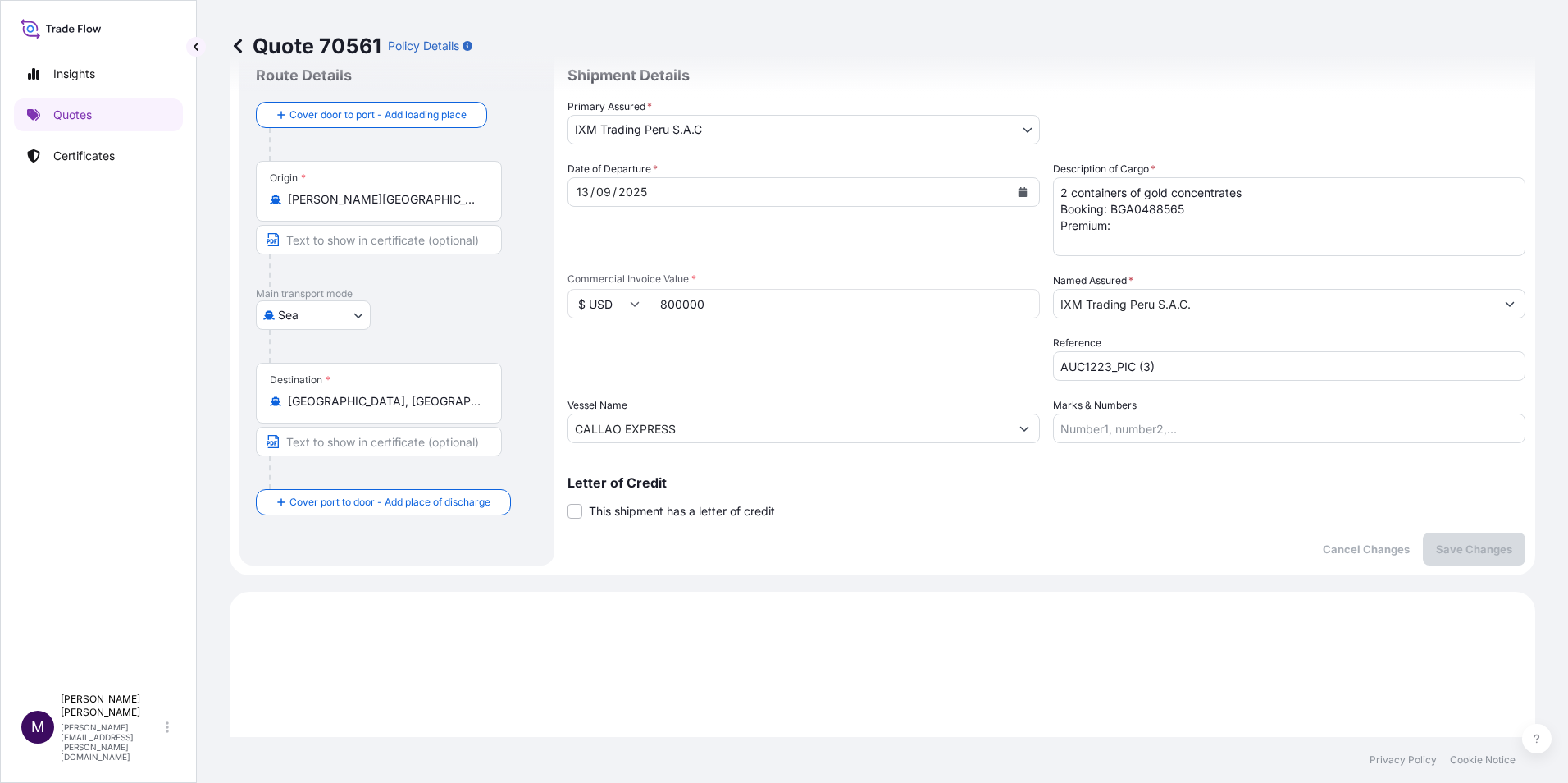
scroll to position [26, 0]
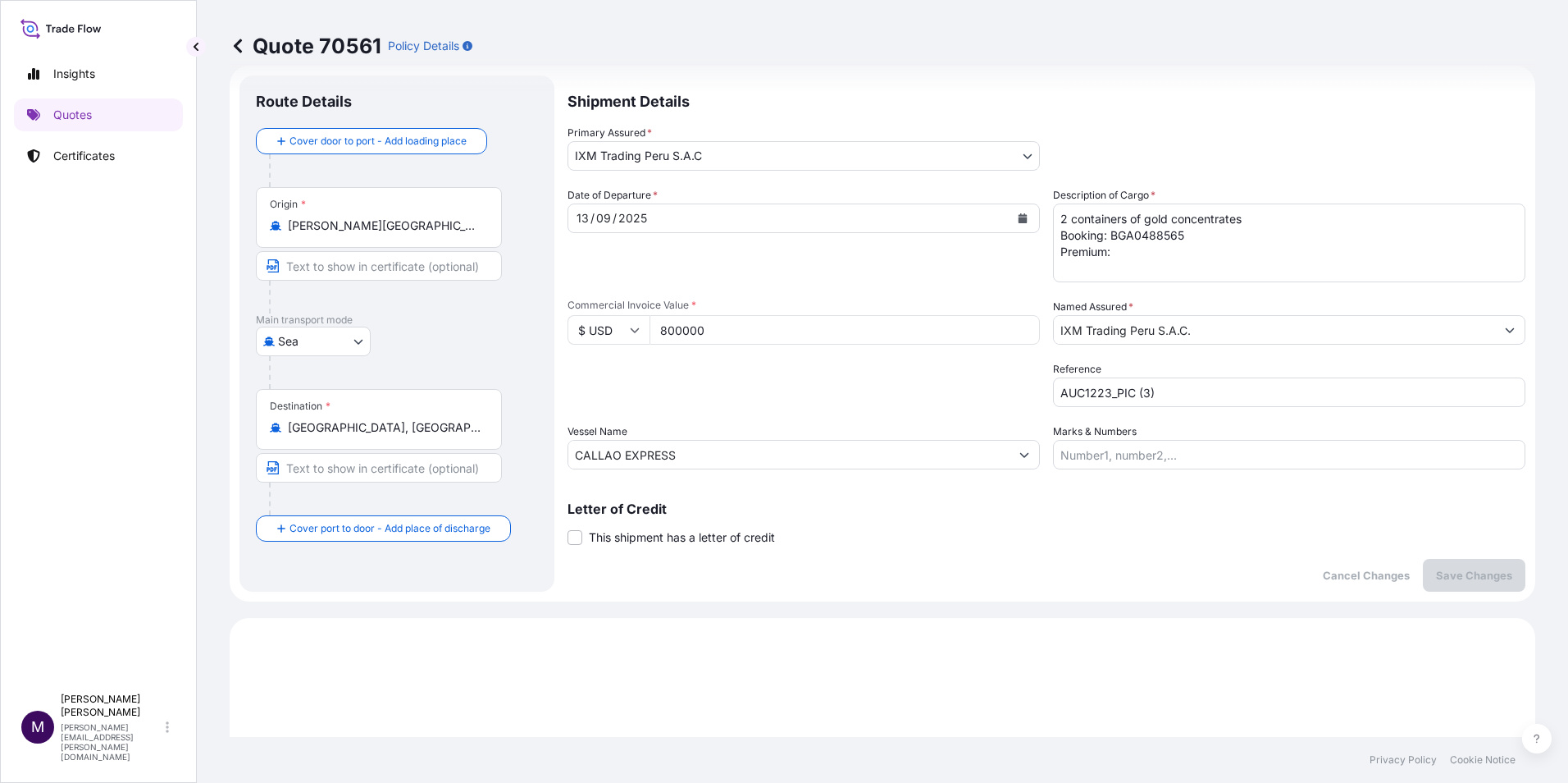
click at [1123, 249] on textarea "2 containers of gold concentrates Booking: BGA0488565 Premium:" at bounding box center [1288, 242] width 472 height 78
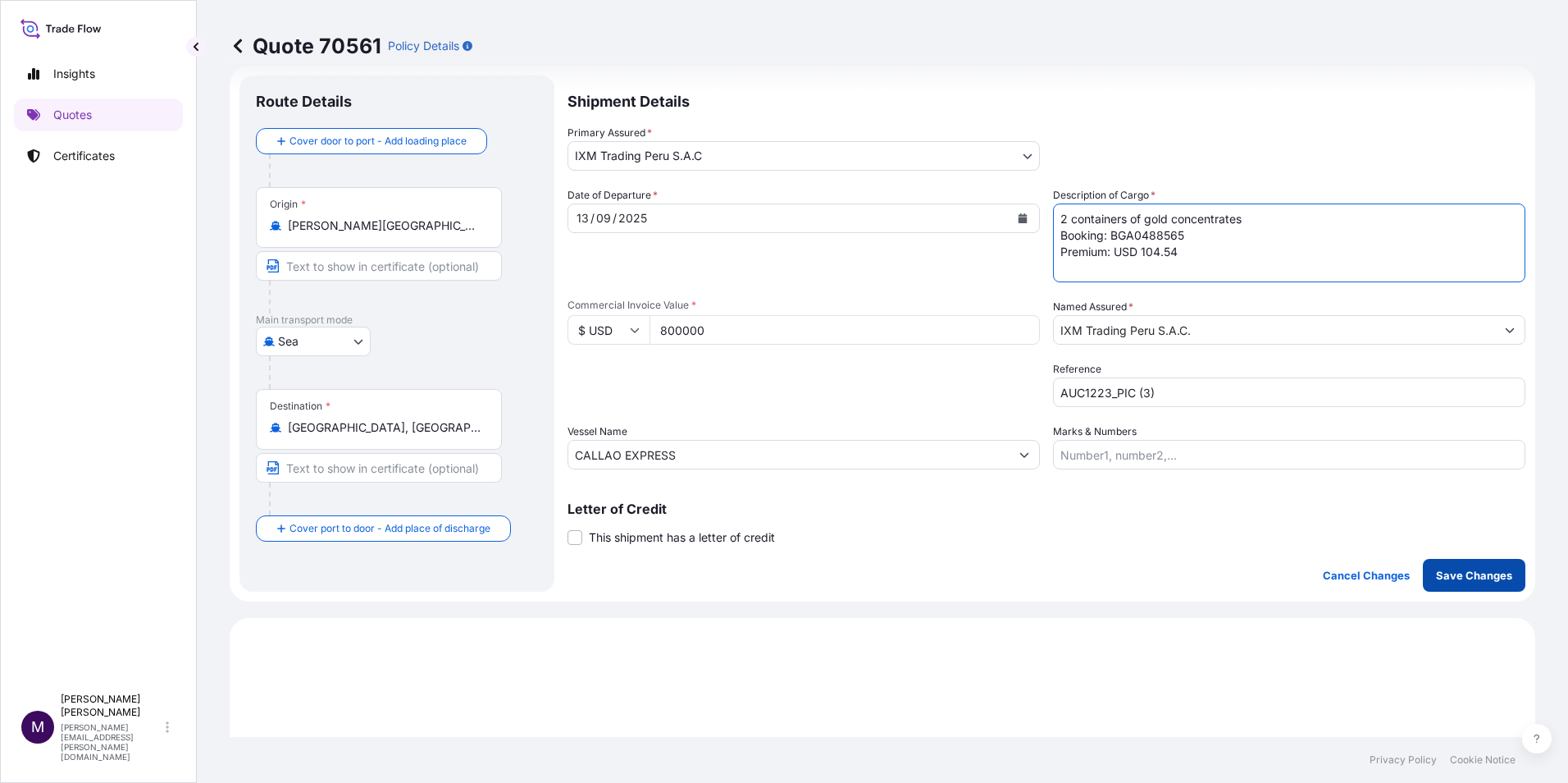
type textarea "2 containers of gold concentrates Booking: BGA0488565 Premium: USD 104.54"
click at [1468, 583] on p "Save Changes" at bounding box center [1473, 575] width 76 height 16
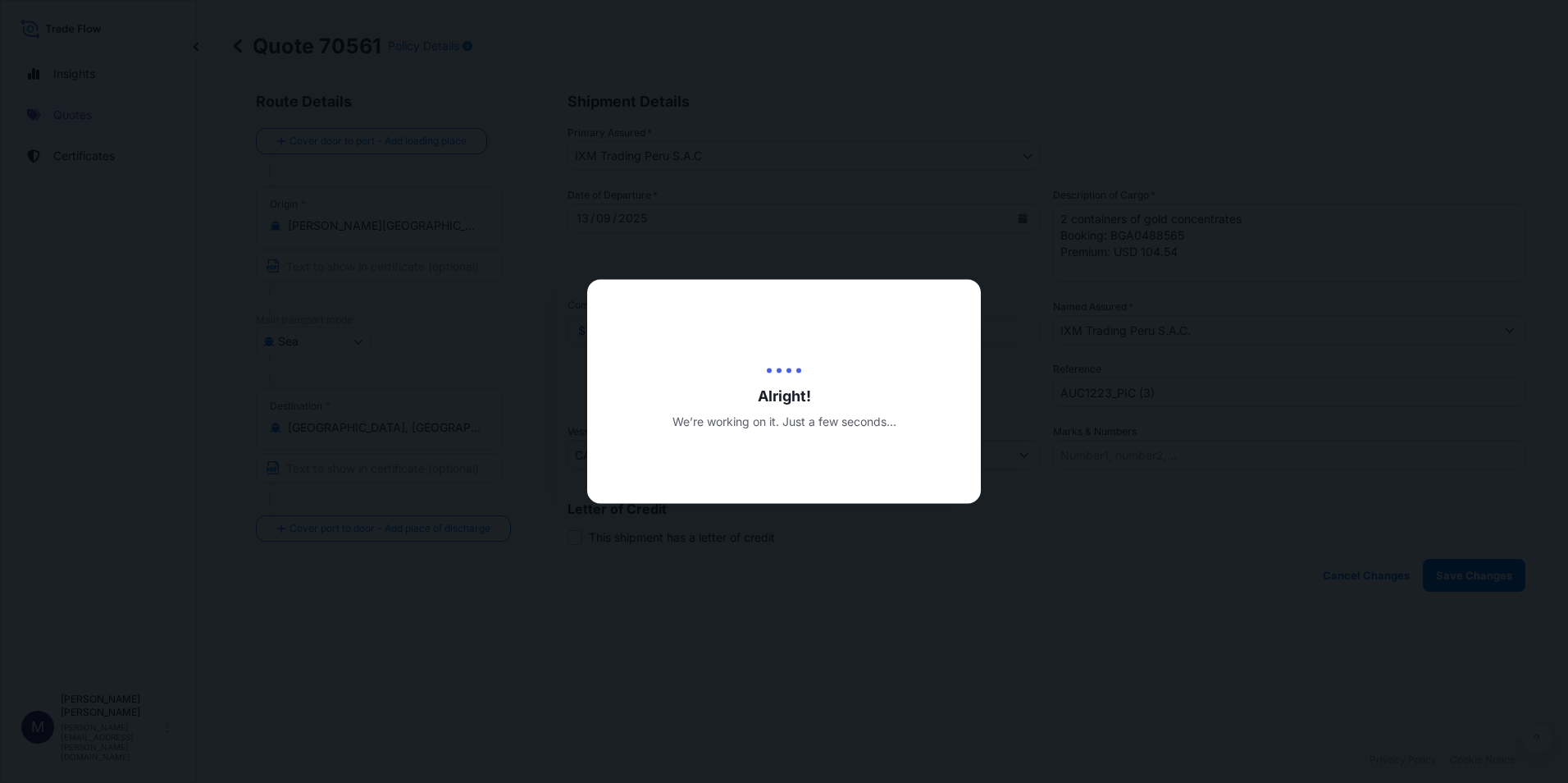
type input "[DATE]"
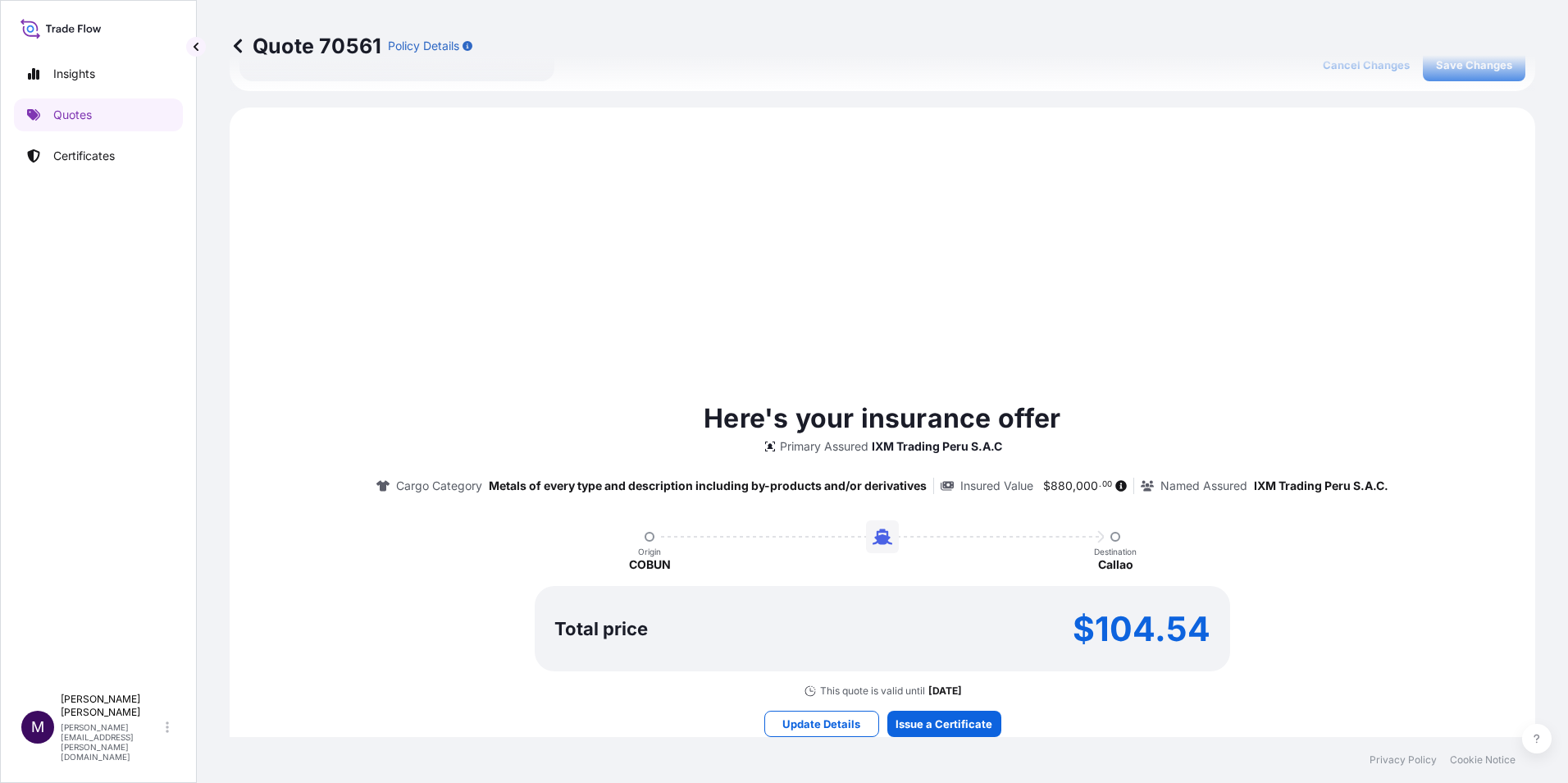
scroll to position [562, 0]
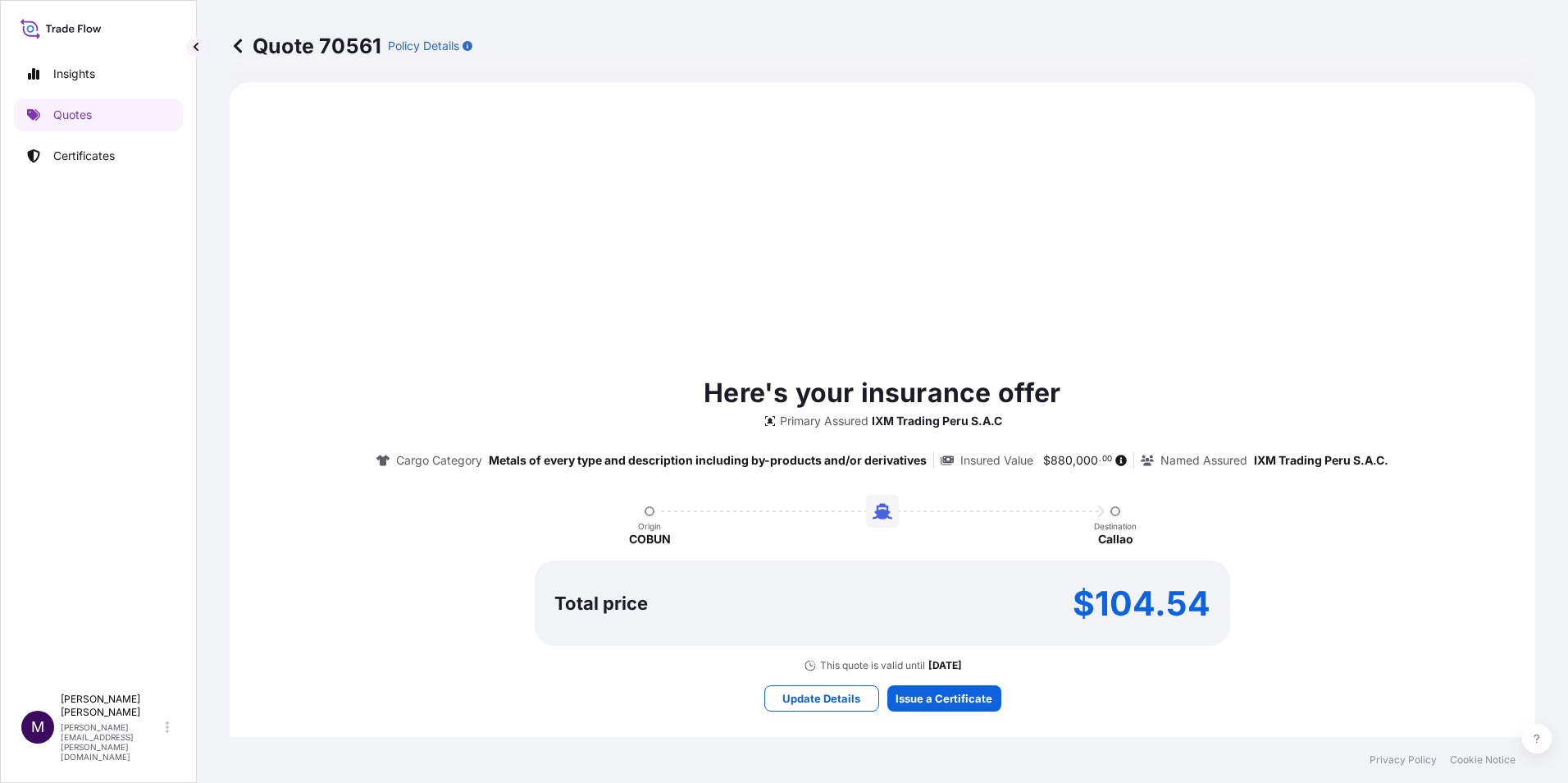
select select "Sea"
select select "31855"
click at [936, 713] on div "Here's your insurance offer Primary Assured IXM Trading [GEOGRAPHIC_DATA] S.A.C…" at bounding box center [882, 542] width 1259 height 874
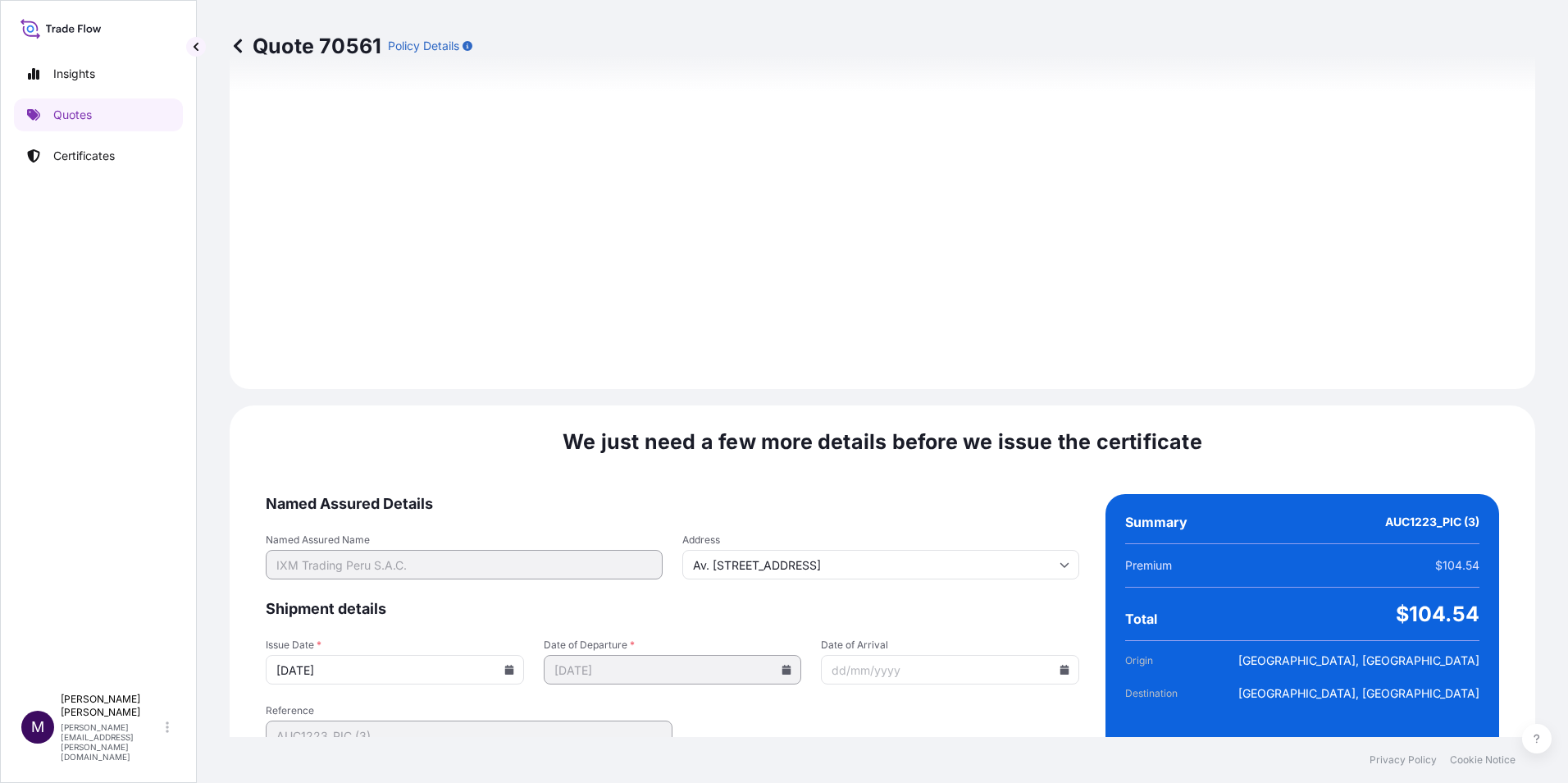
scroll to position [1687, 0]
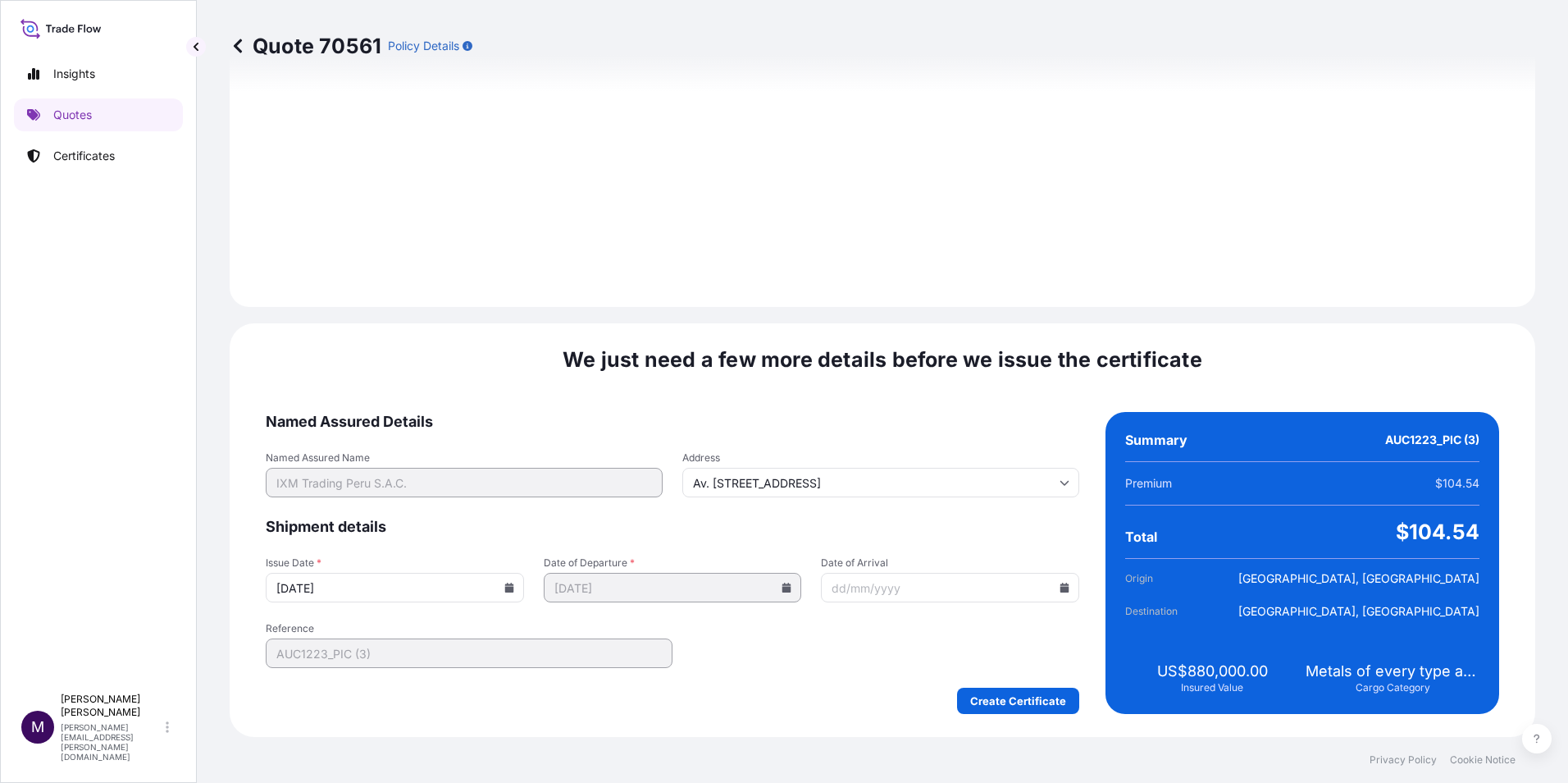
click at [892, 593] on input "Date of Arrival" at bounding box center [950, 587] width 258 height 30
click at [1047, 589] on input "Date of Arrival" at bounding box center [950, 587] width 258 height 30
click at [1060, 591] on icon at bounding box center [1064, 587] width 9 height 10
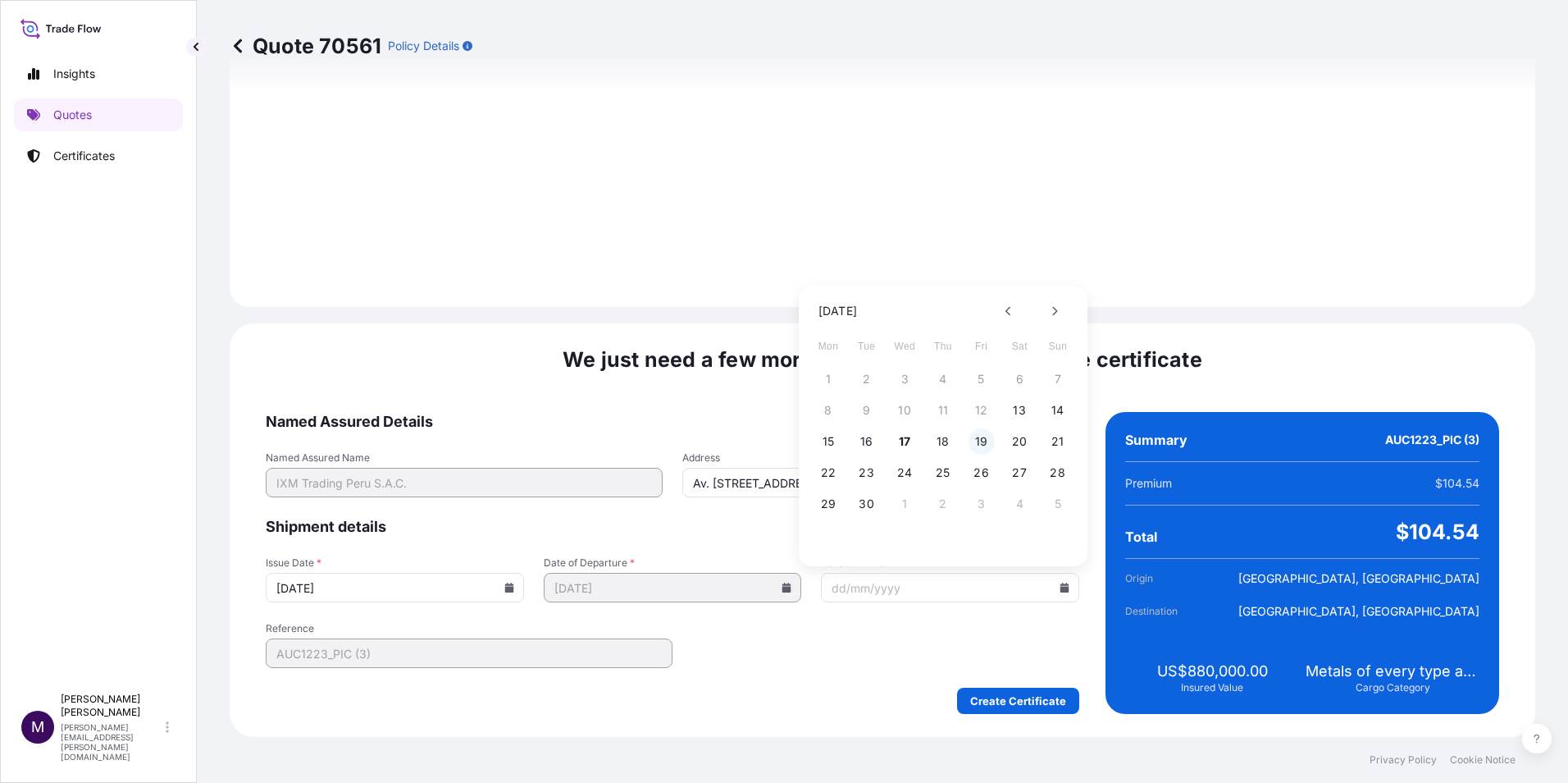
click at [983, 443] on button "19" at bounding box center [981, 441] width 26 height 26
type input "[DATE]"
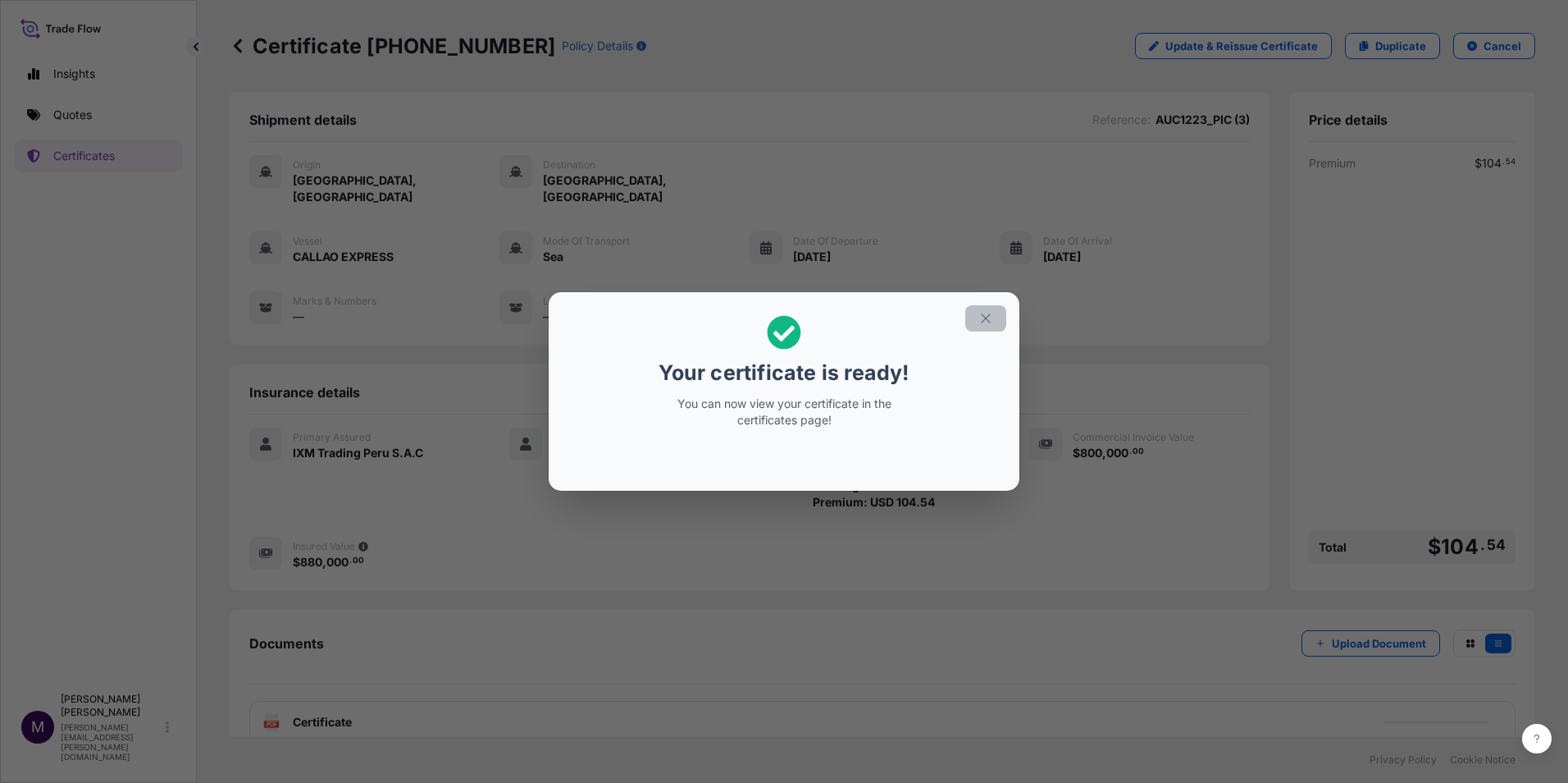
click at [995, 317] on button "button" at bounding box center [986, 317] width 41 height 26
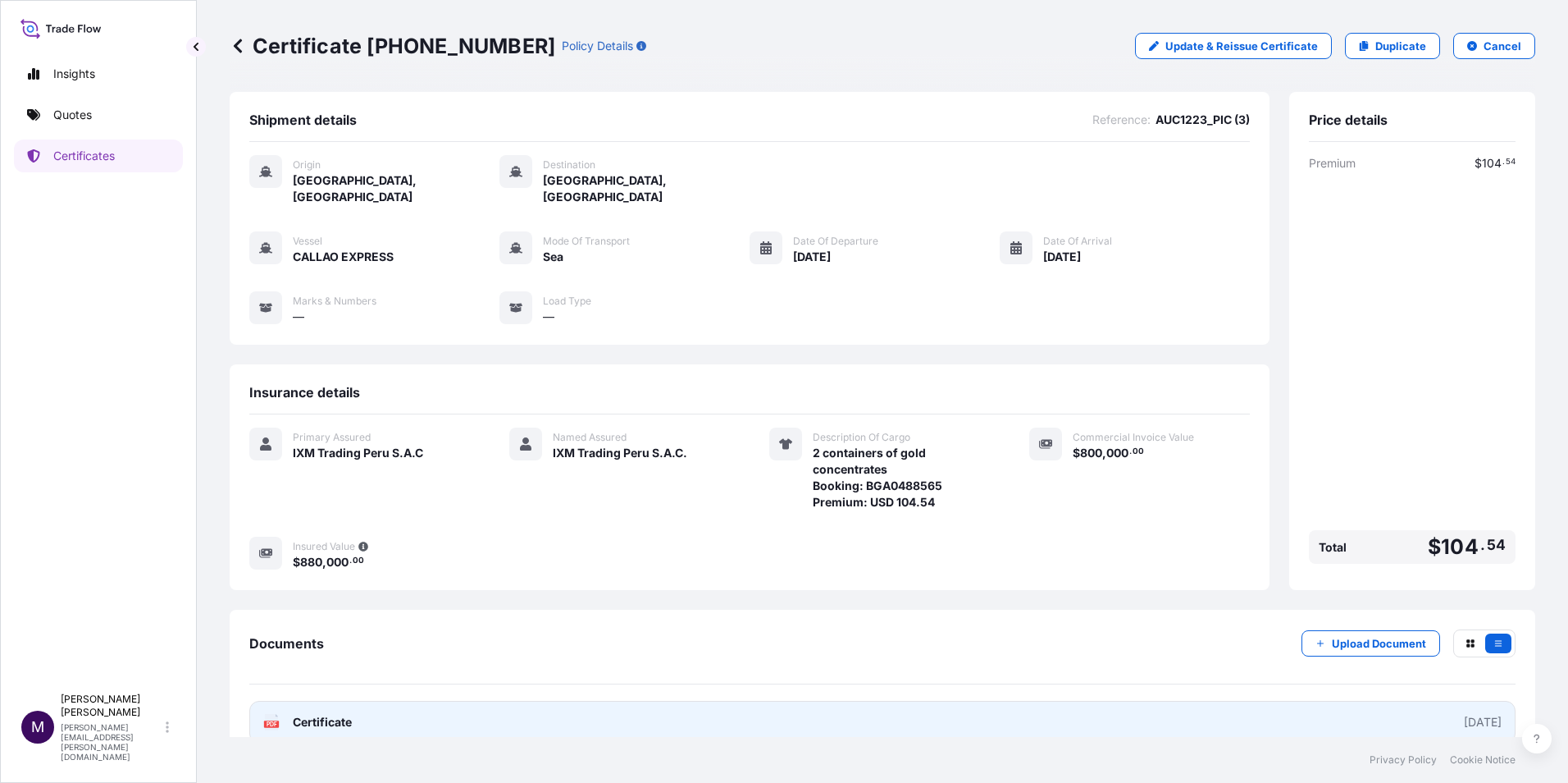
click at [322, 714] on span "Certificate" at bounding box center [322, 722] width 59 height 16
